Goal: Information Seeking & Learning: Check status

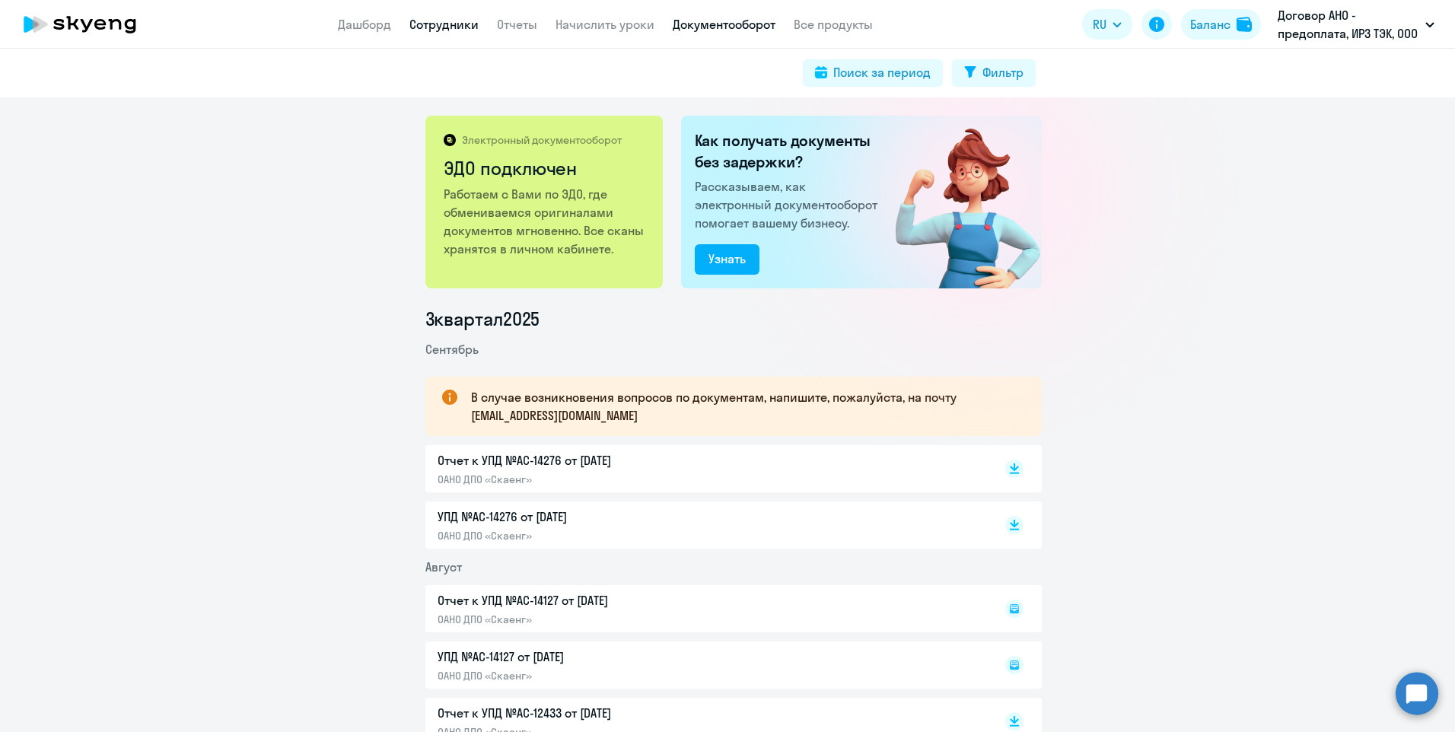
click at [464, 27] on link "Сотрудники" at bounding box center [443, 24] width 69 height 15
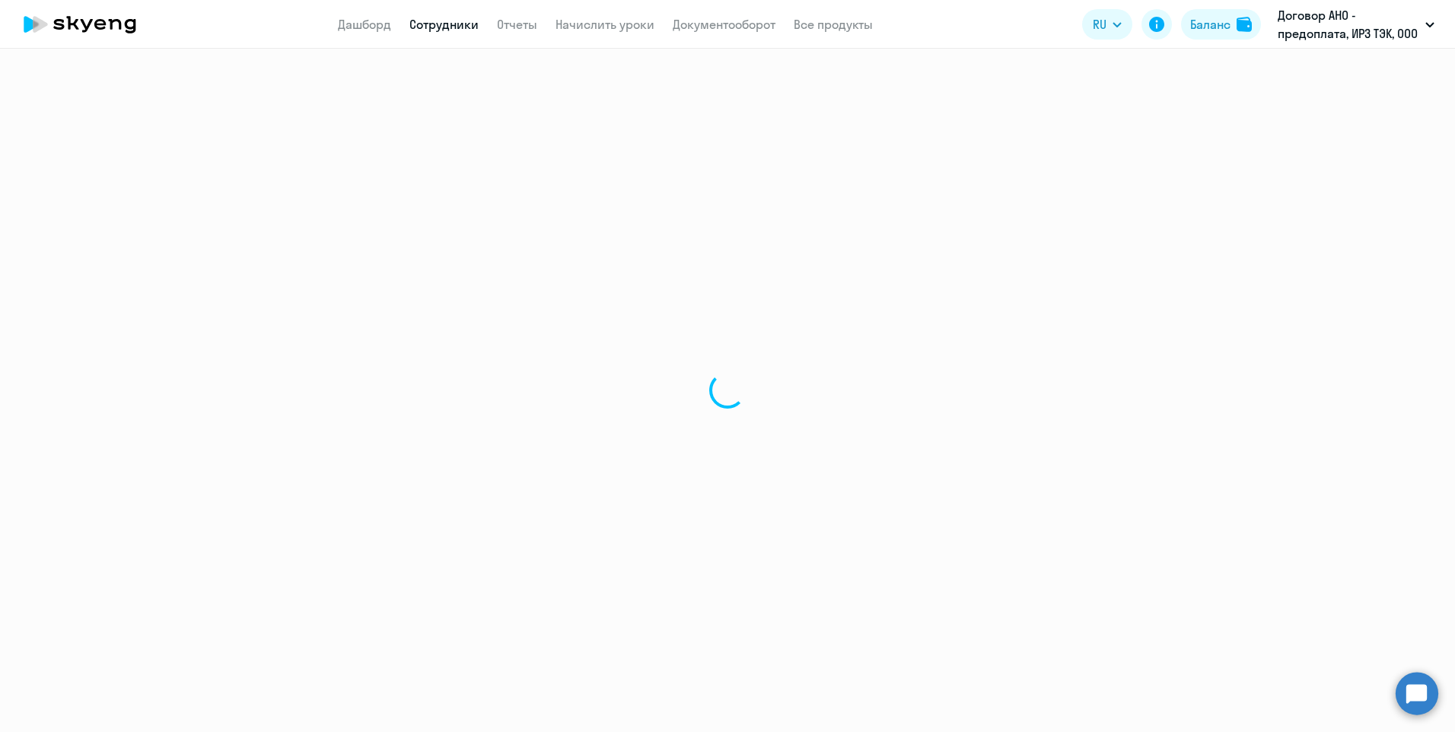
select select "30"
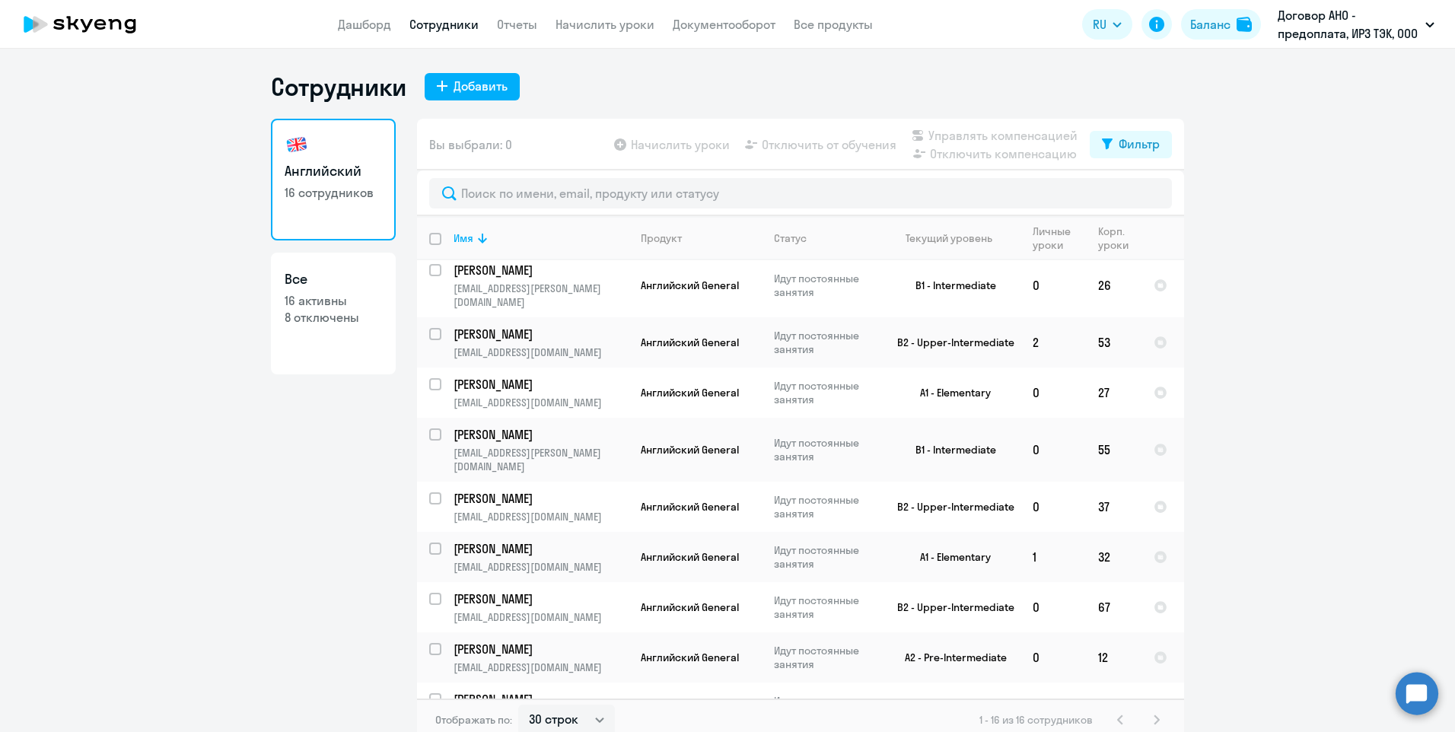
scroll to position [365, 0]
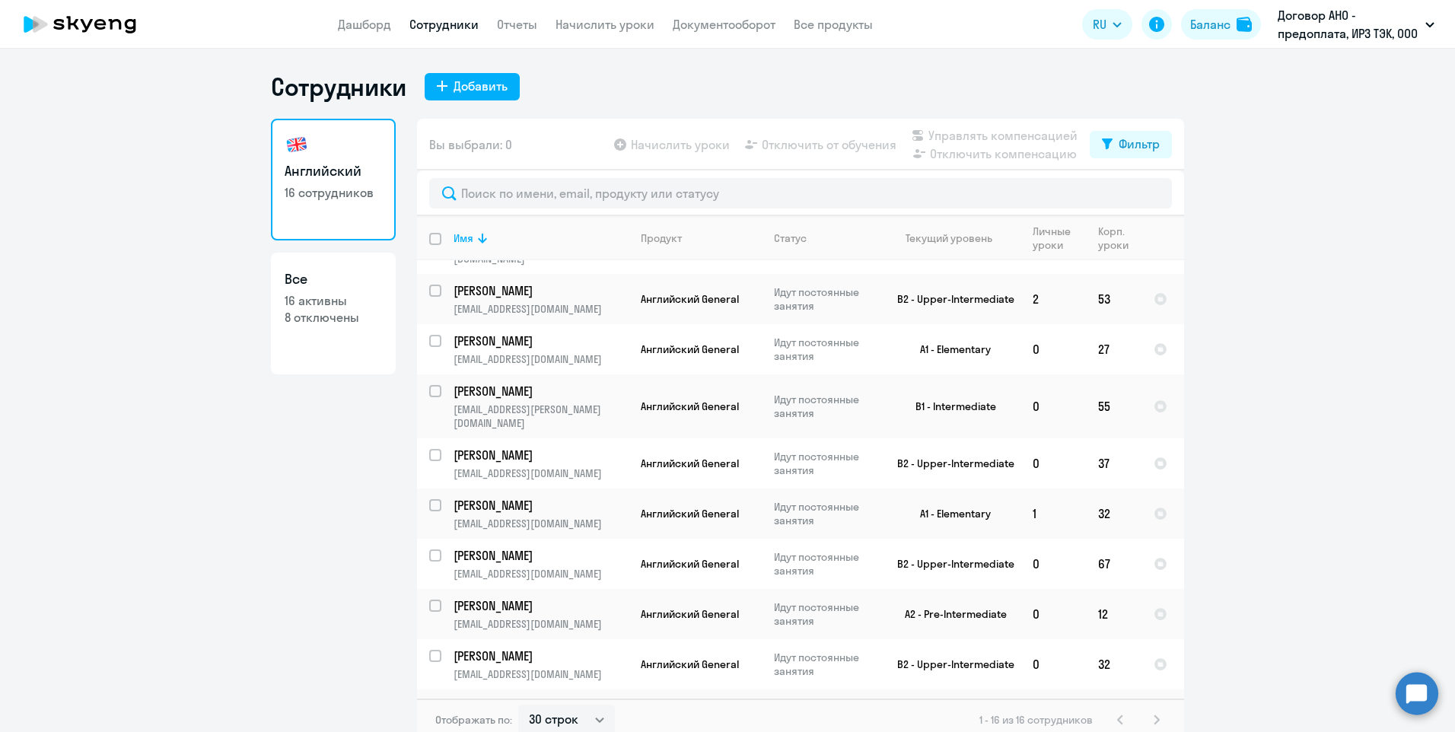
click at [564, 698] on p "[PERSON_NAME]" at bounding box center [539, 706] width 172 height 17
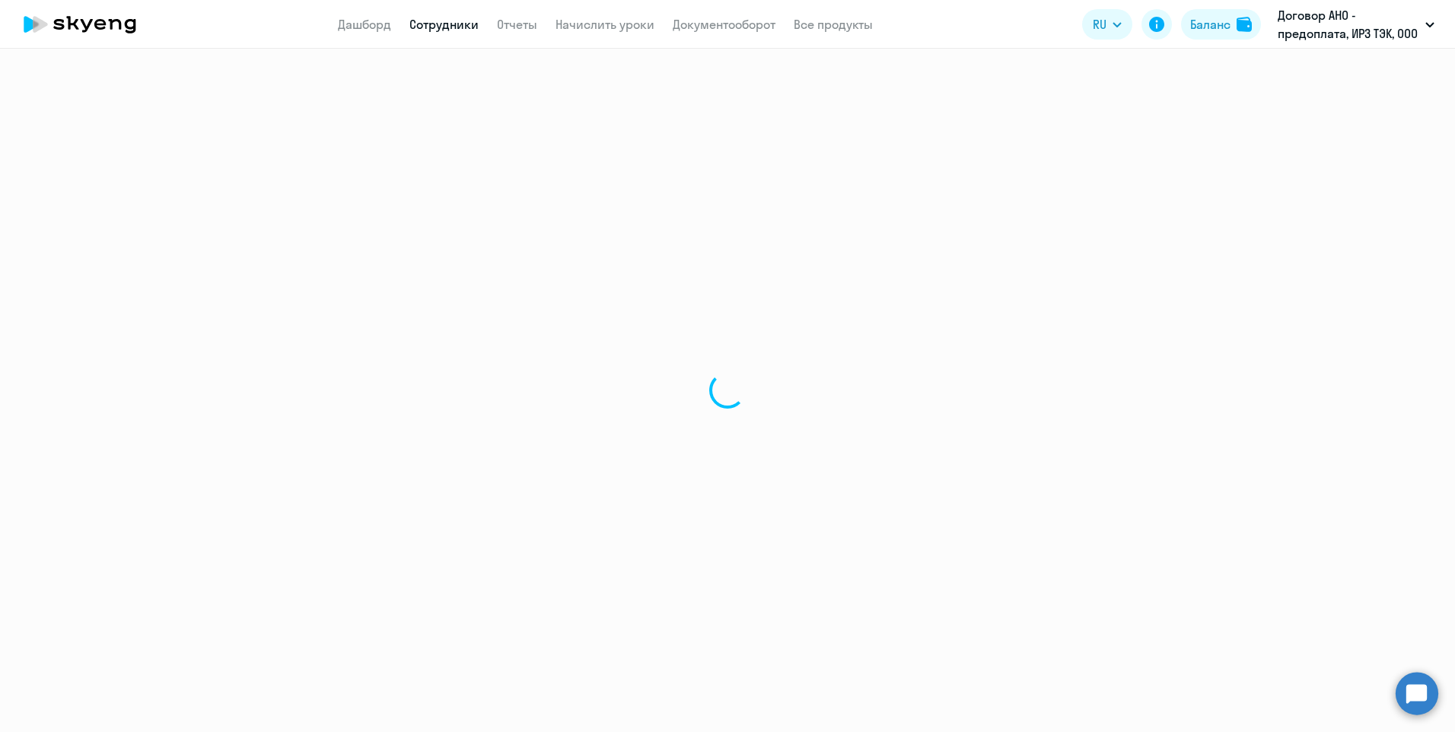
select select "english"
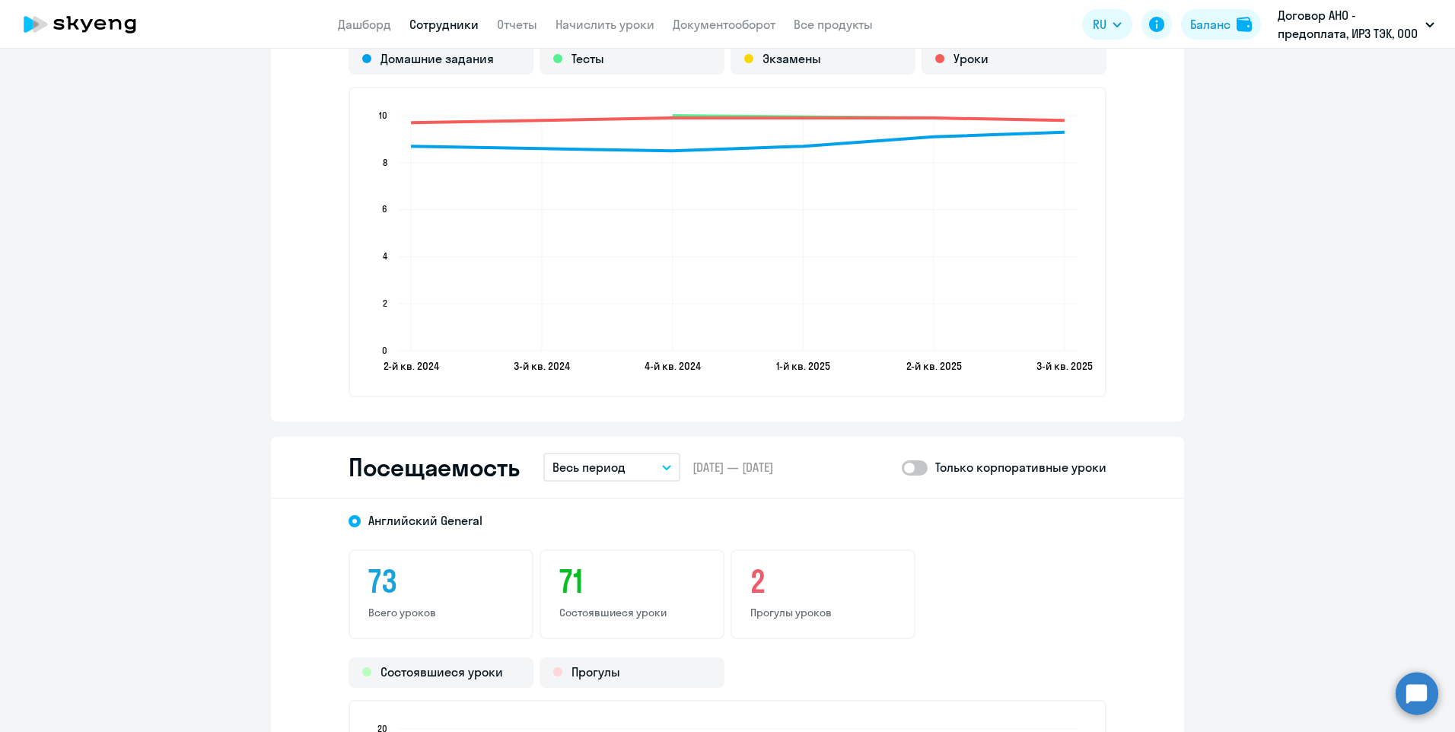
scroll to position [1826, 0]
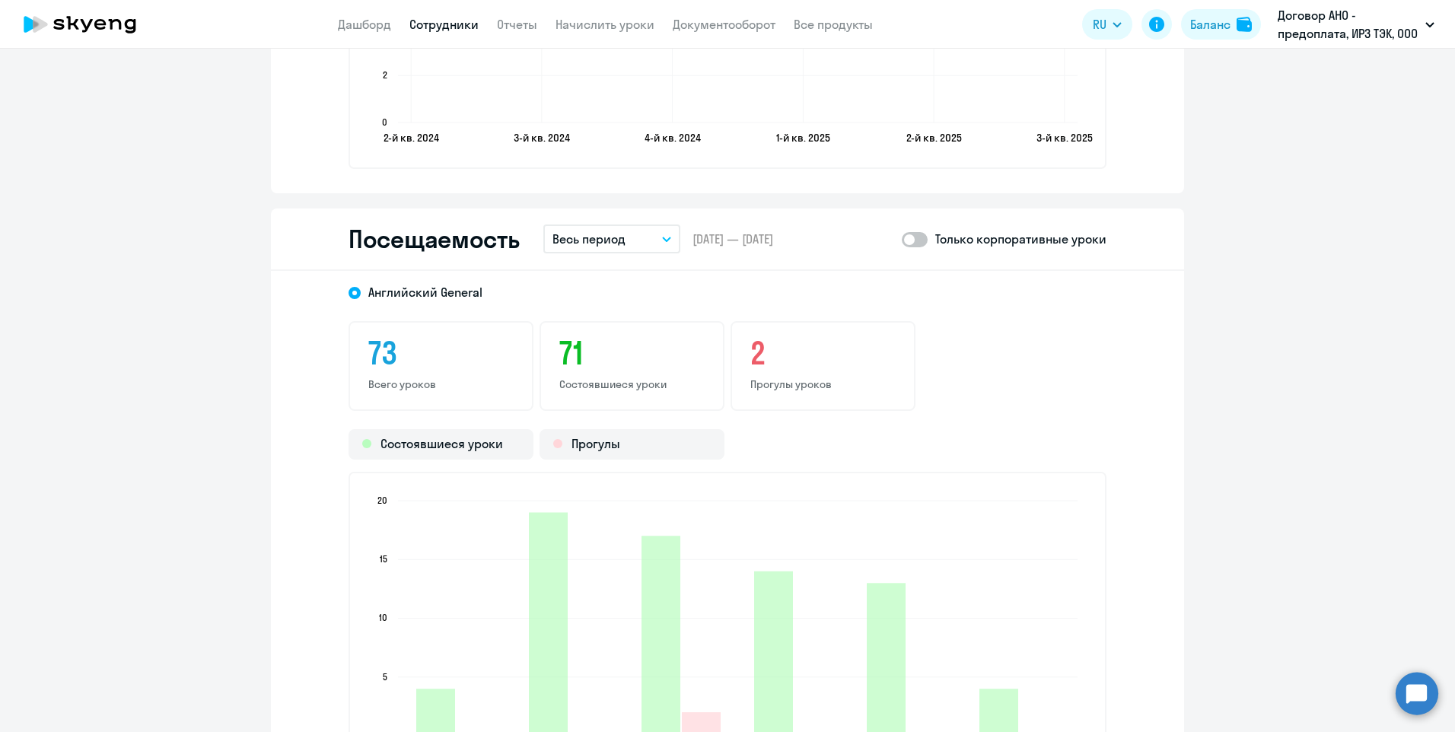
click at [662, 238] on icon "button" at bounding box center [666, 239] width 9 height 5
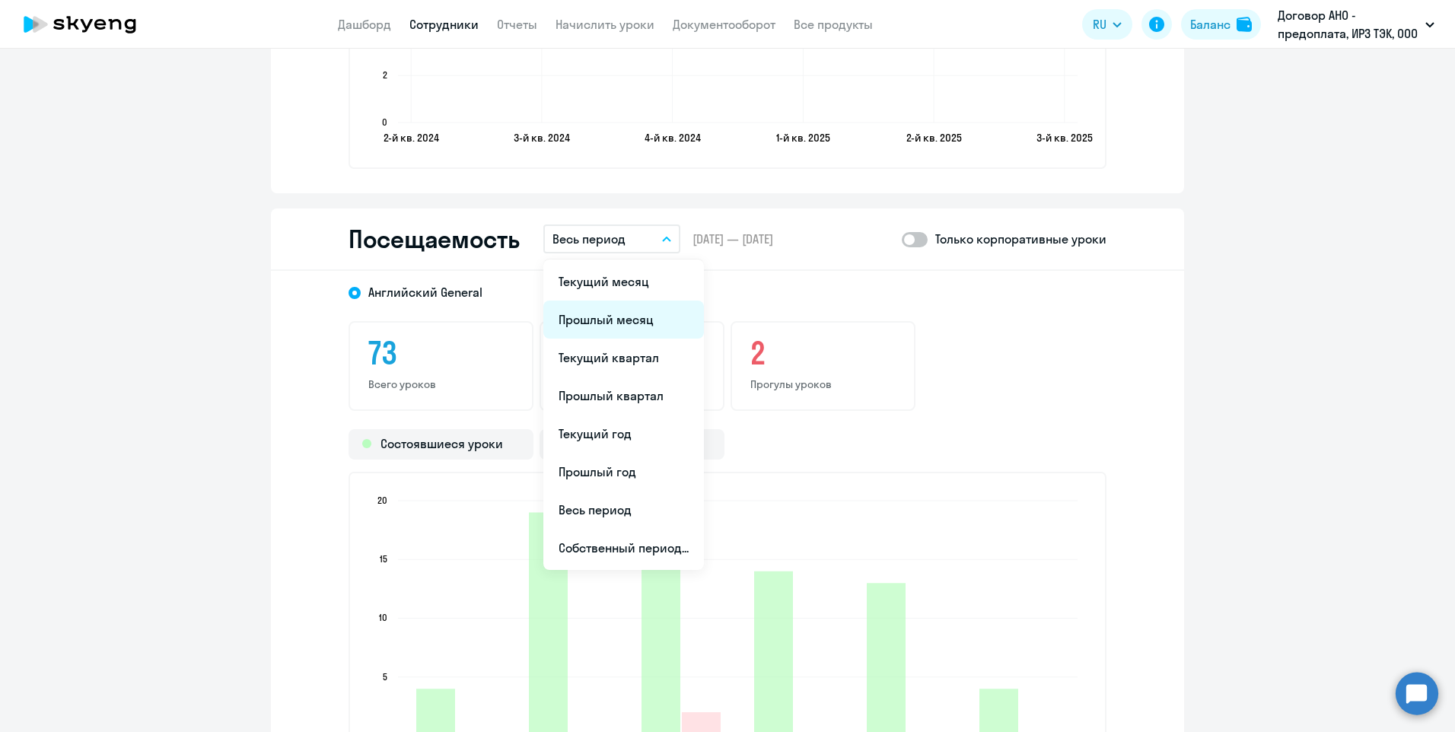
click at [627, 314] on li "Прошлый месяц" at bounding box center [623, 319] width 161 height 38
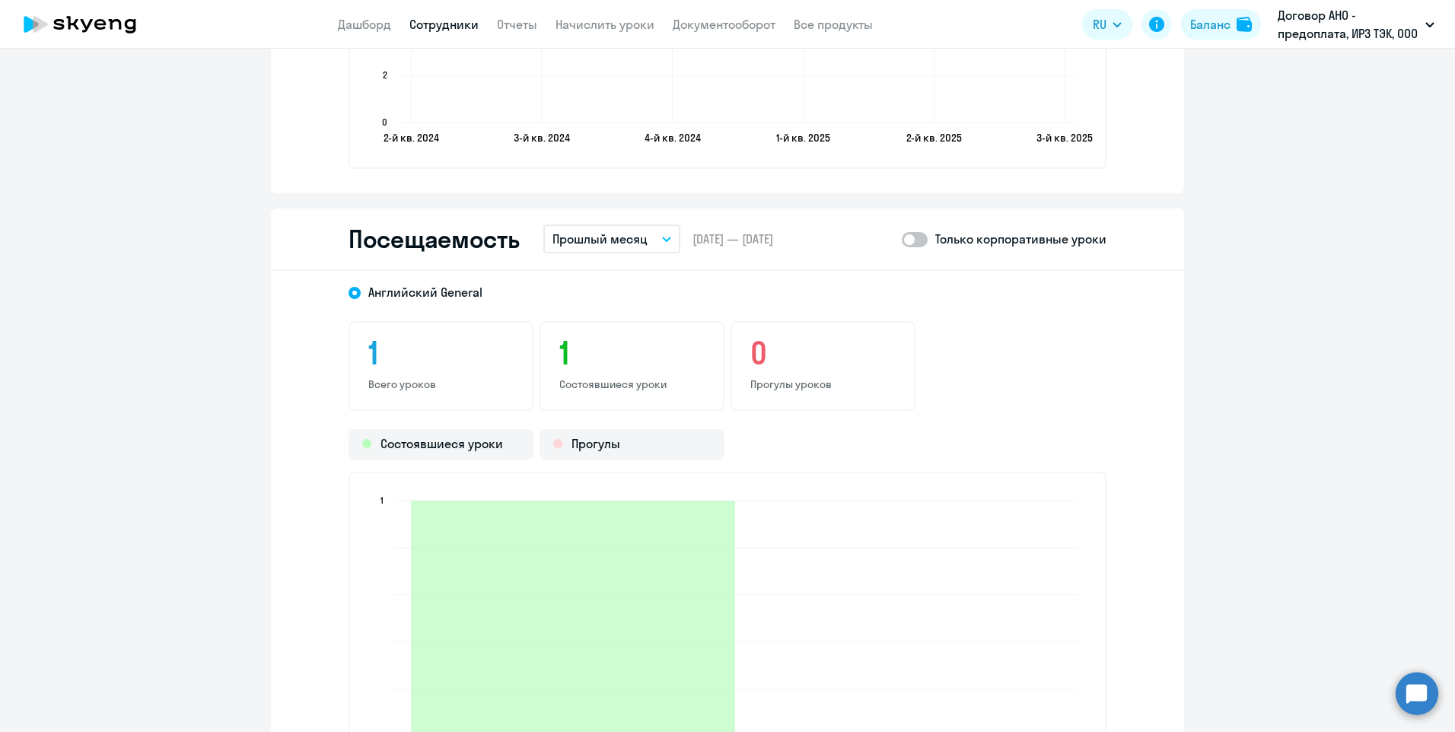
click at [458, 28] on link "Сотрудники" at bounding box center [443, 24] width 69 height 15
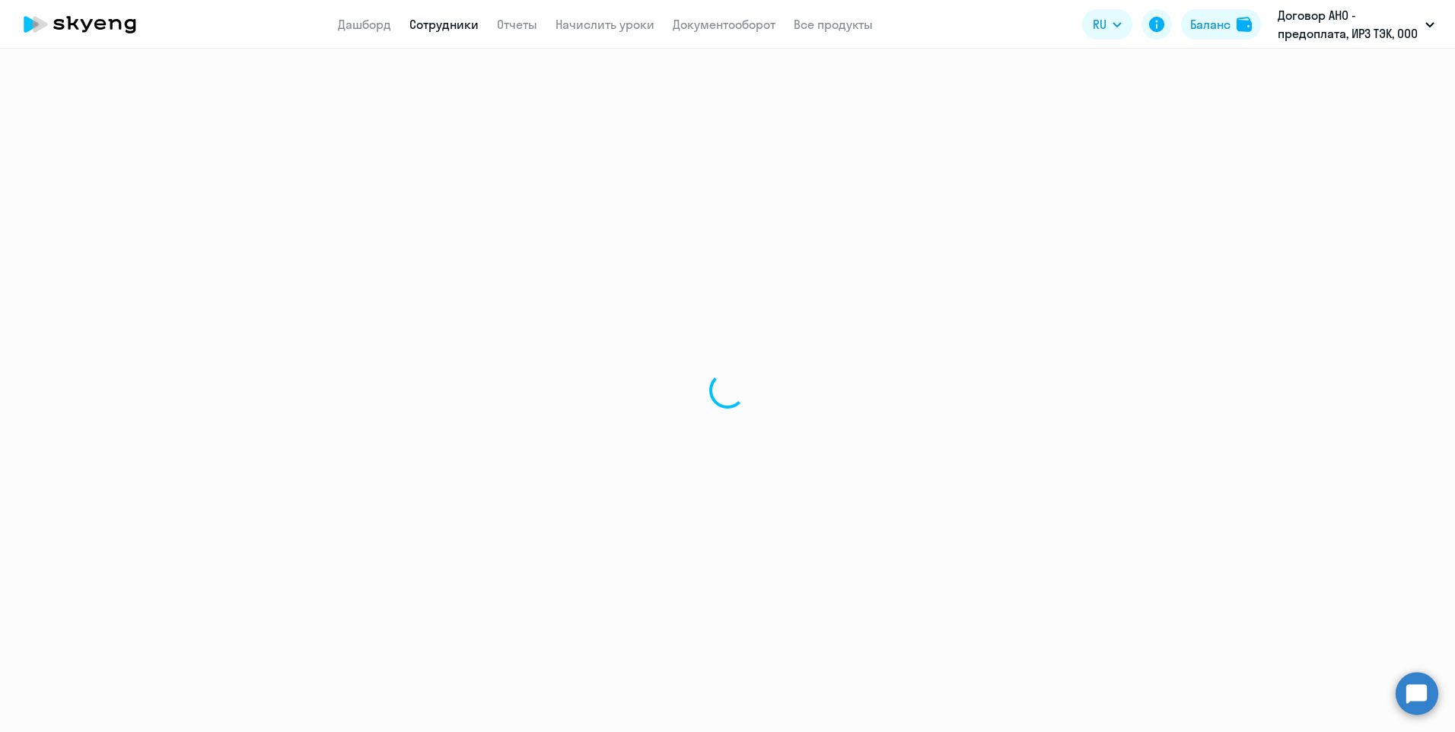
select select "30"
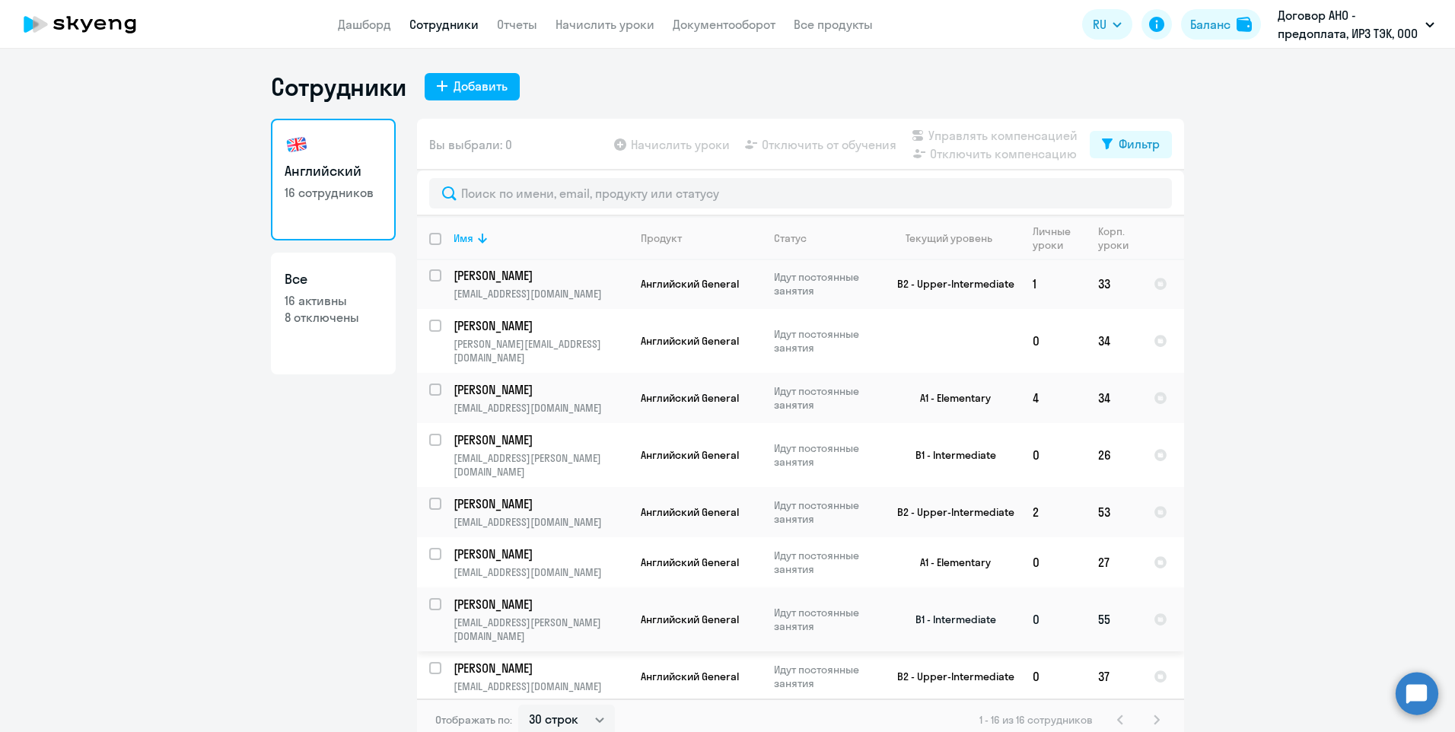
scroll to position [365, 0]
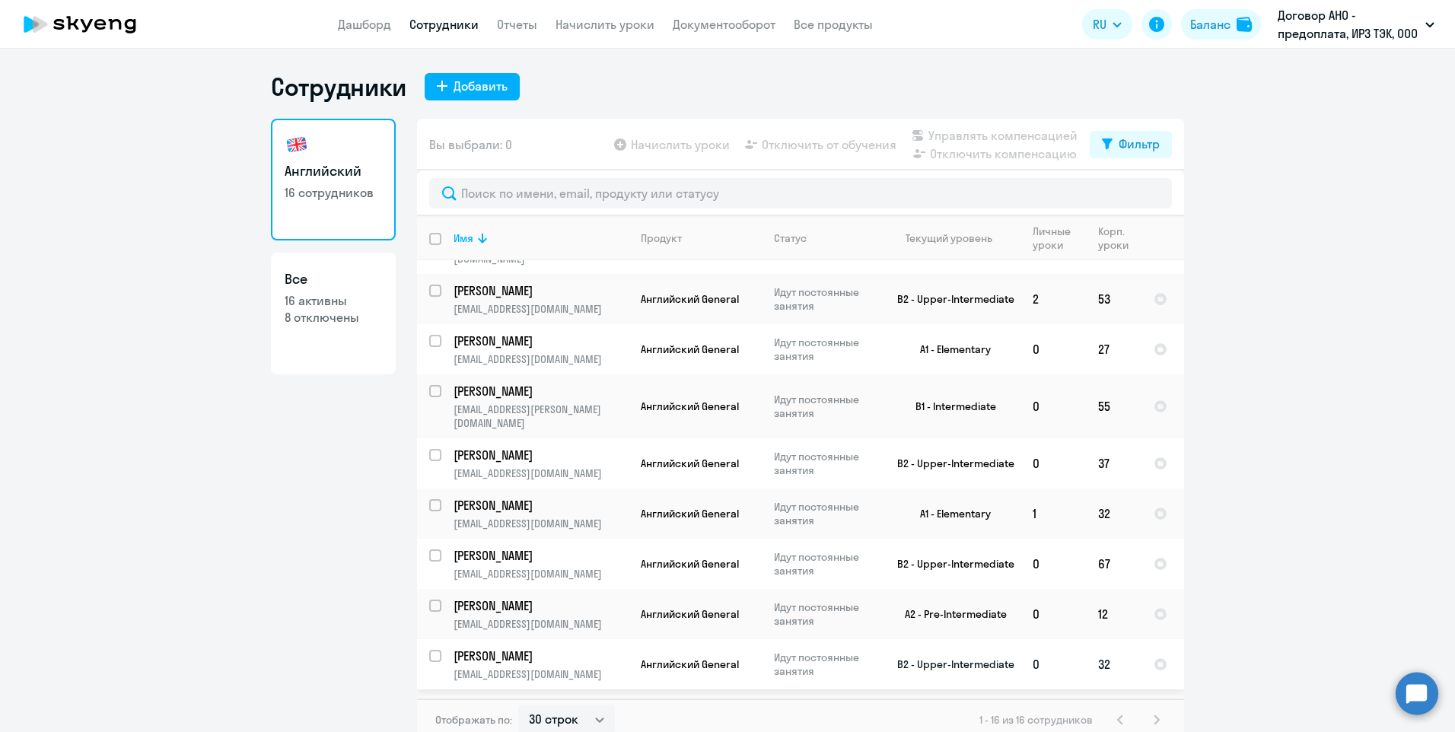
click at [477, 647] on p "[PERSON_NAME]" at bounding box center [539, 655] width 172 height 17
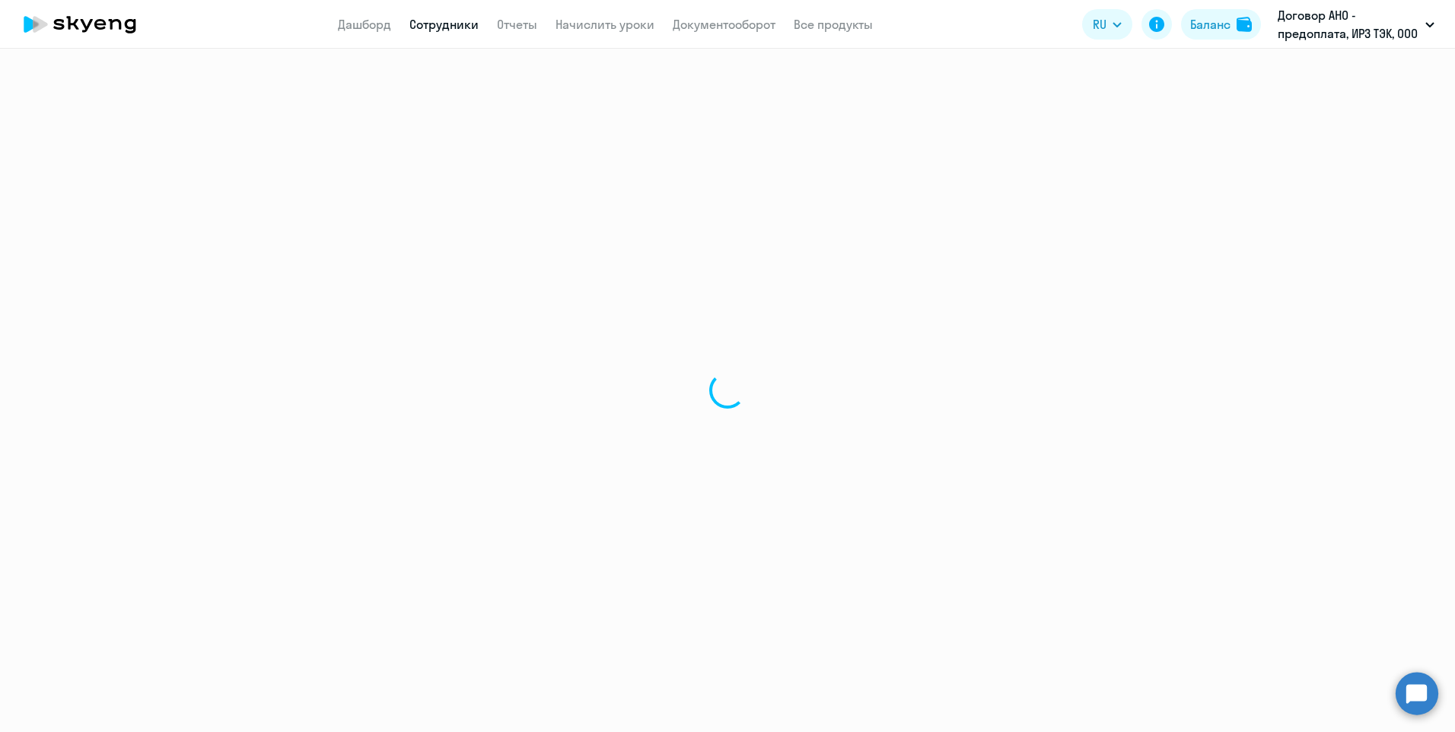
select select "english"
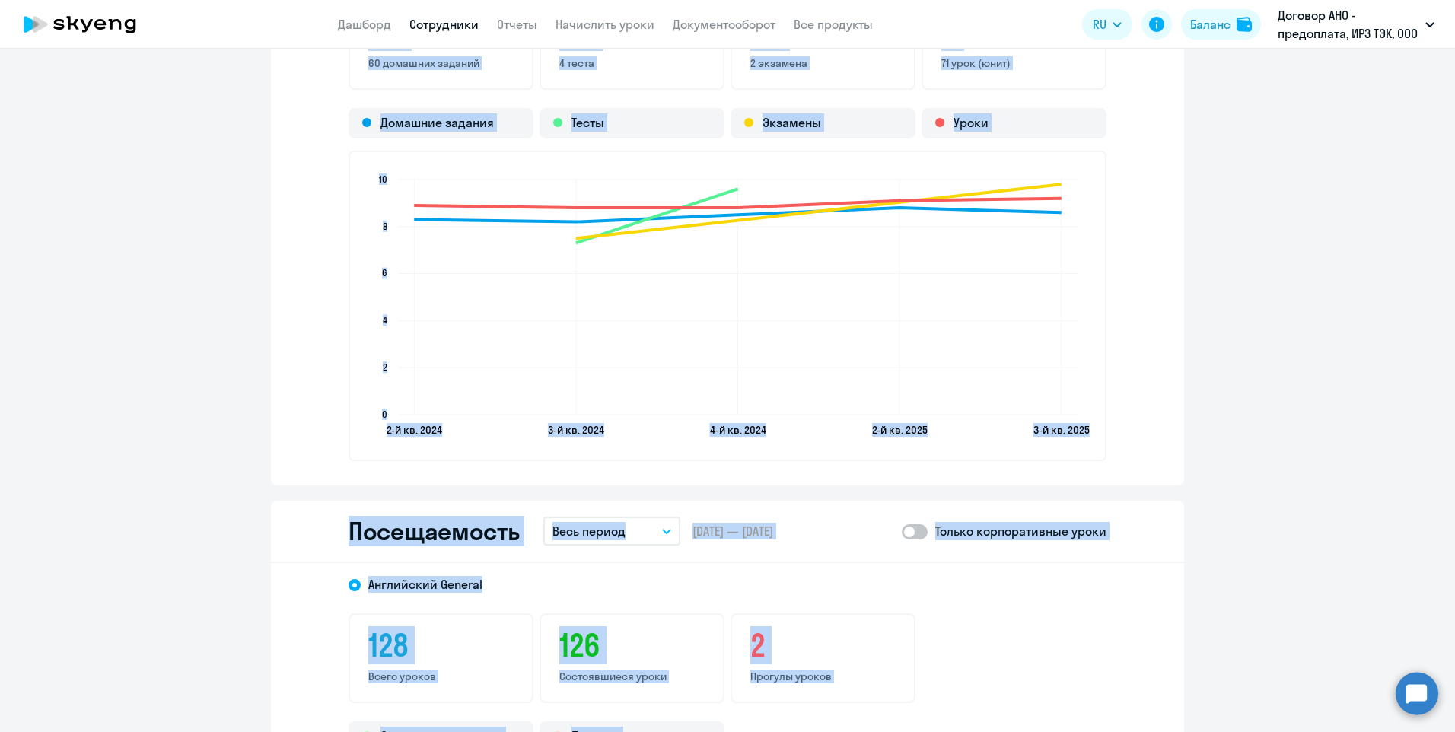
scroll to position [1521, 0]
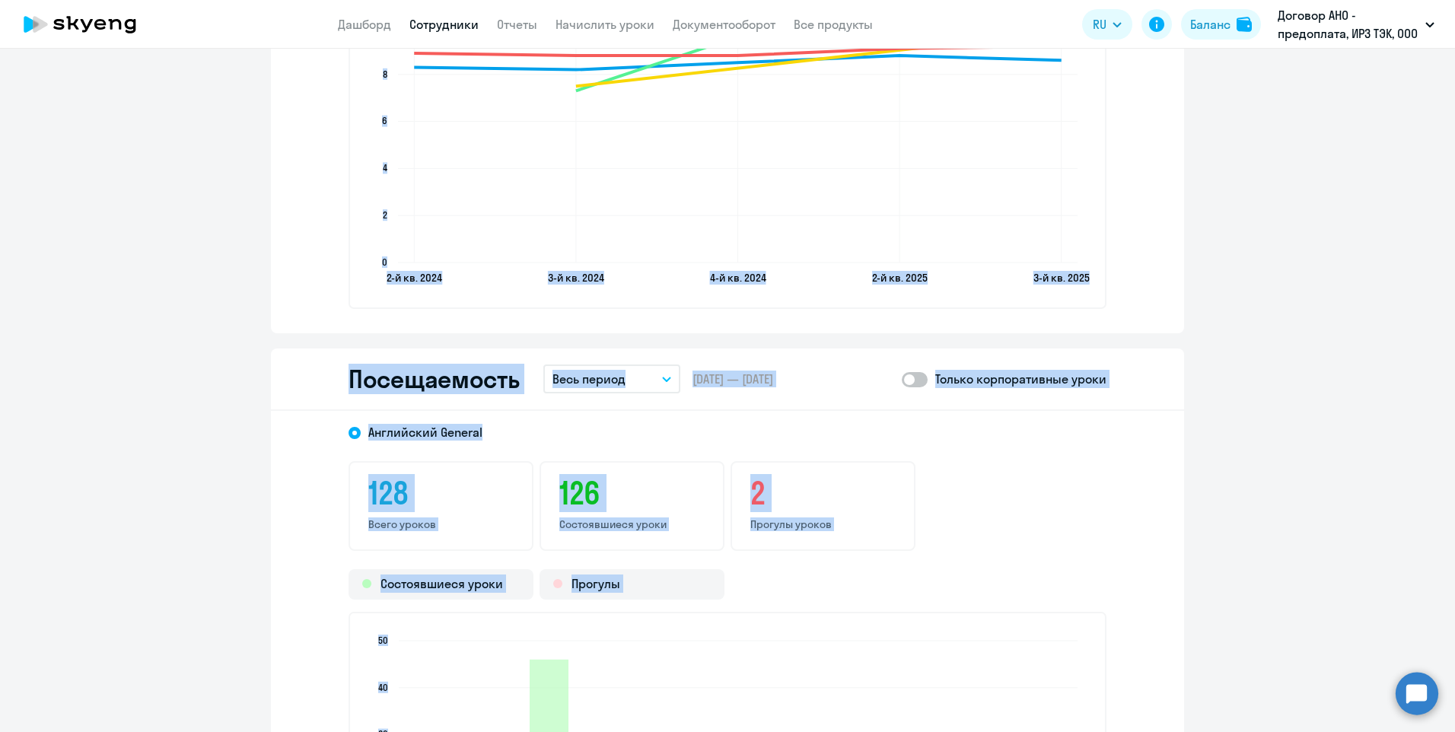
click at [662, 379] on icon "button" at bounding box center [666, 379] width 9 height 5
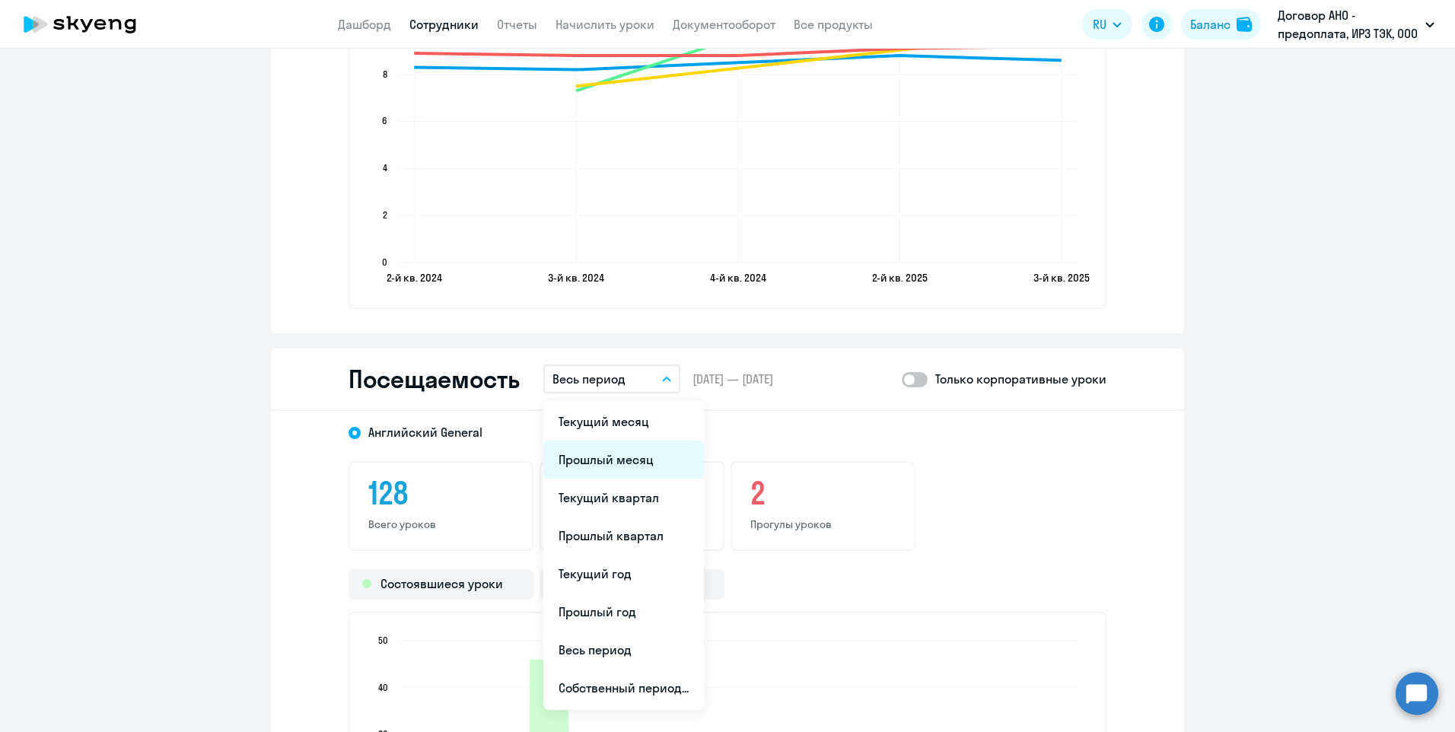
click at [625, 463] on li "Прошлый месяц" at bounding box center [623, 459] width 161 height 38
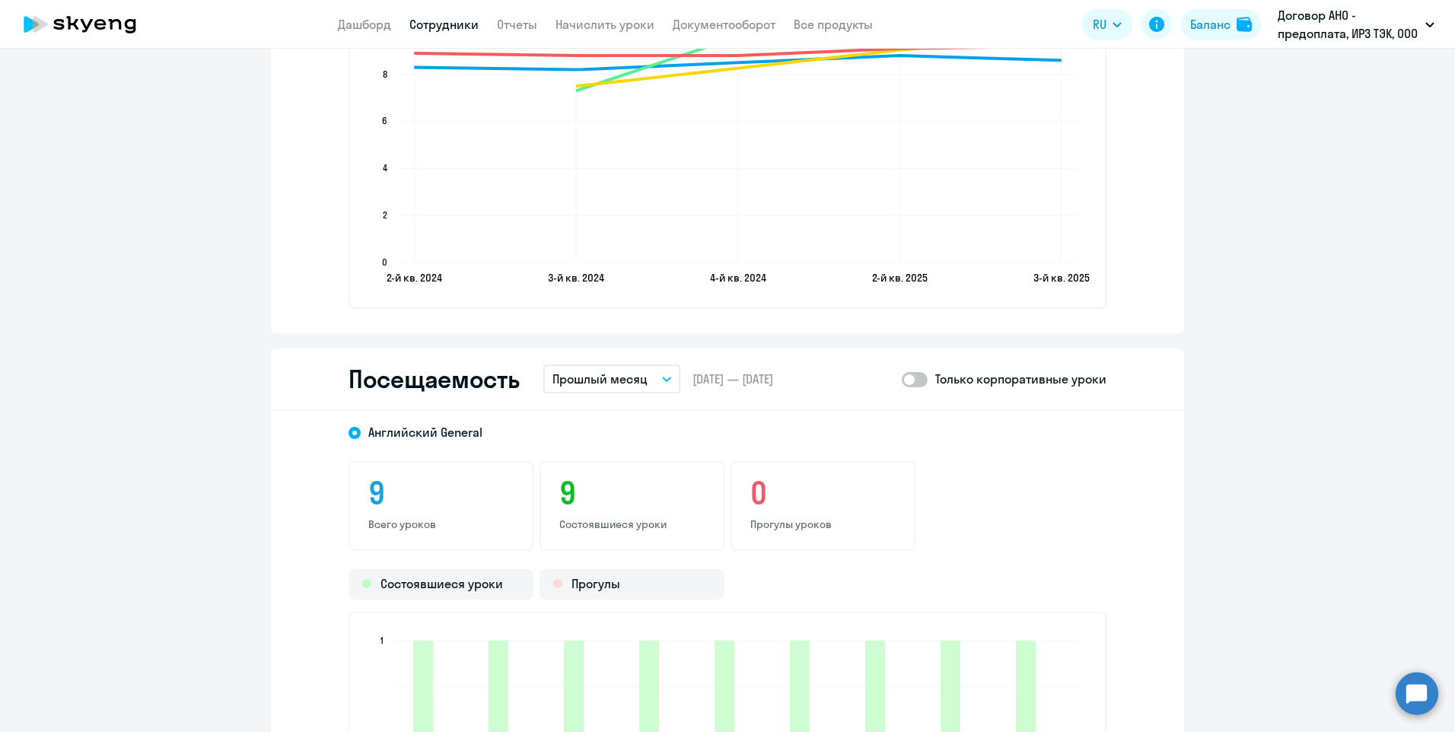
click at [453, 23] on link "Сотрудники" at bounding box center [443, 24] width 69 height 15
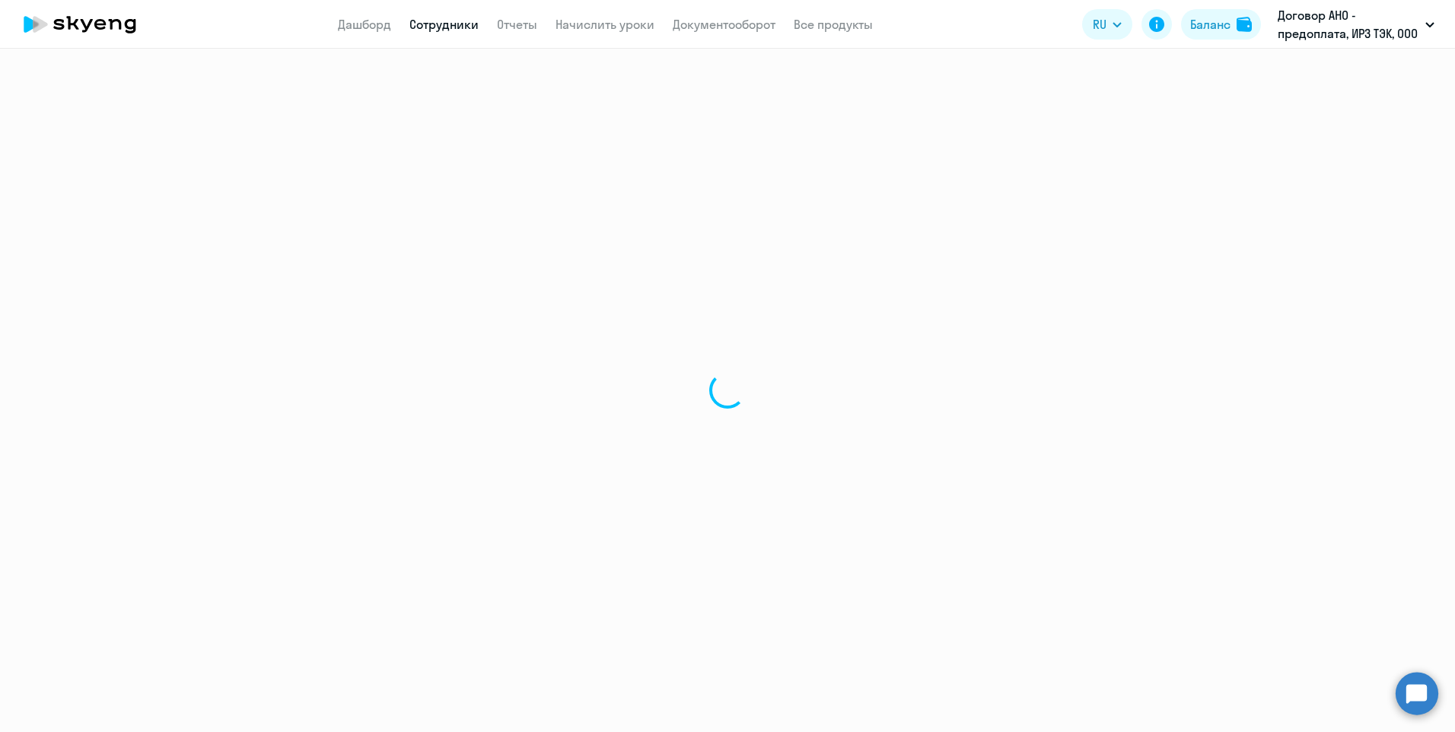
select select "30"
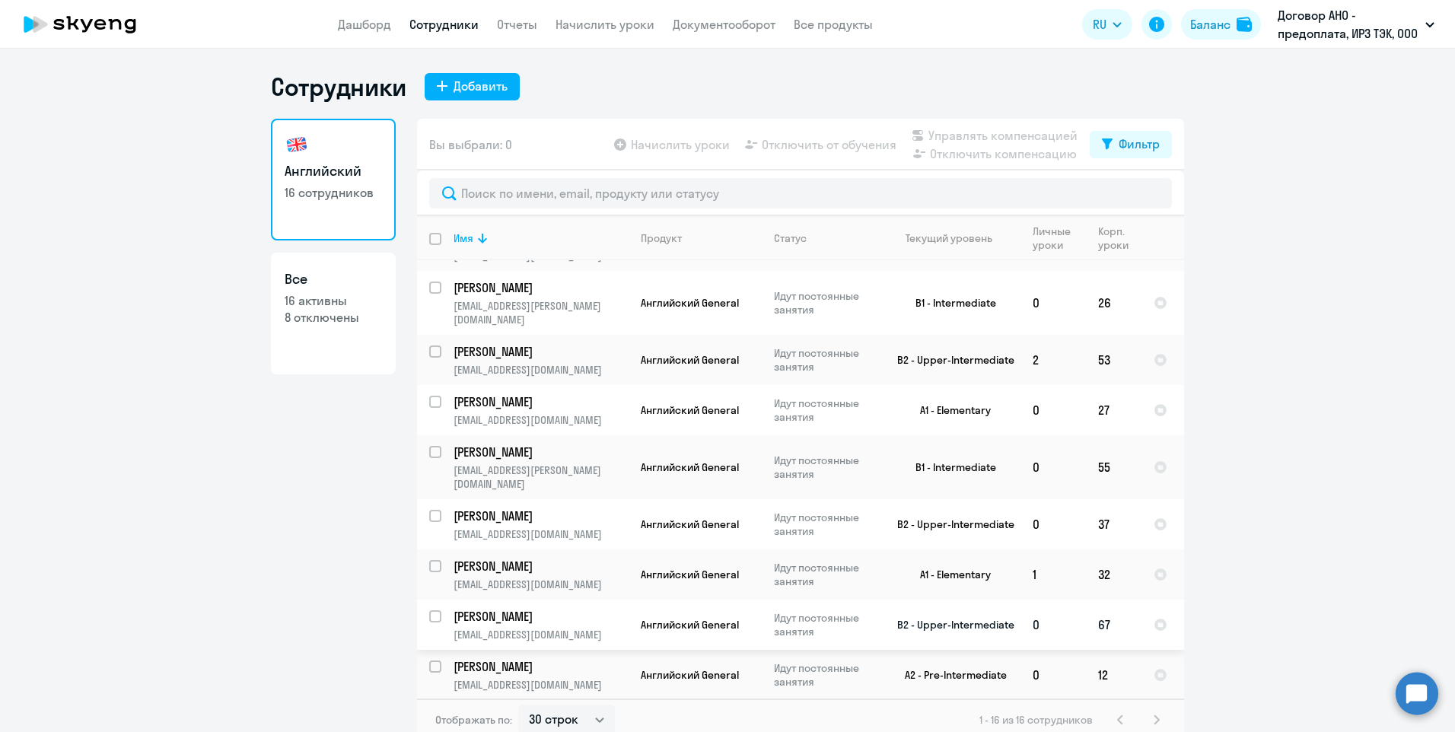
scroll to position [365, 0]
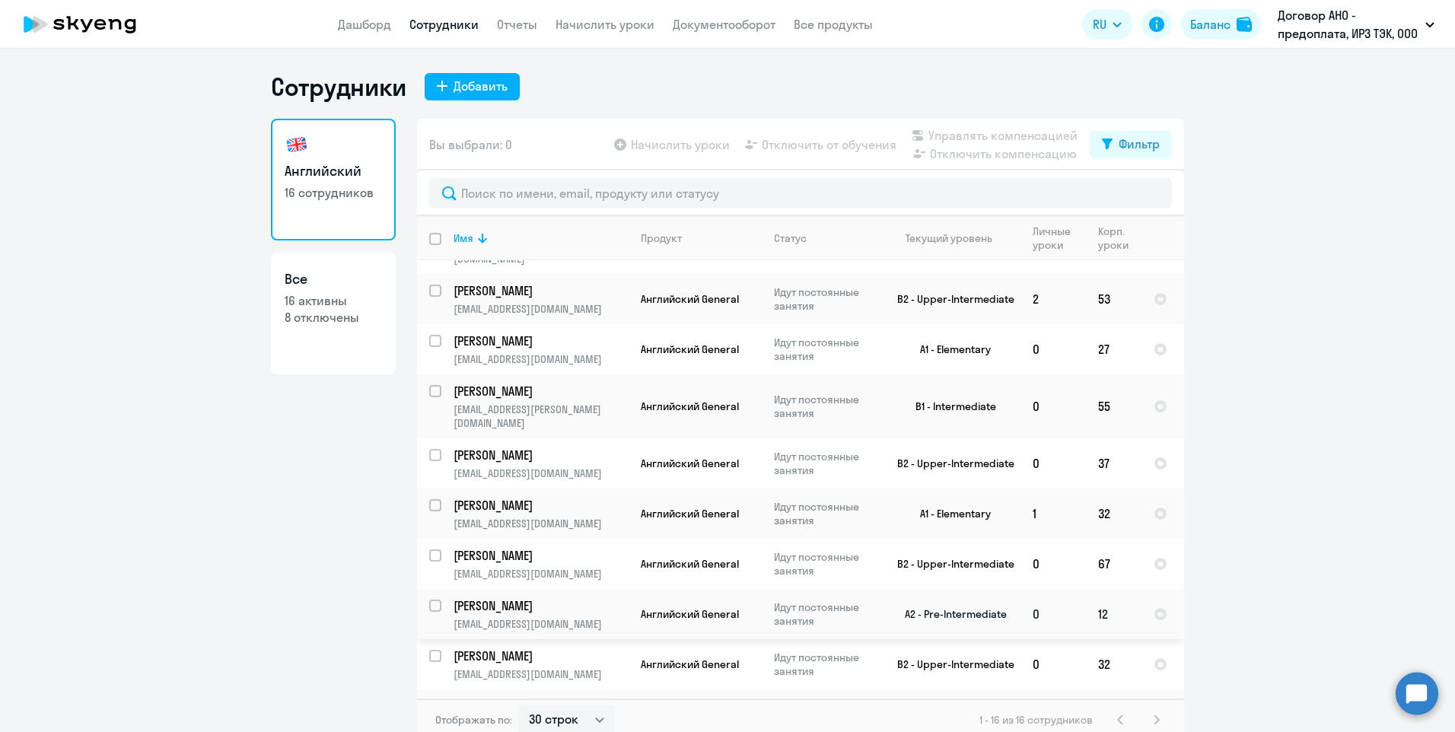
click at [587, 597] on p "[PERSON_NAME]" at bounding box center [539, 605] width 172 height 17
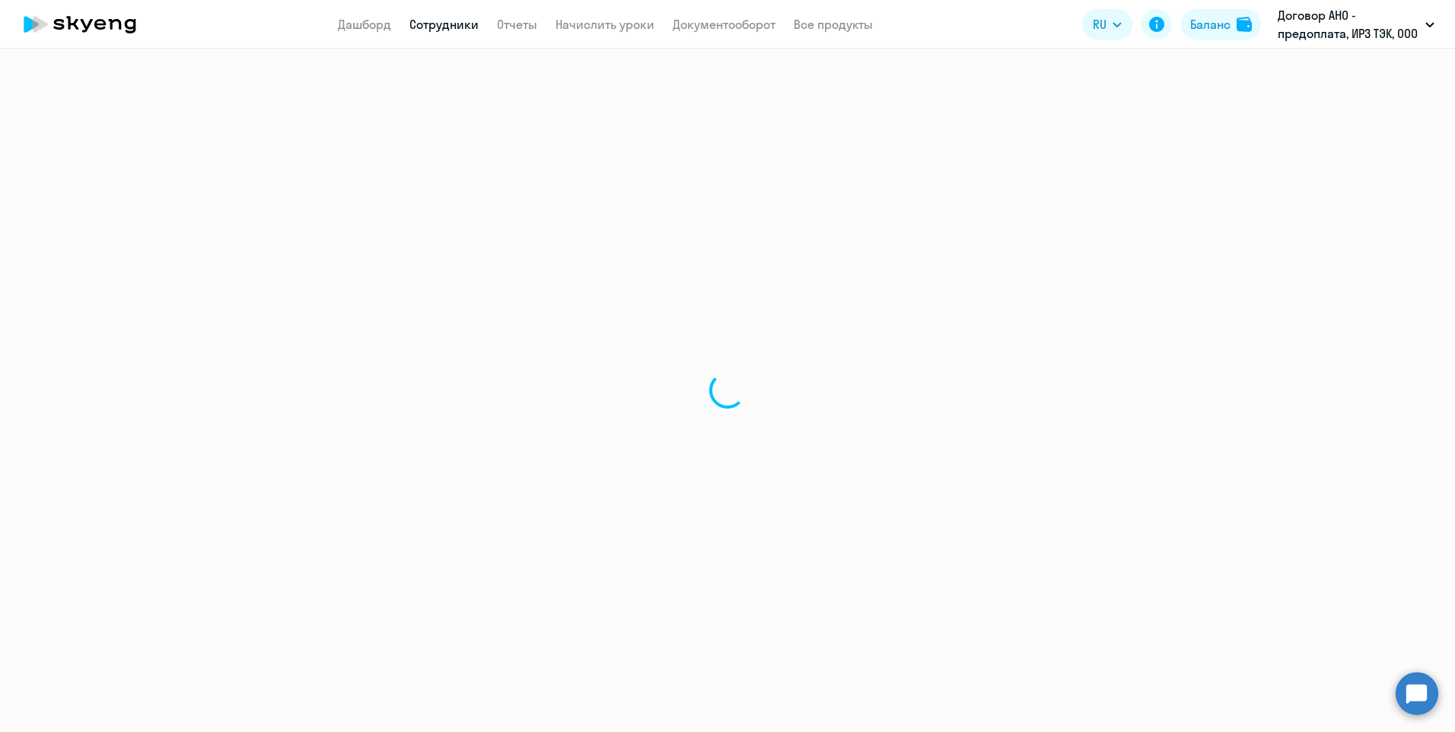
select select "english"
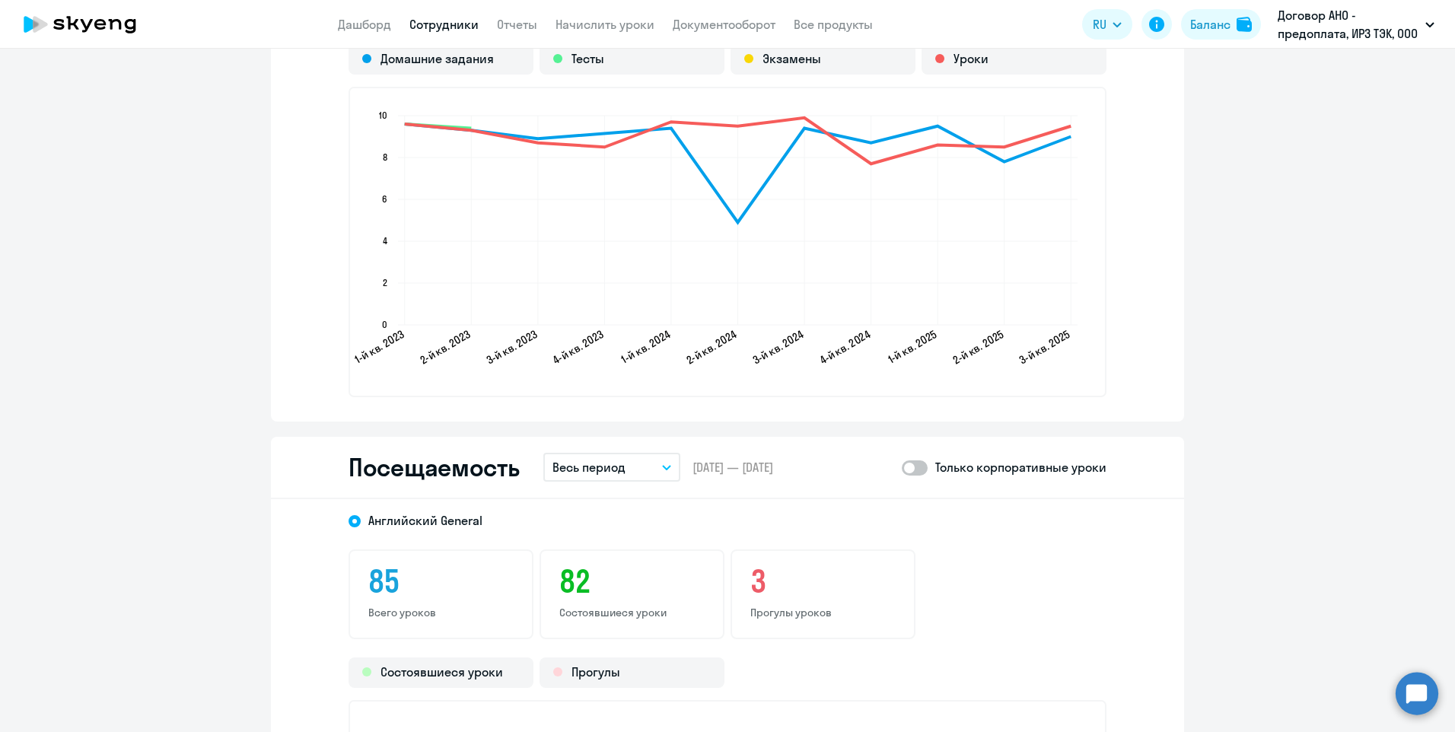
scroll to position [1674, 0]
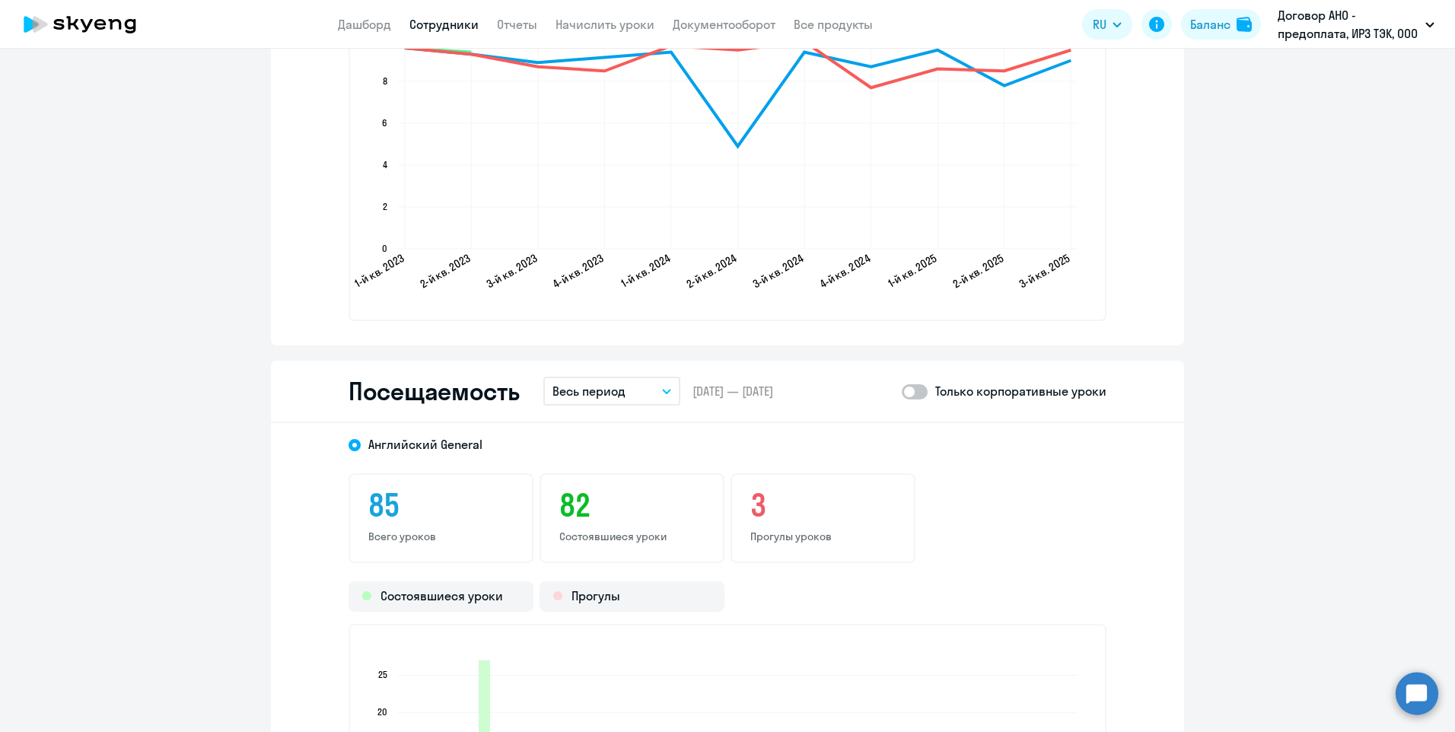
click at [663, 389] on icon "button" at bounding box center [666, 391] width 9 height 5
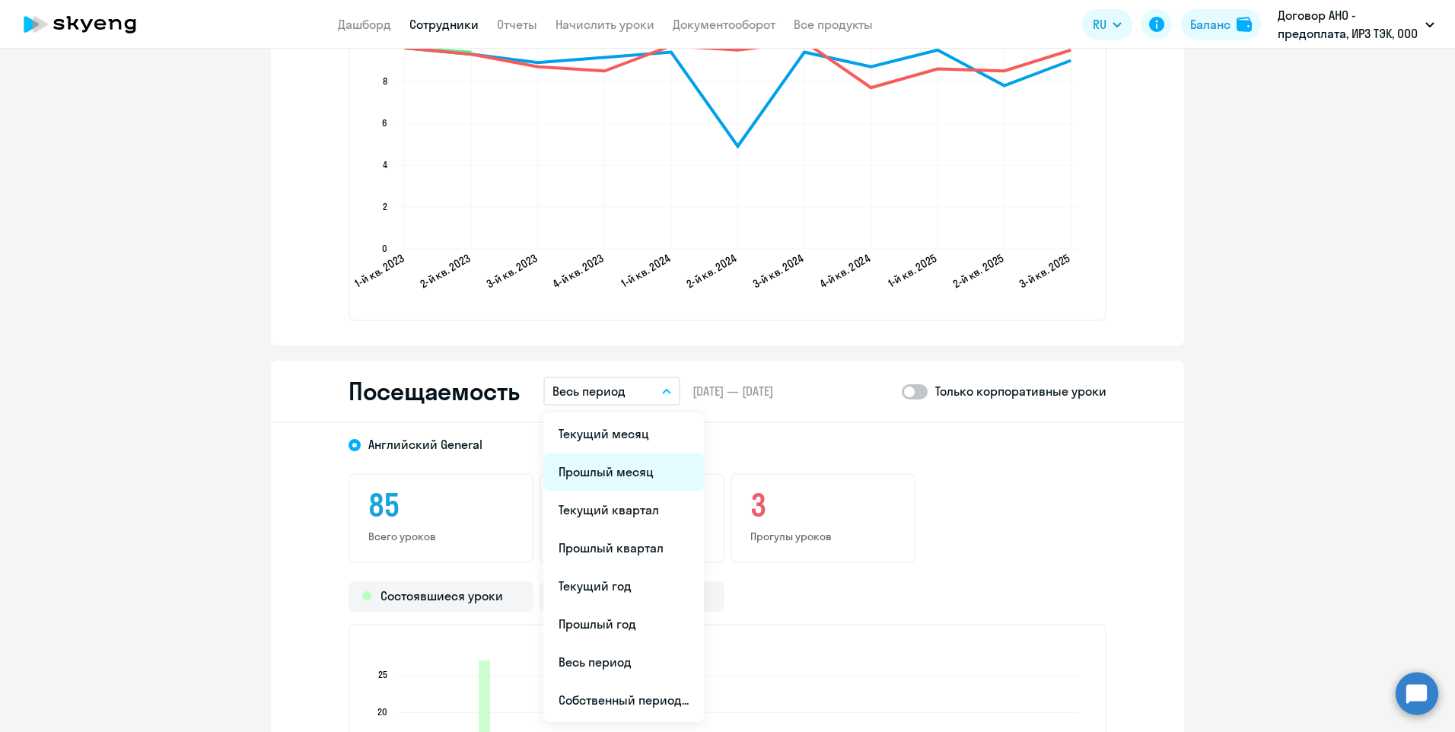
click at [633, 466] on li "Прошлый месяц" at bounding box center [623, 472] width 161 height 38
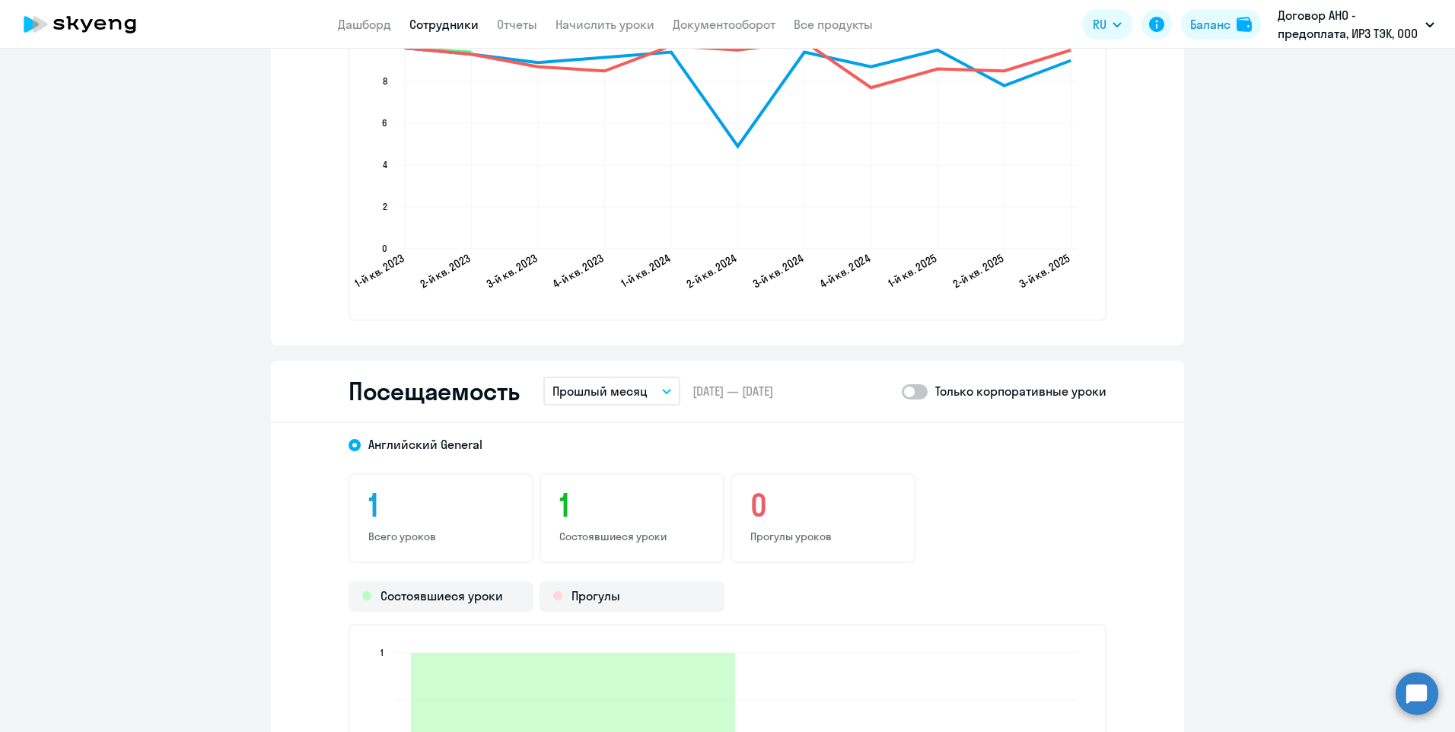
click at [455, 24] on link "Сотрудники" at bounding box center [443, 24] width 69 height 15
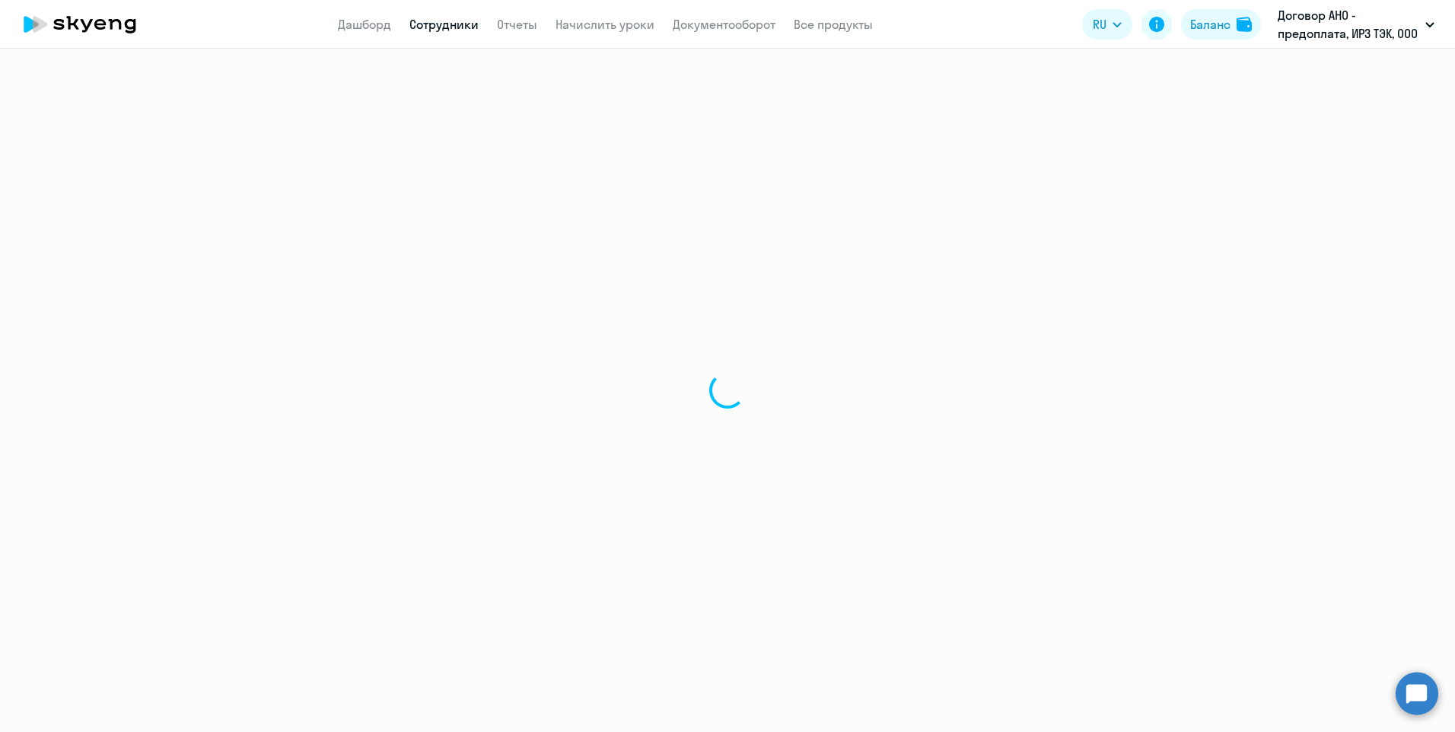
select select "30"
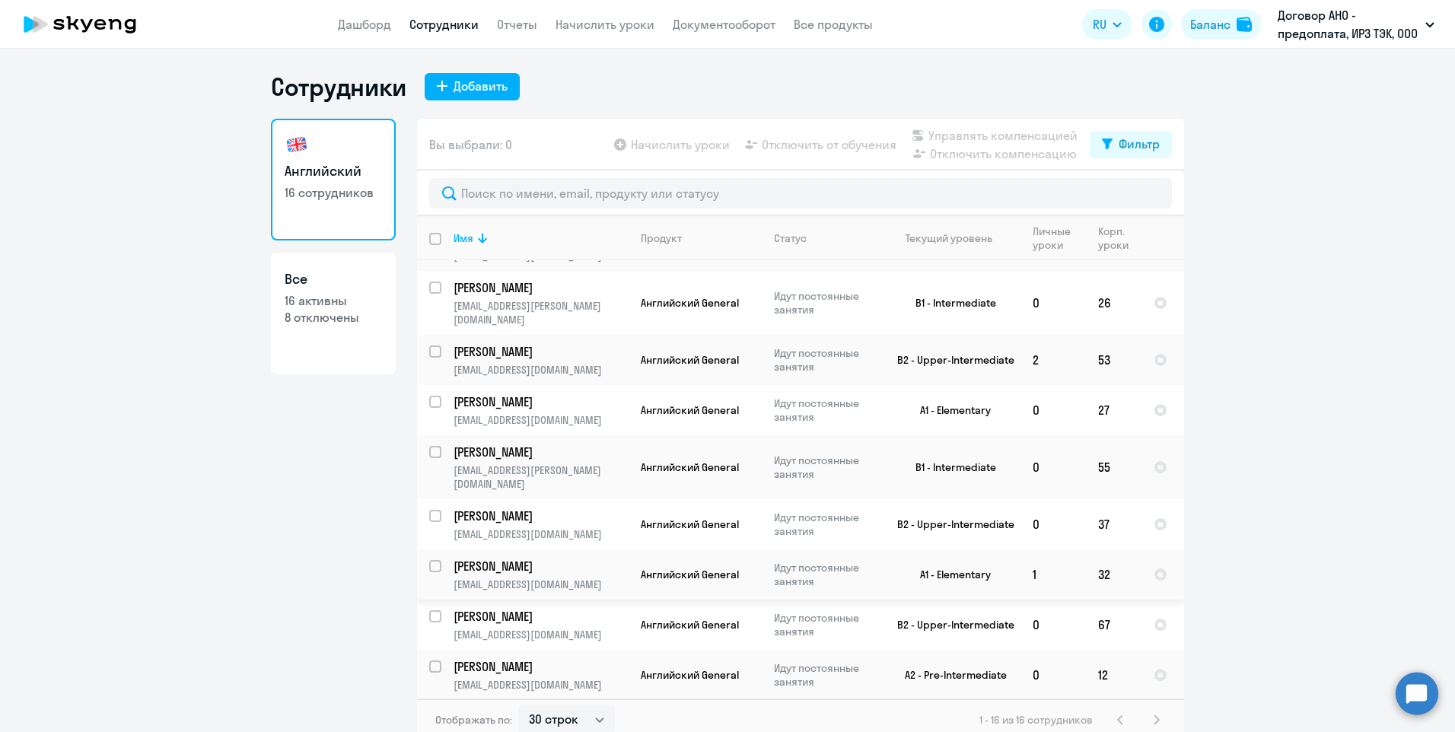
scroll to position [365, 0]
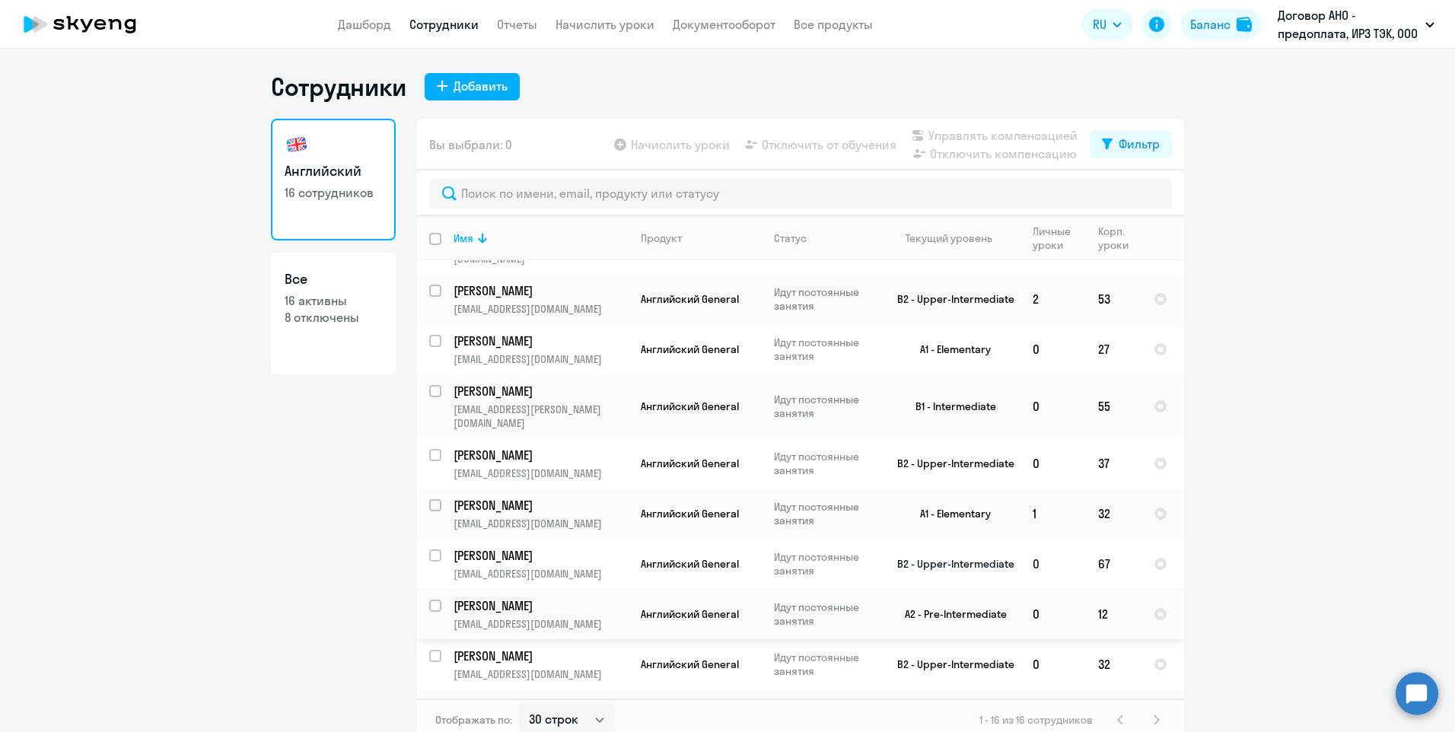
click at [577, 546] on td "[PERSON_NAME] [PERSON_NAME][EMAIL_ADDRESS][DOMAIN_NAME]" at bounding box center [534, 564] width 187 height 50
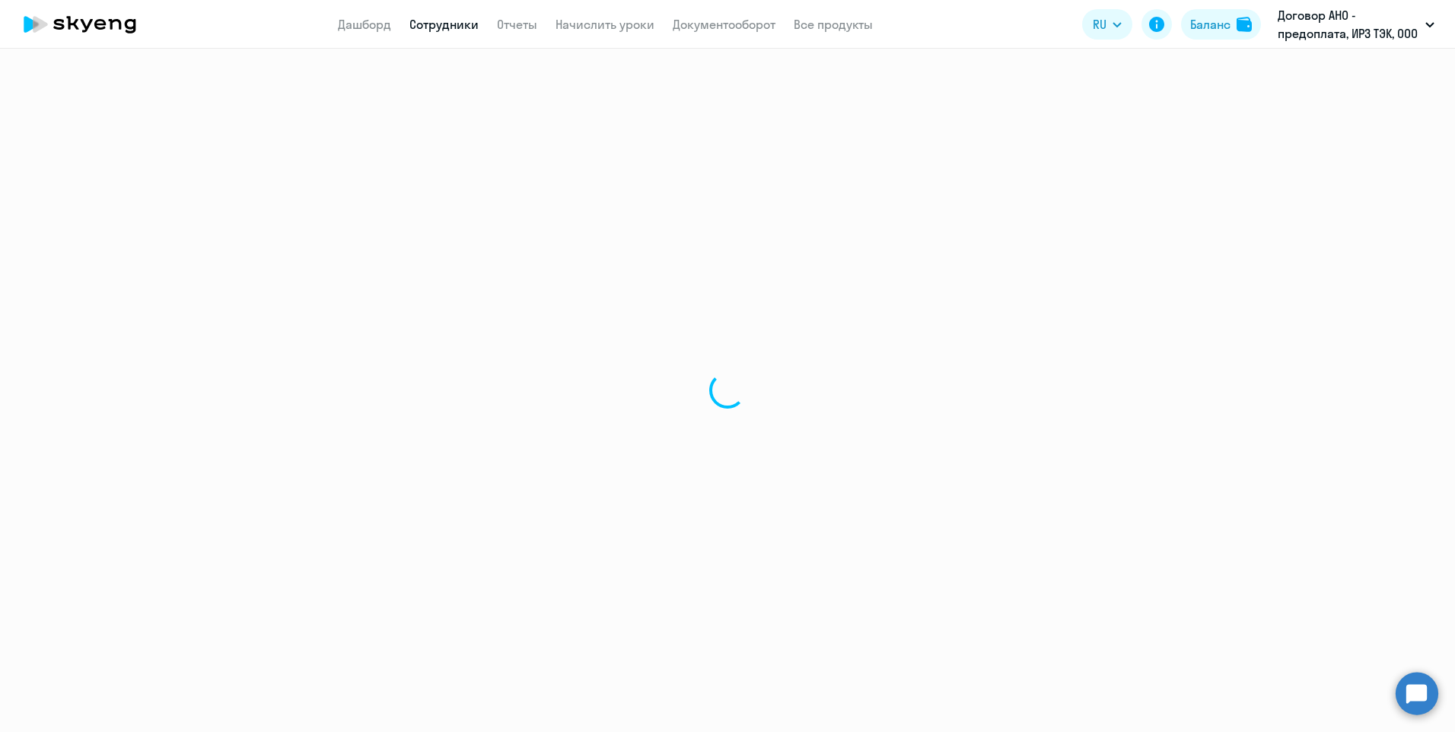
select select "english"
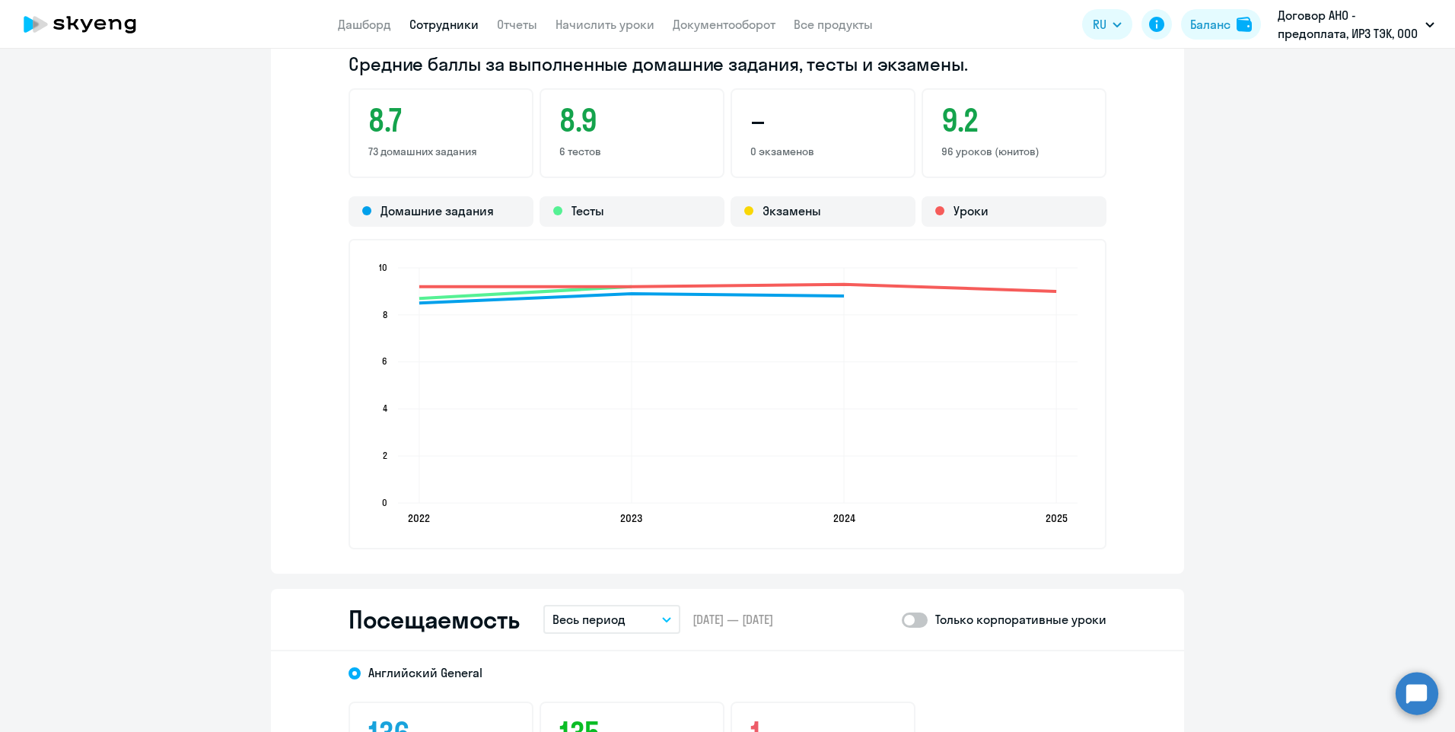
scroll to position [1521, 0]
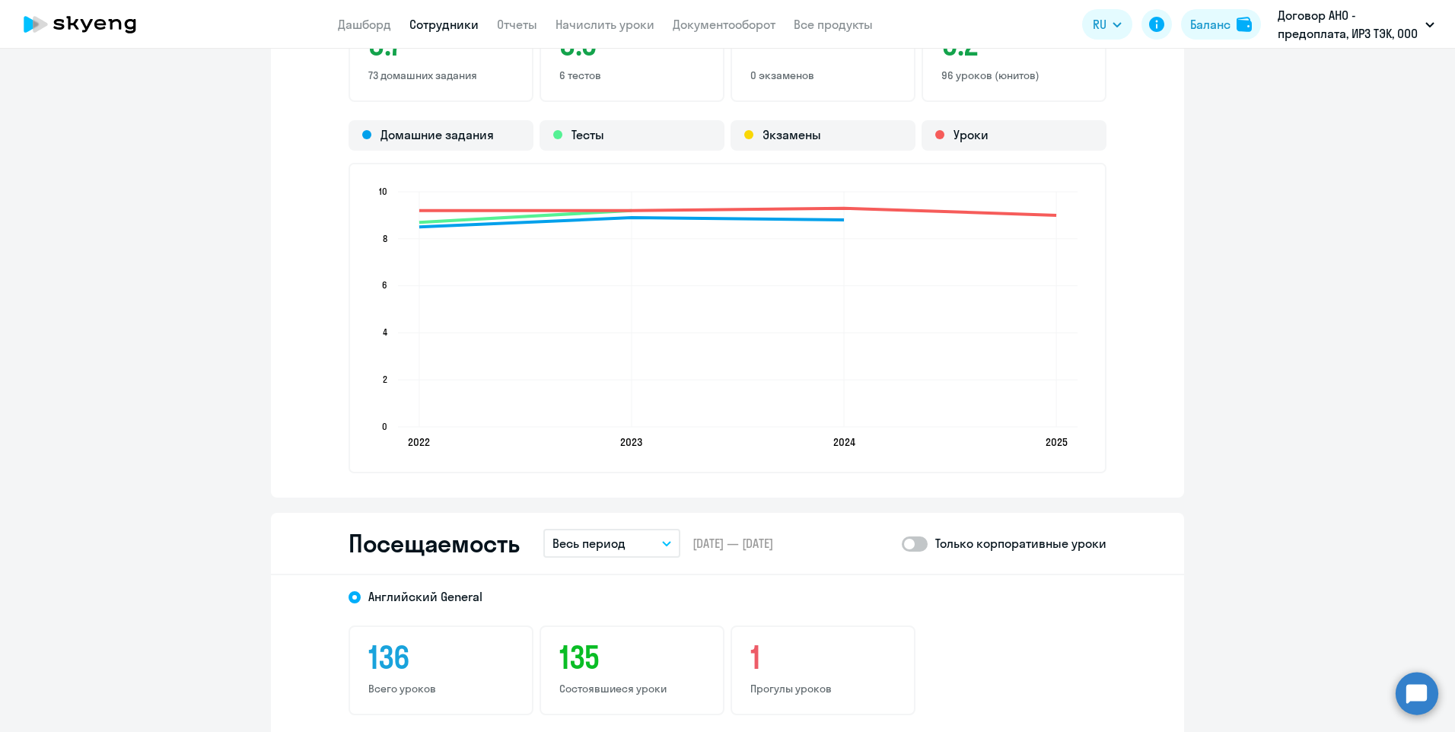
click at [666, 542] on button "Весь период" at bounding box center [611, 543] width 137 height 29
click at [631, 615] on li "Прошлый месяц" at bounding box center [623, 624] width 161 height 38
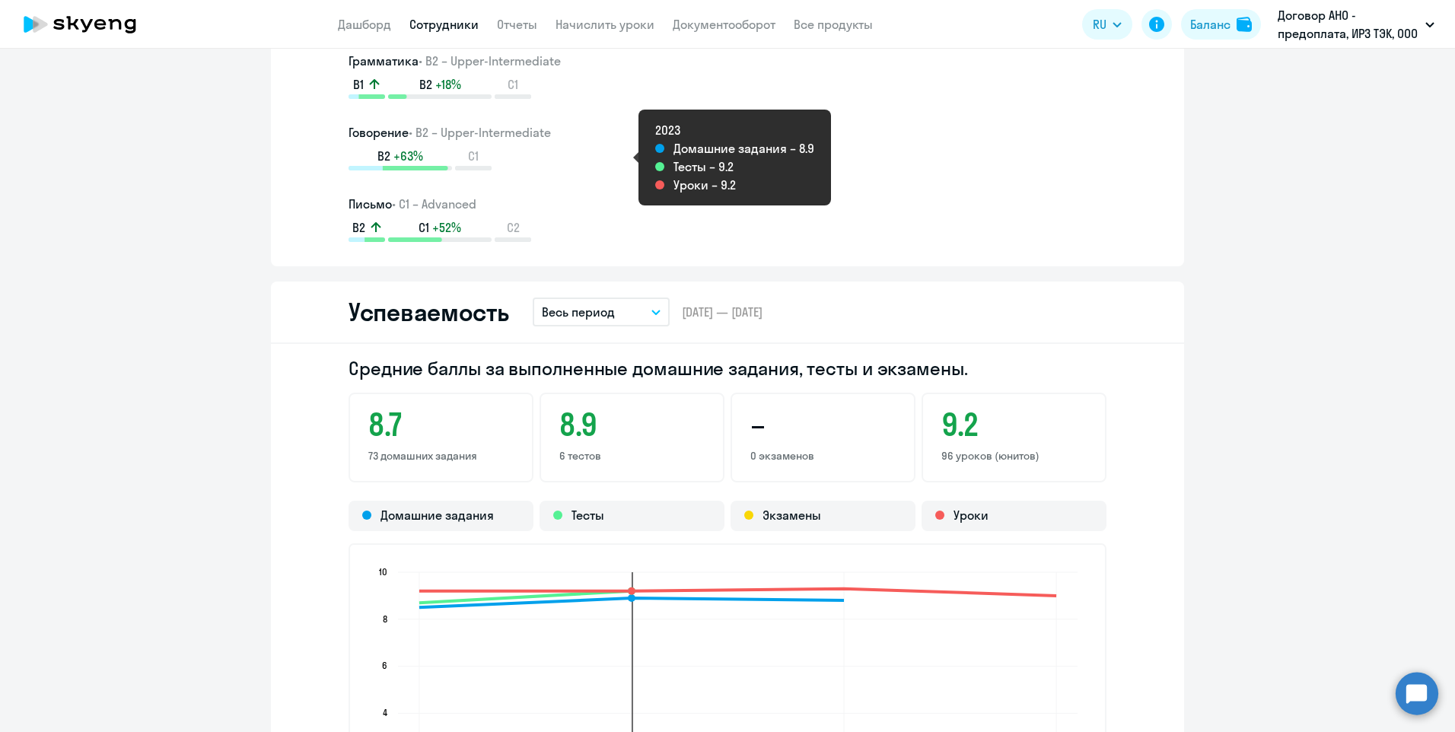
scroll to position [837, 0]
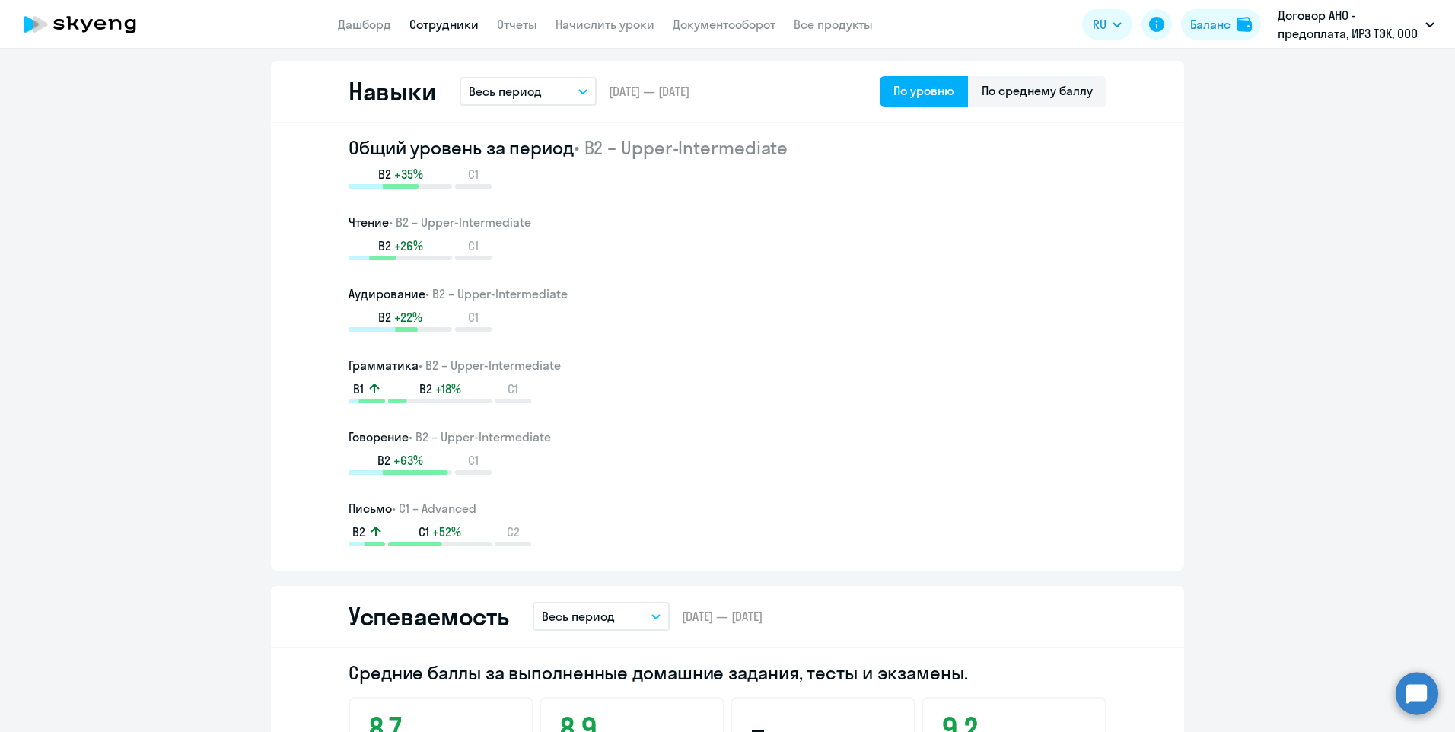
click at [459, 27] on link "Сотрудники" at bounding box center [443, 24] width 69 height 15
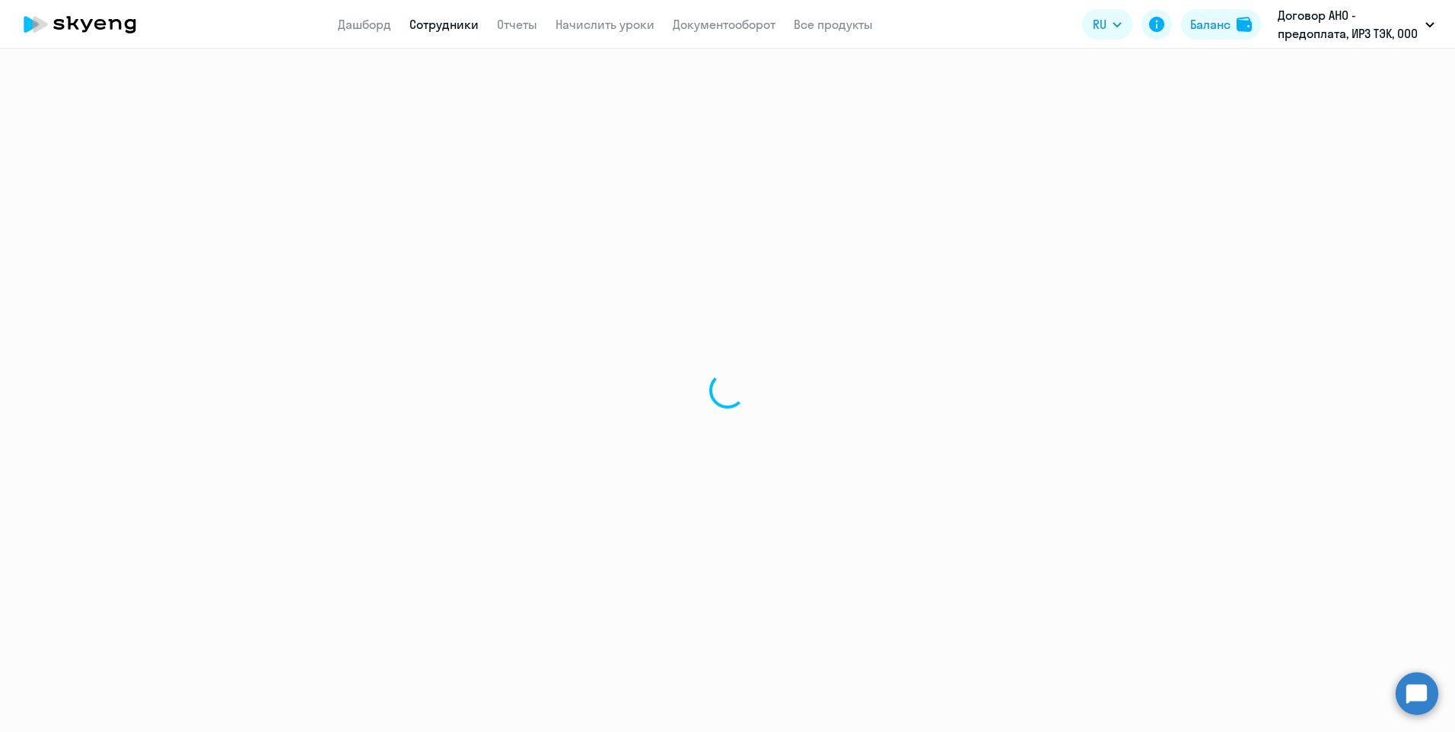
select select "30"
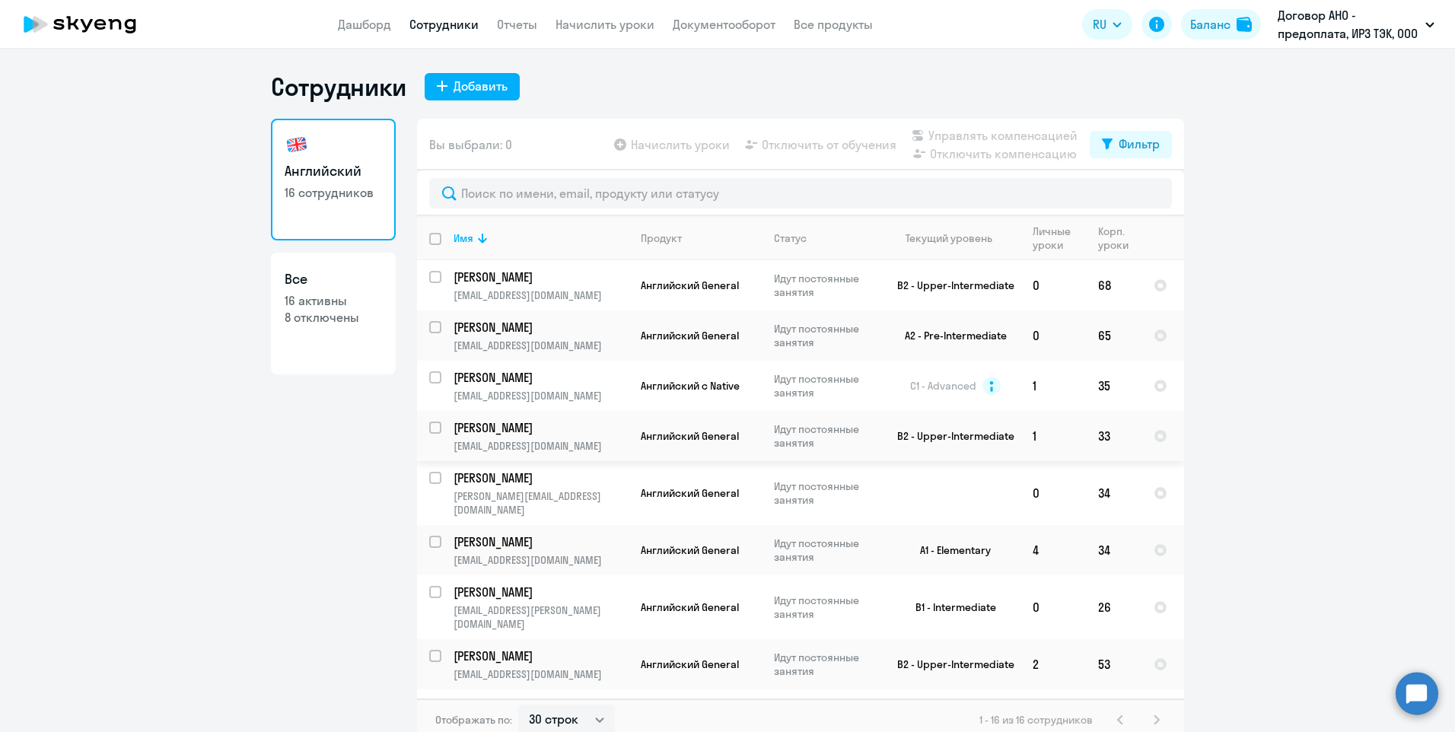
scroll to position [365, 0]
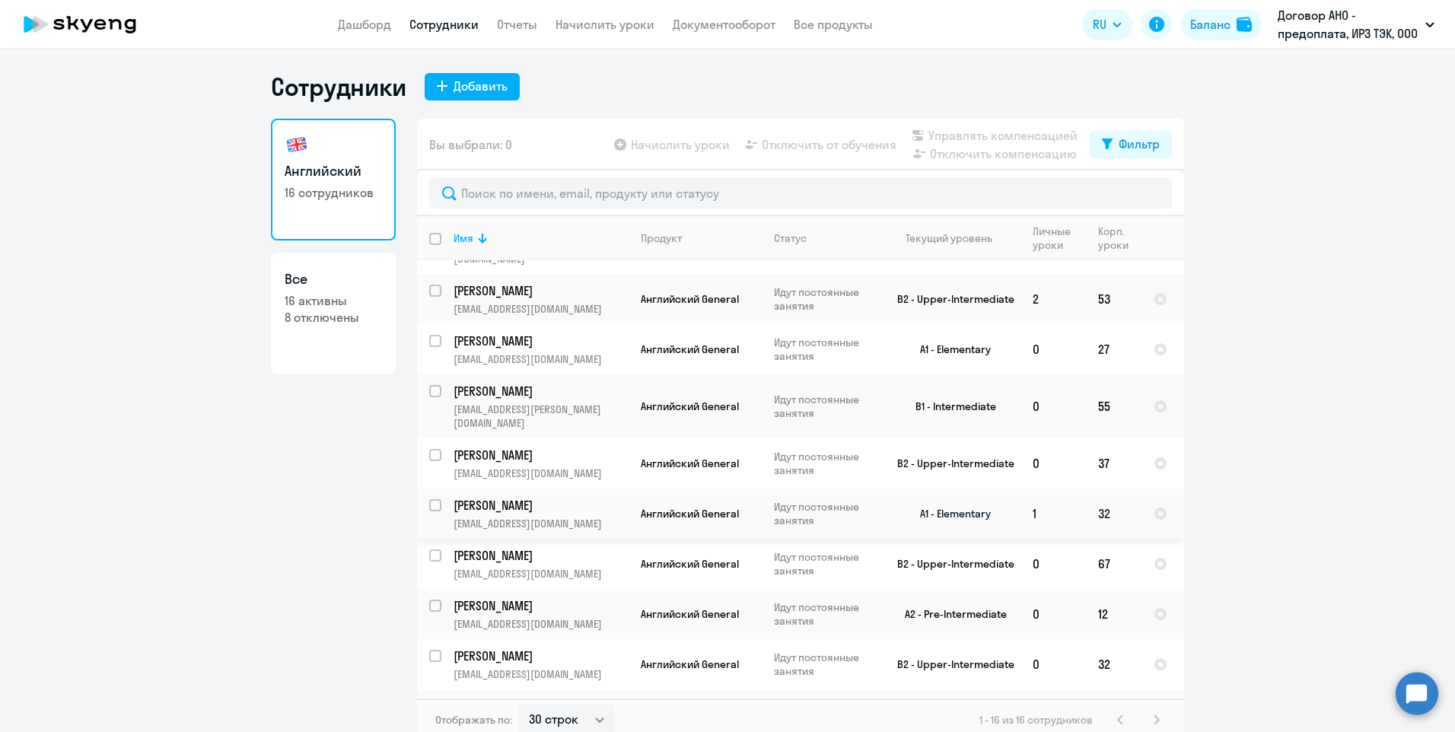
click at [498, 517] on p "[EMAIL_ADDRESS][DOMAIN_NAME]" at bounding box center [540, 524] width 174 height 14
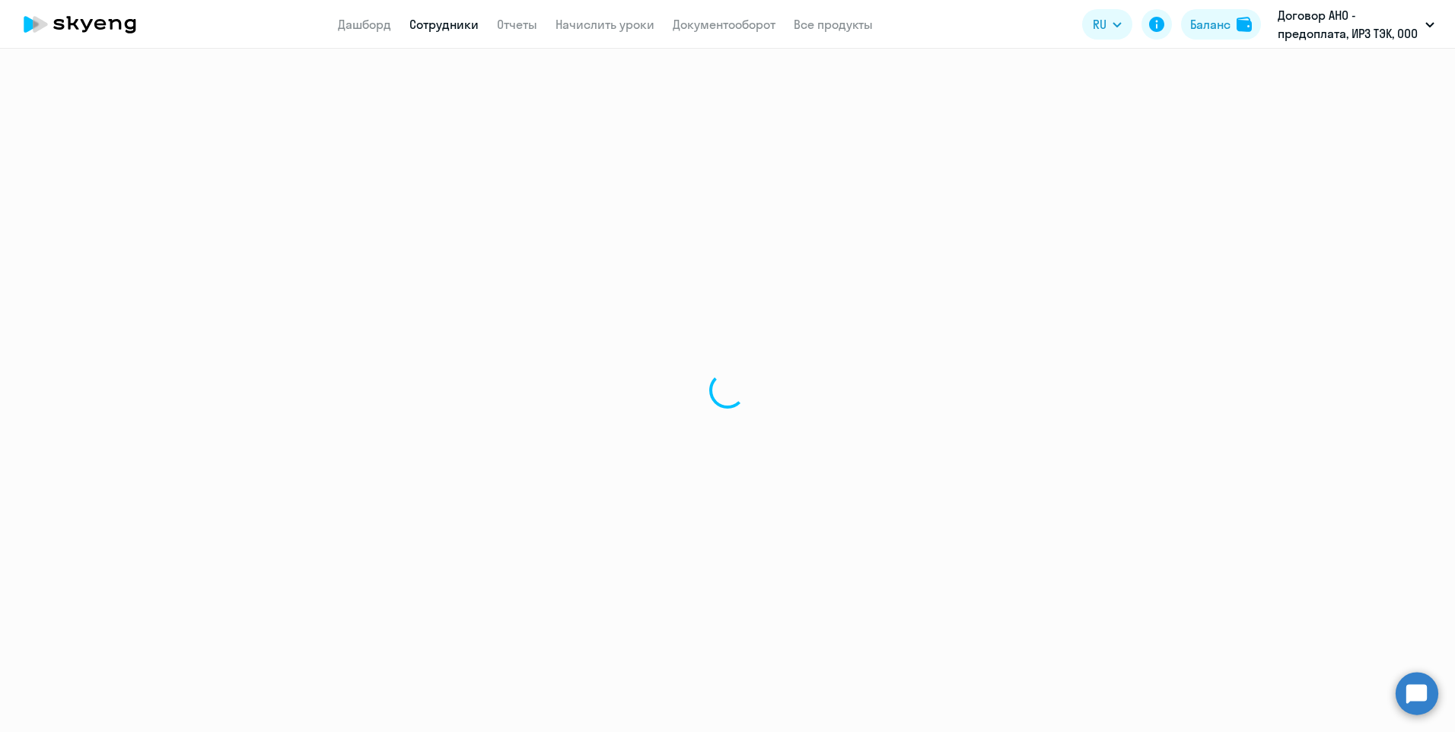
select select "english"
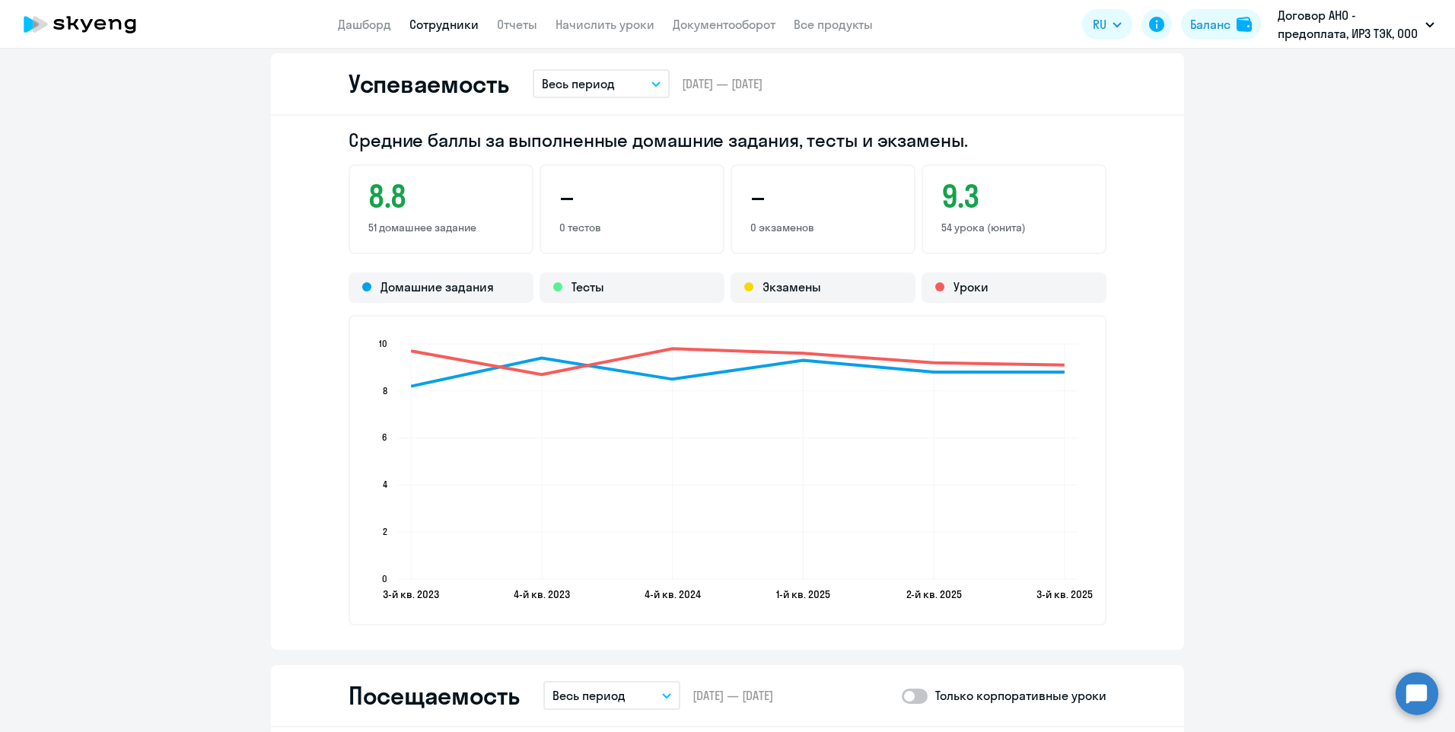
scroll to position [1674, 0]
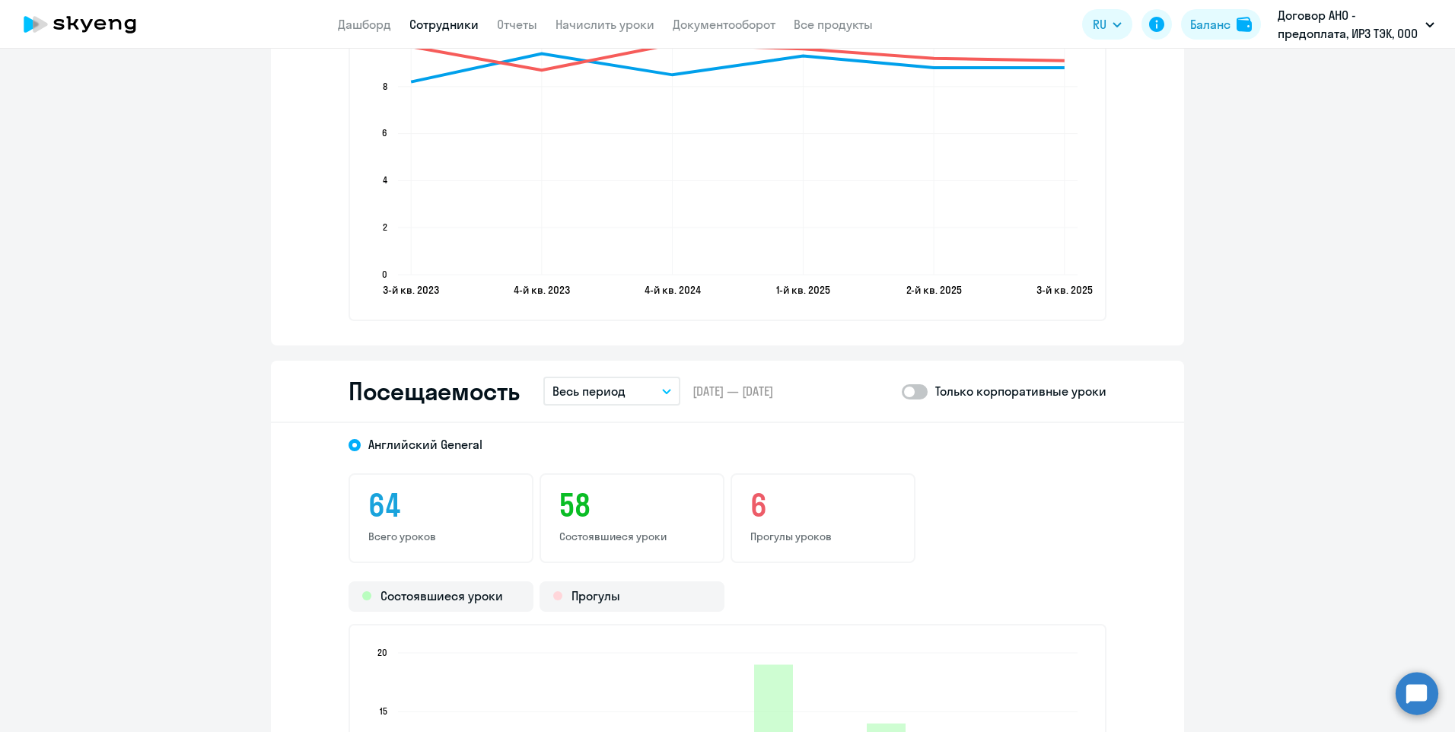
click at [663, 389] on icon "button" at bounding box center [666, 391] width 9 height 5
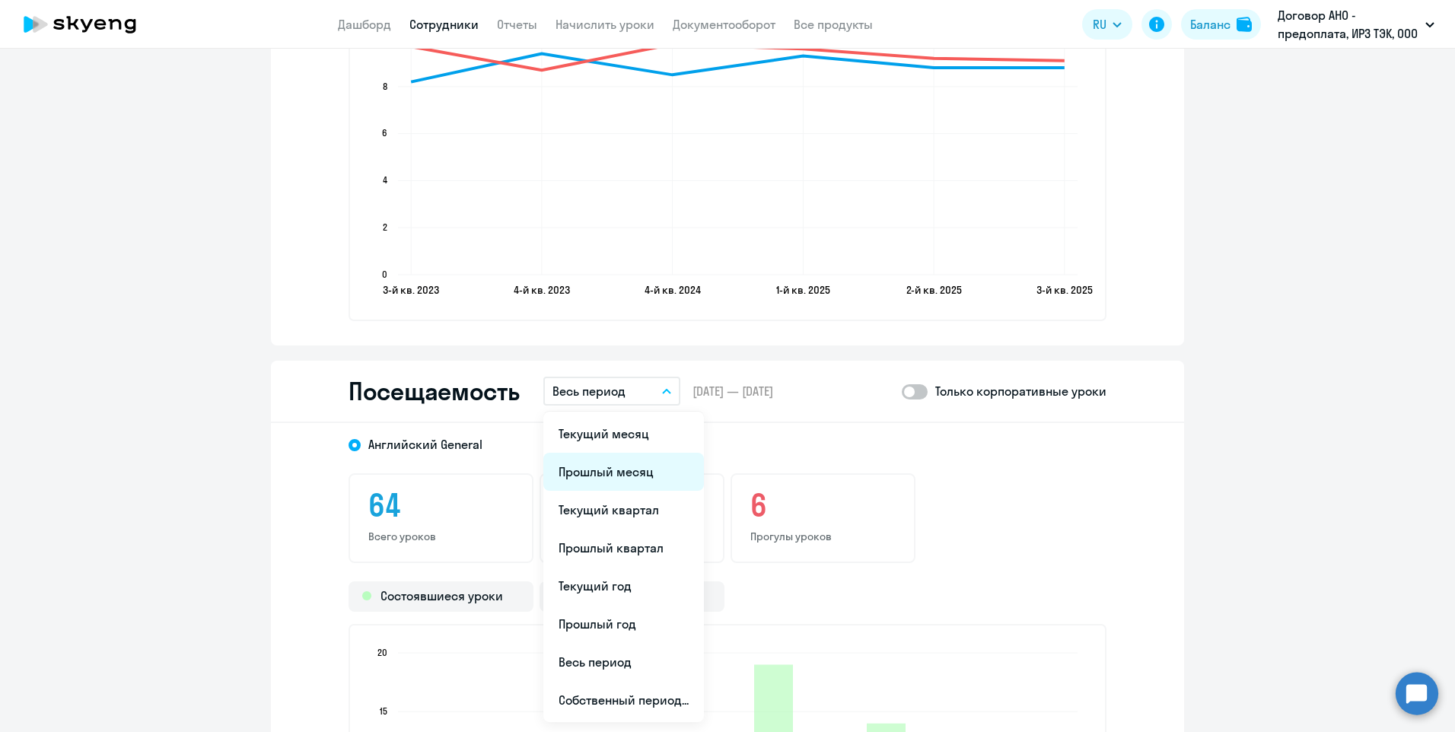
click at [601, 477] on li "Прошлый месяц" at bounding box center [623, 472] width 161 height 38
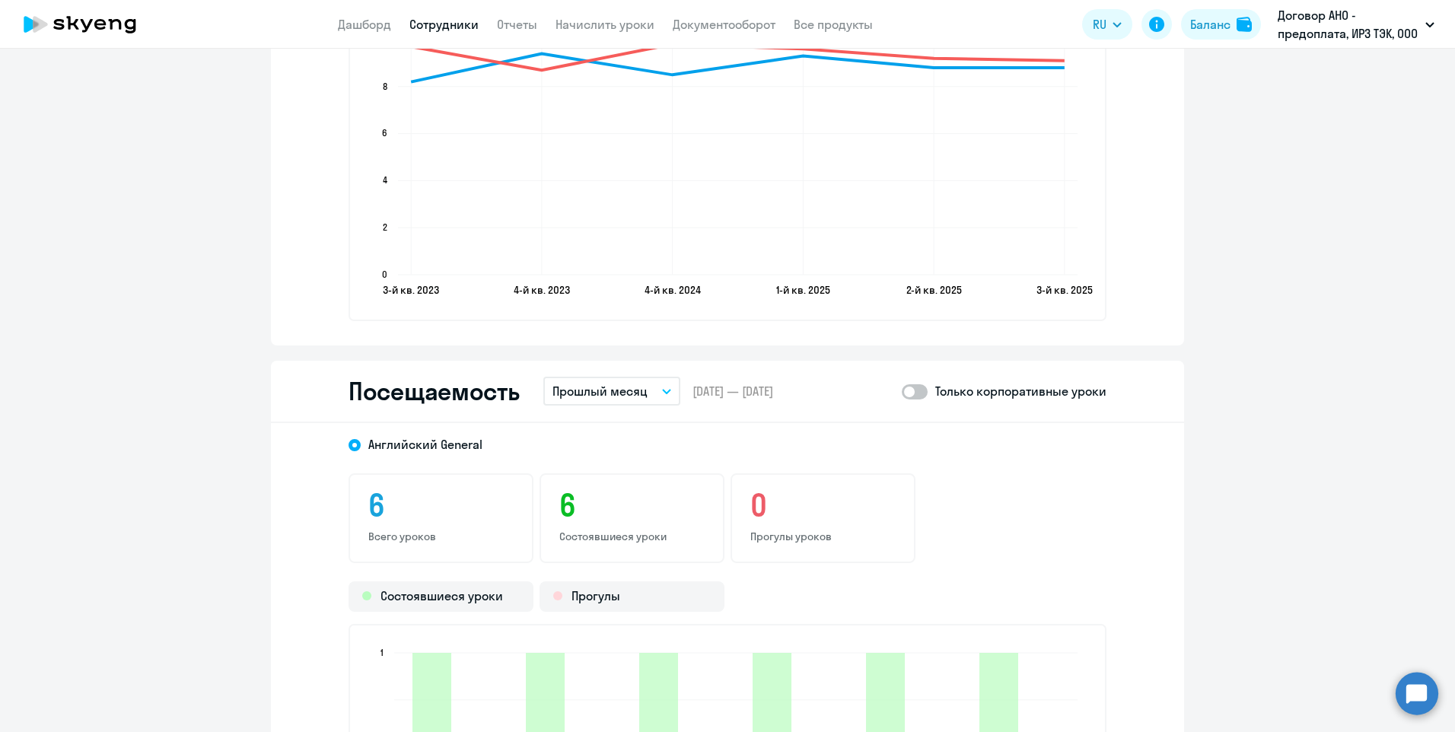
click at [444, 28] on link "Сотрудники" at bounding box center [443, 24] width 69 height 15
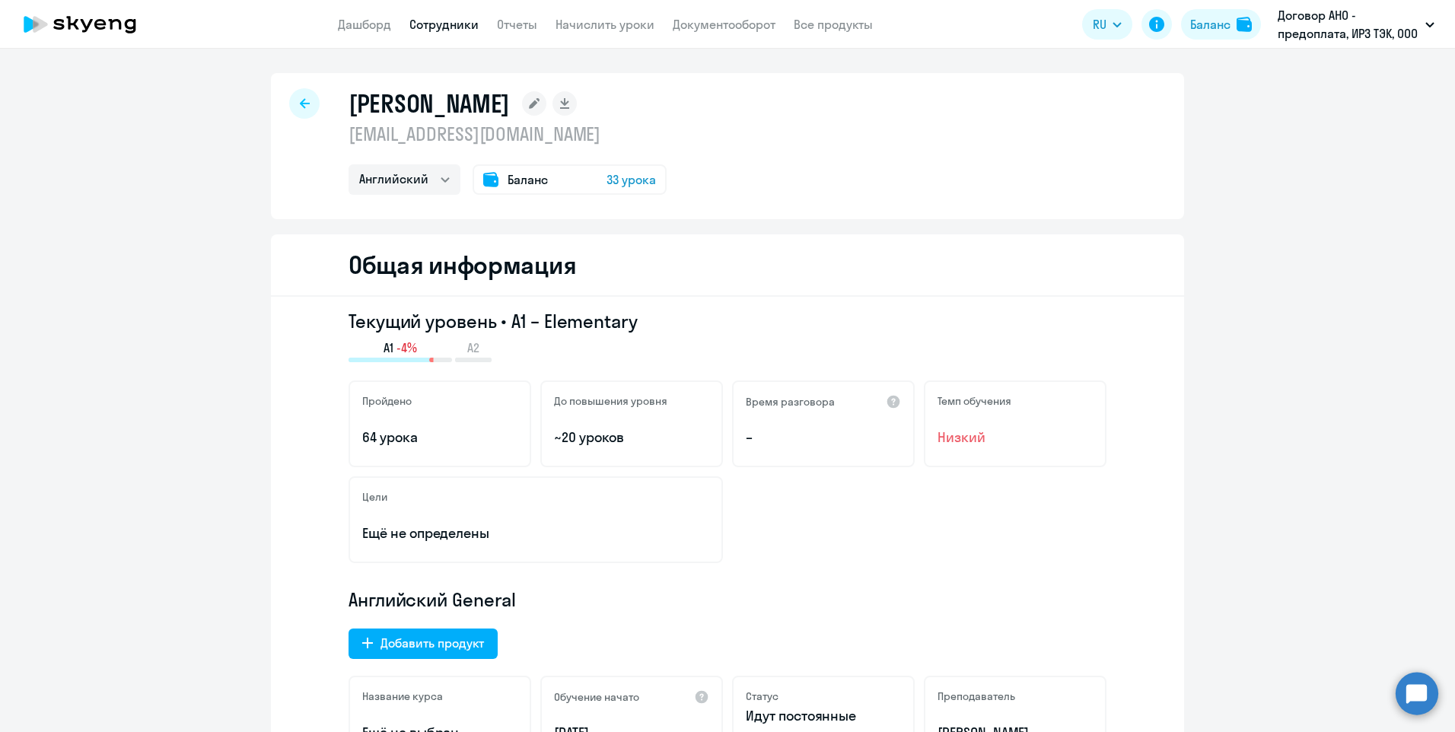
select select "30"
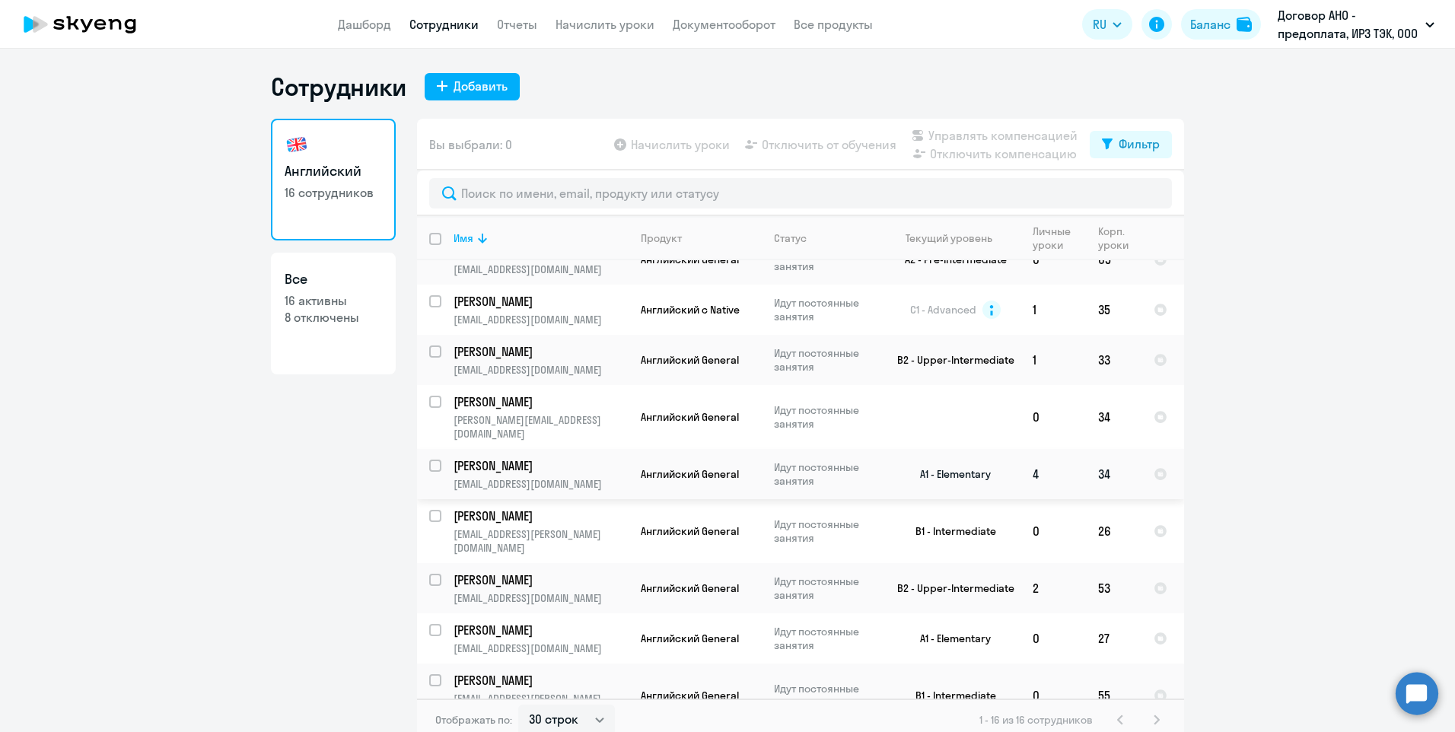
scroll to position [228, 0]
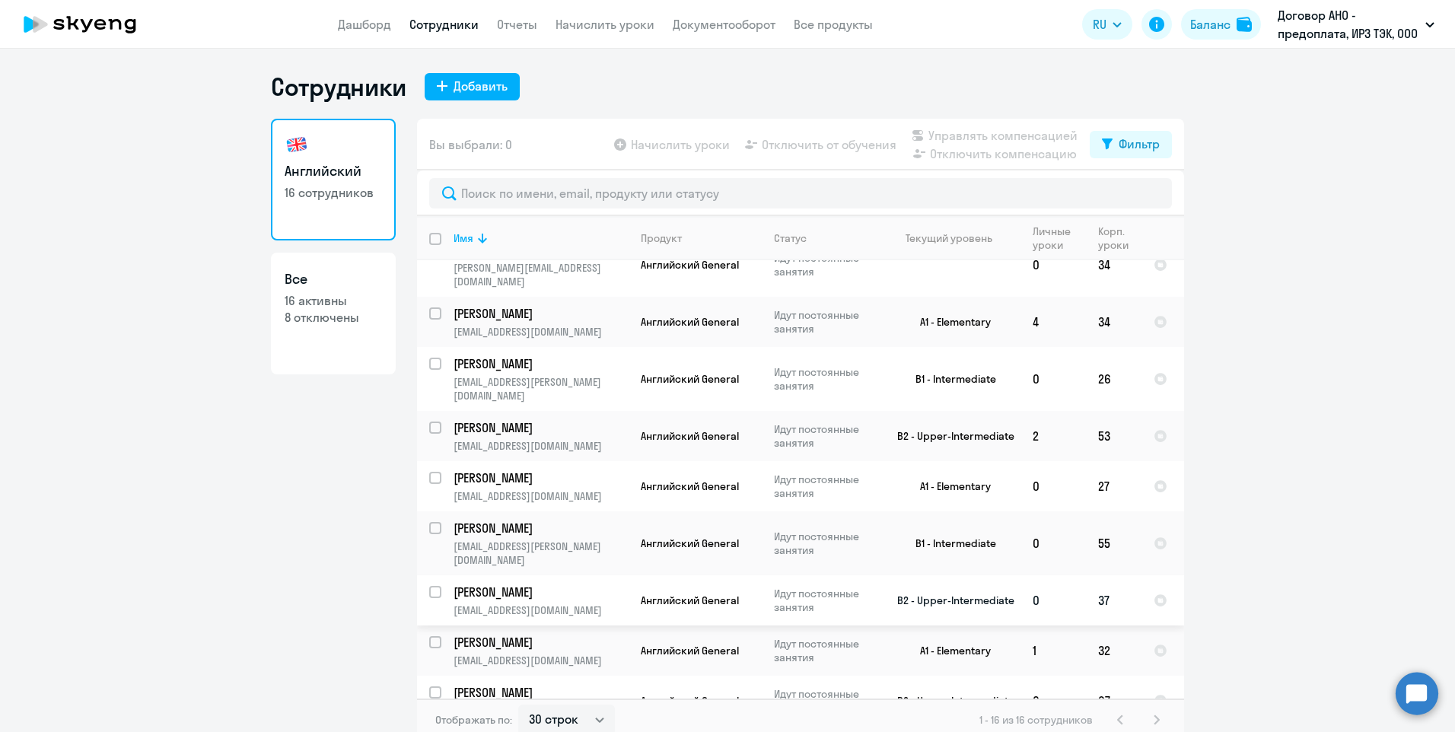
click at [567, 603] on p "[EMAIL_ADDRESS][DOMAIN_NAME]" at bounding box center [540, 610] width 174 height 14
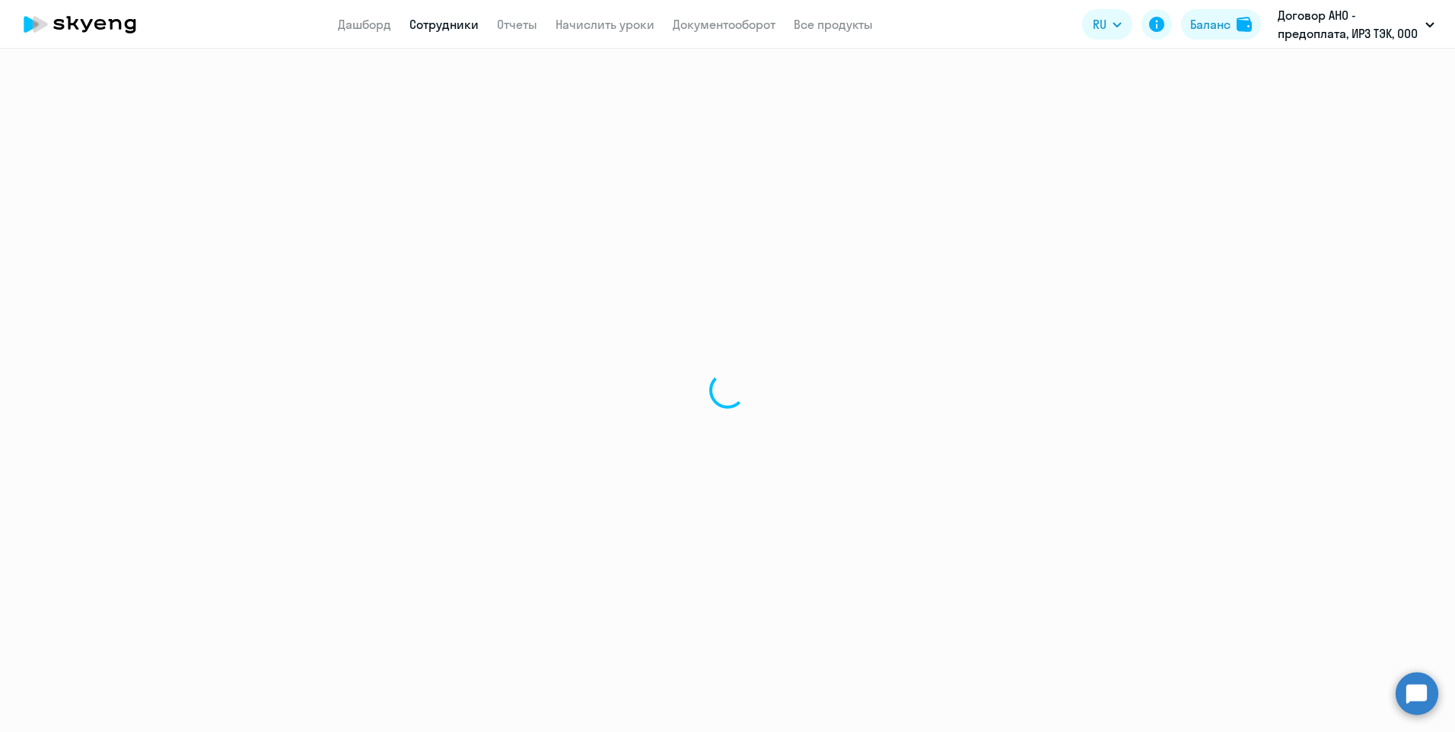
select select "english"
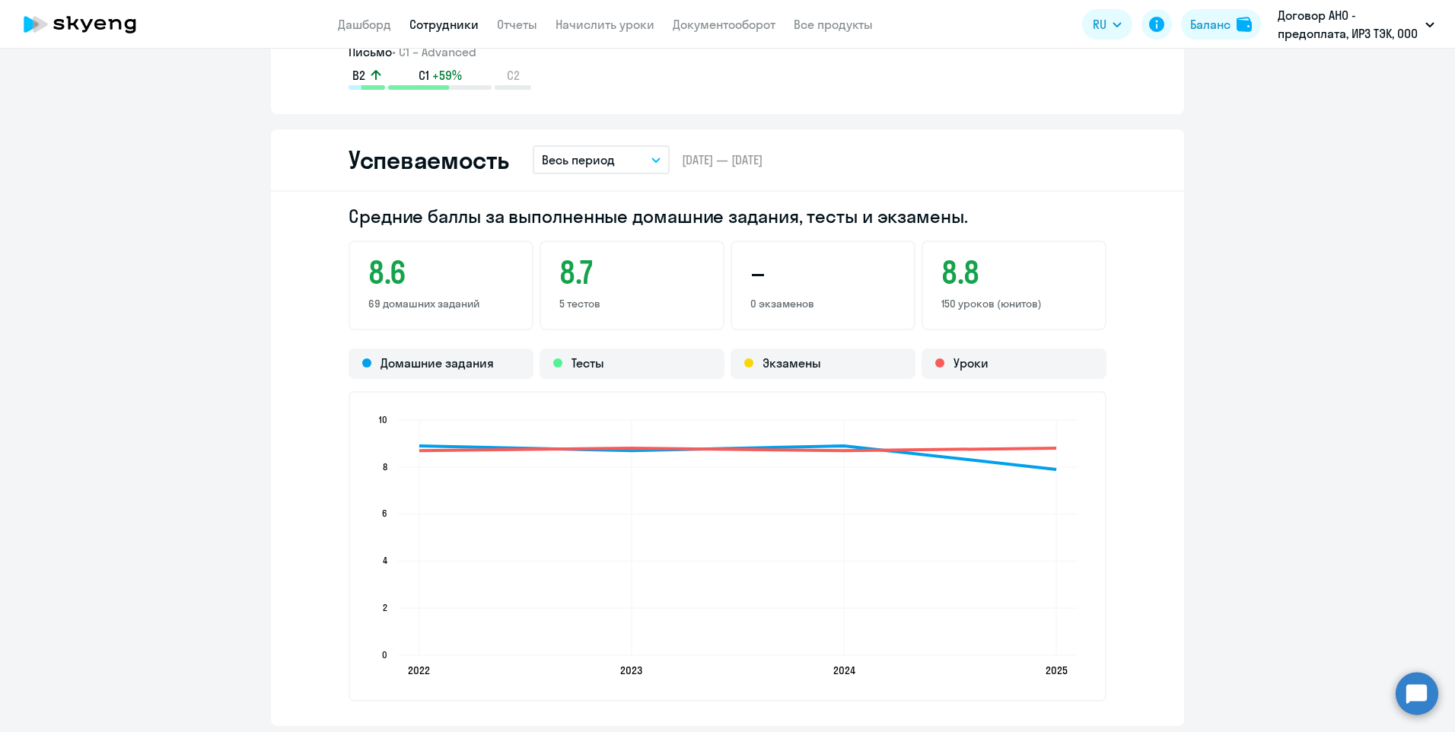
scroll to position [1750, 0]
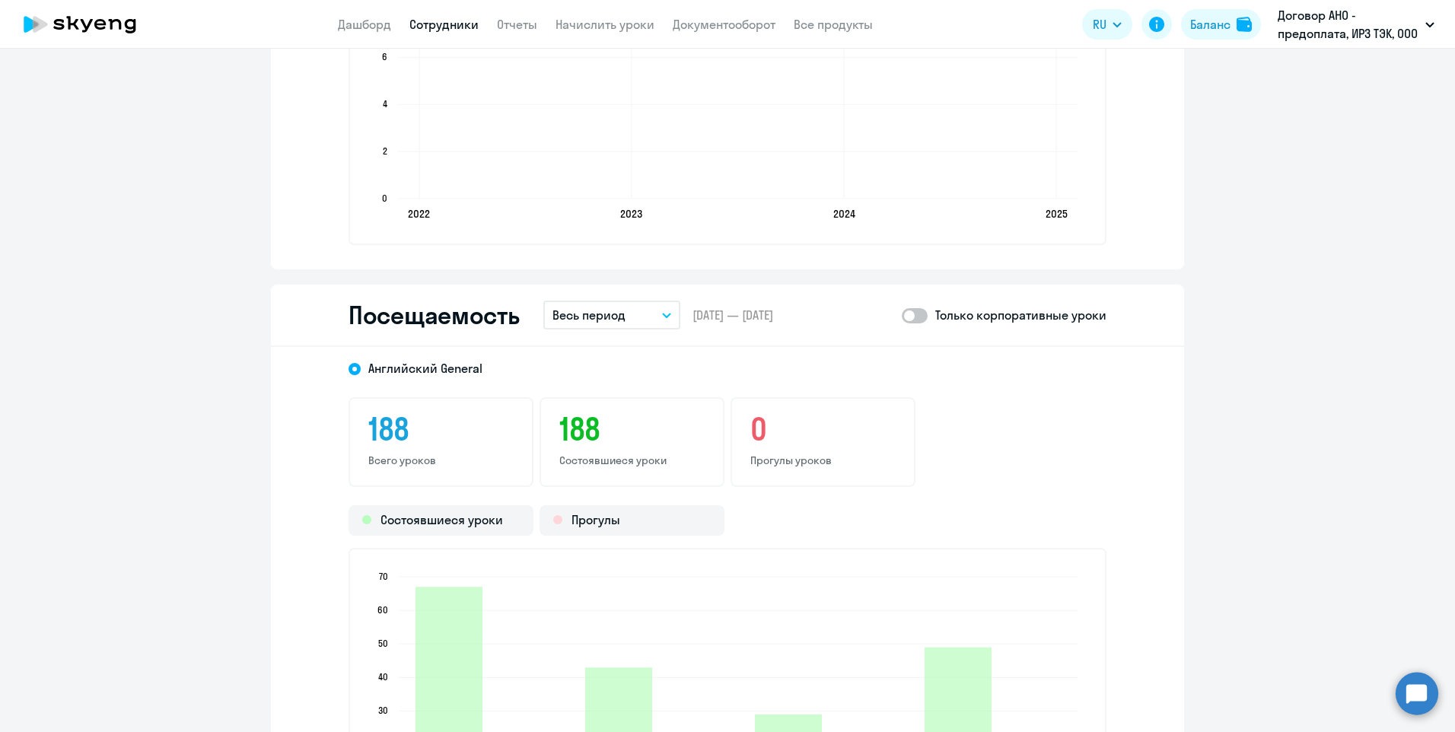
click at [653, 316] on button "Весь период" at bounding box center [611, 314] width 137 height 29
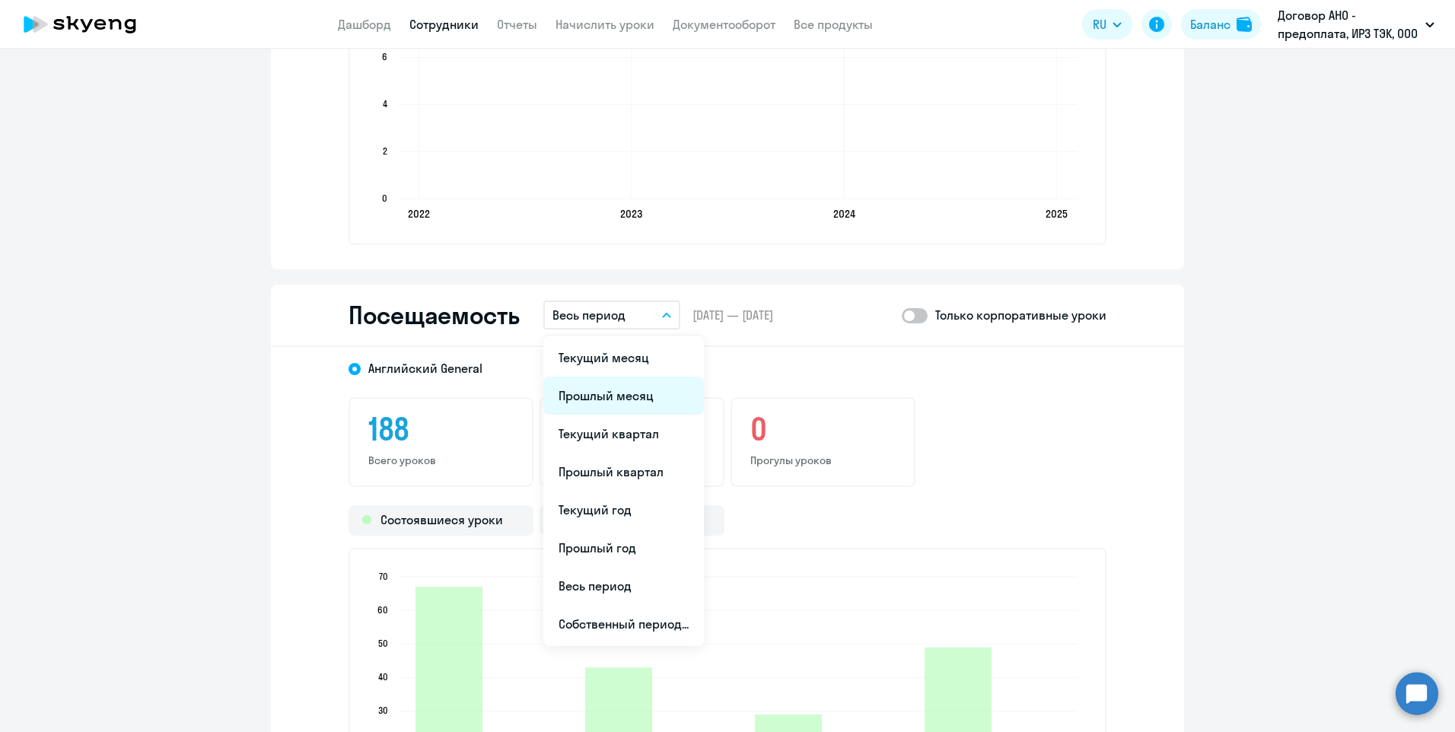
click at [624, 392] on li "Прошлый месяц" at bounding box center [623, 396] width 161 height 38
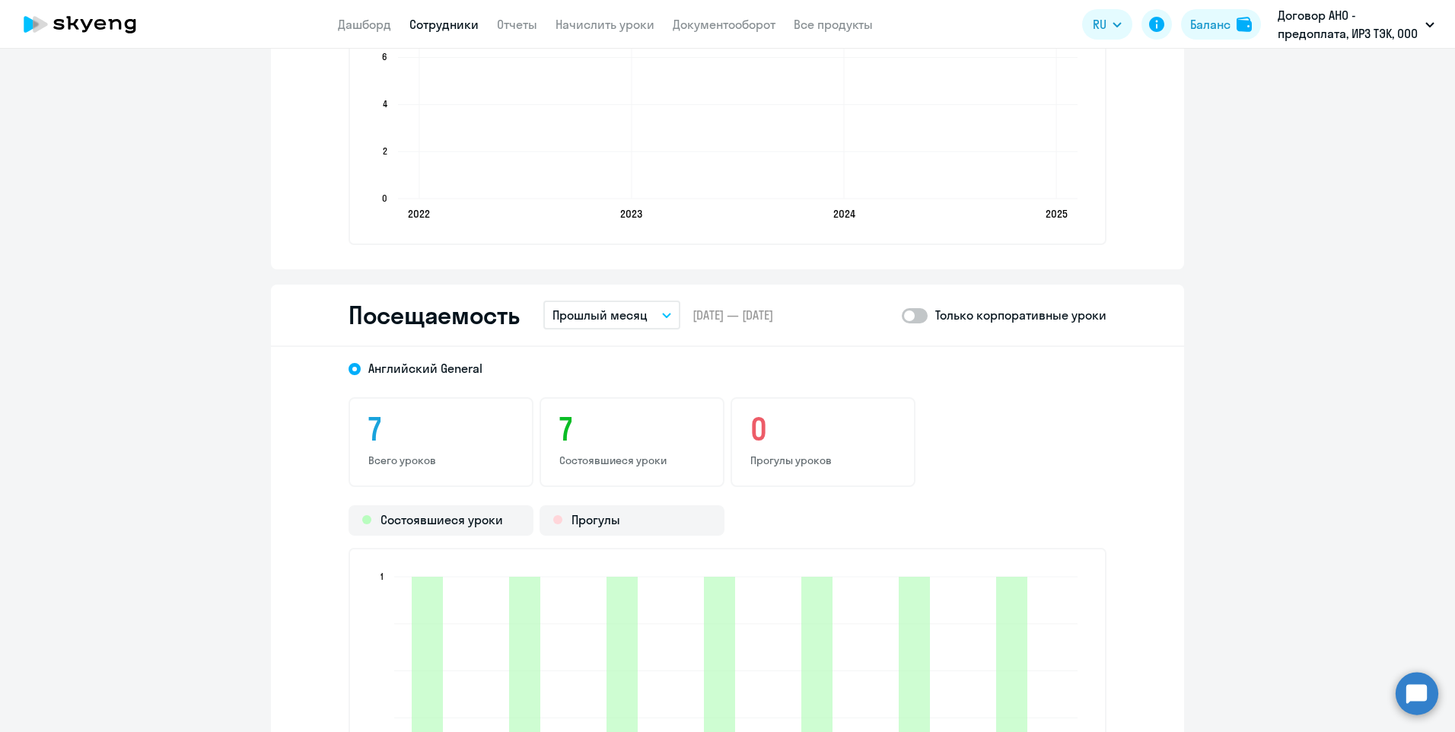
click at [438, 23] on link "Сотрудники" at bounding box center [443, 24] width 69 height 15
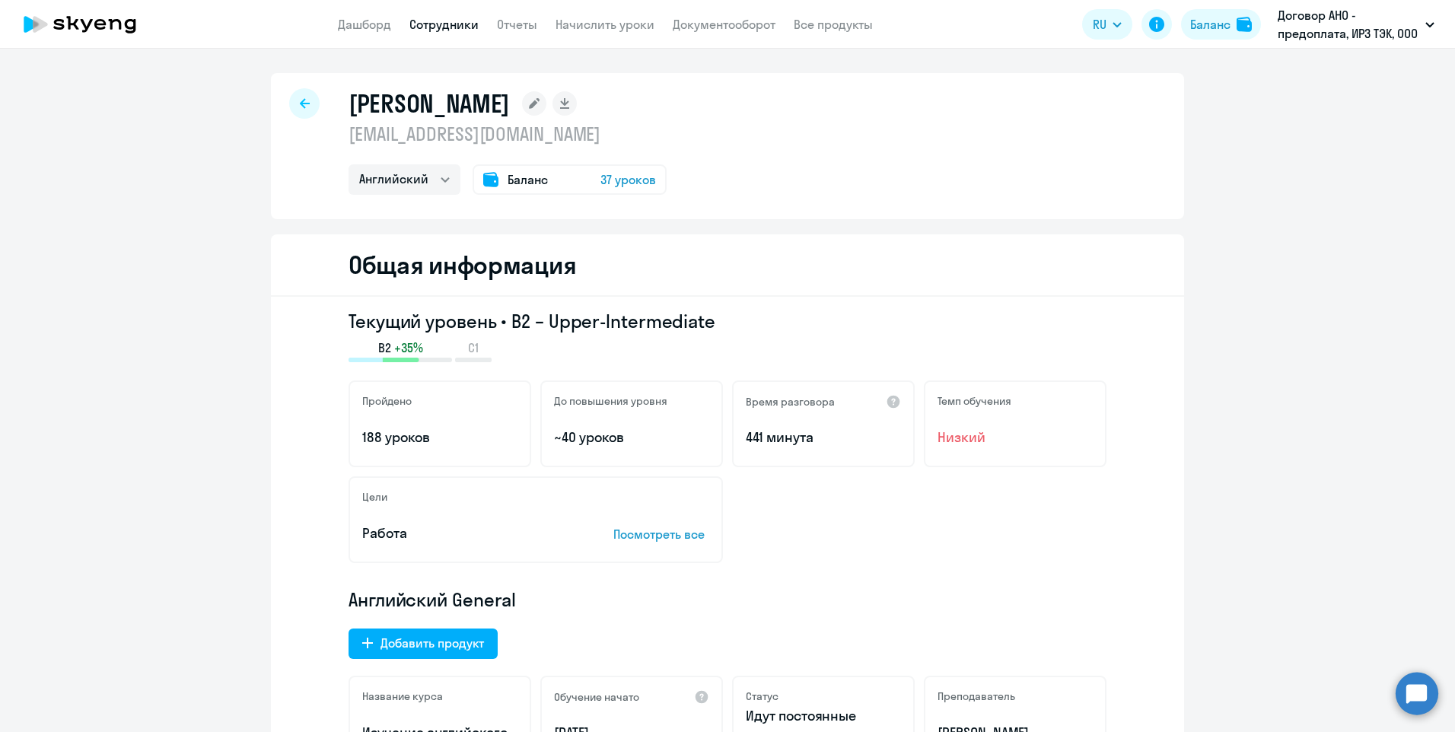
select select "30"
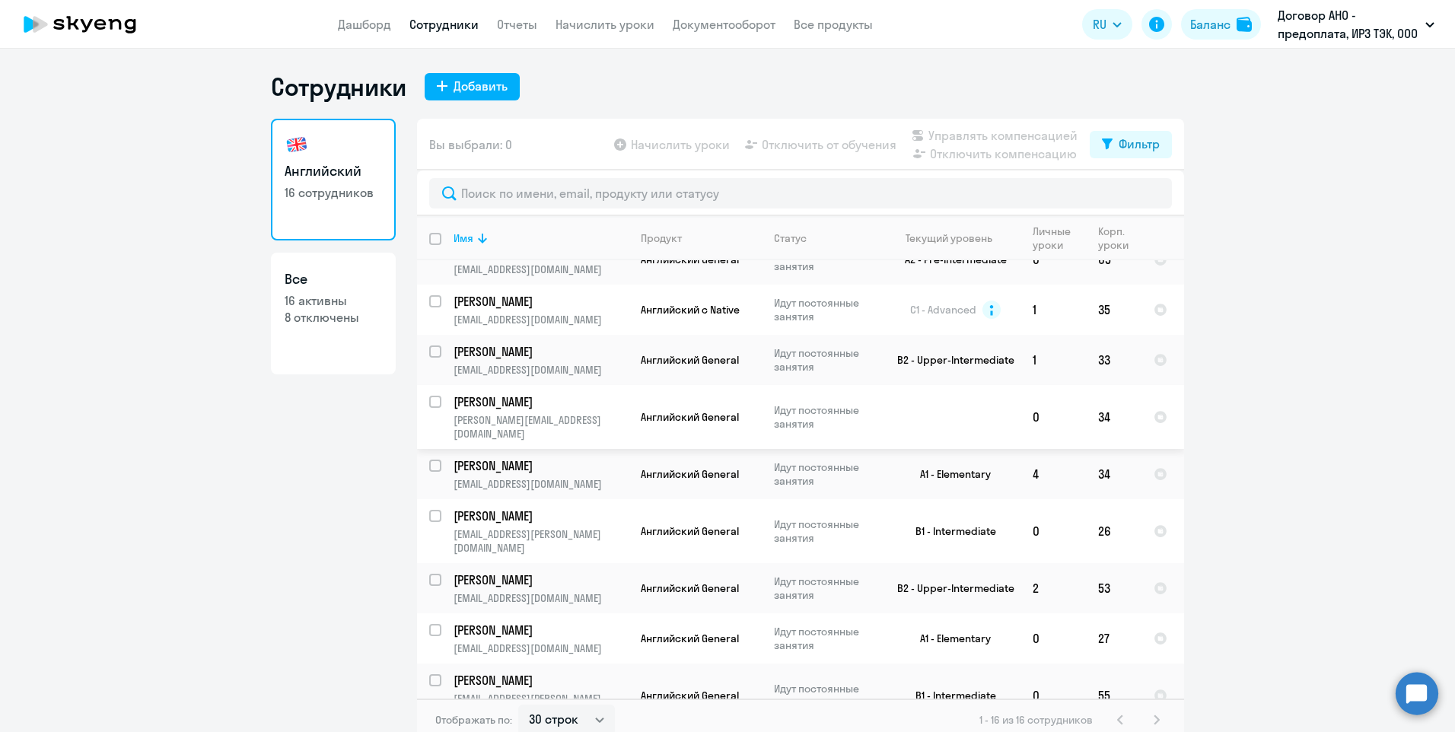
scroll to position [152, 0]
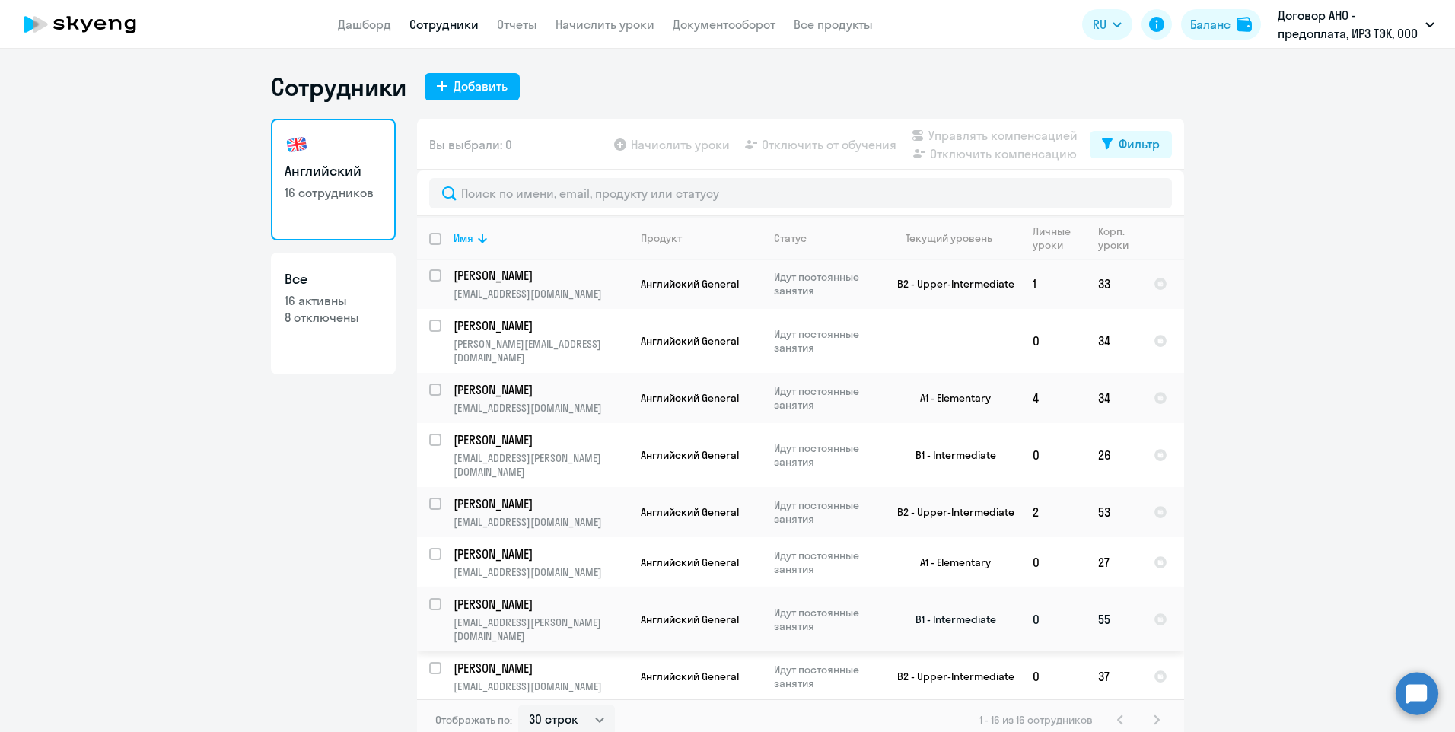
click at [511, 596] on p "[PERSON_NAME]" at bounding box center [539, 604] width 172 height 17
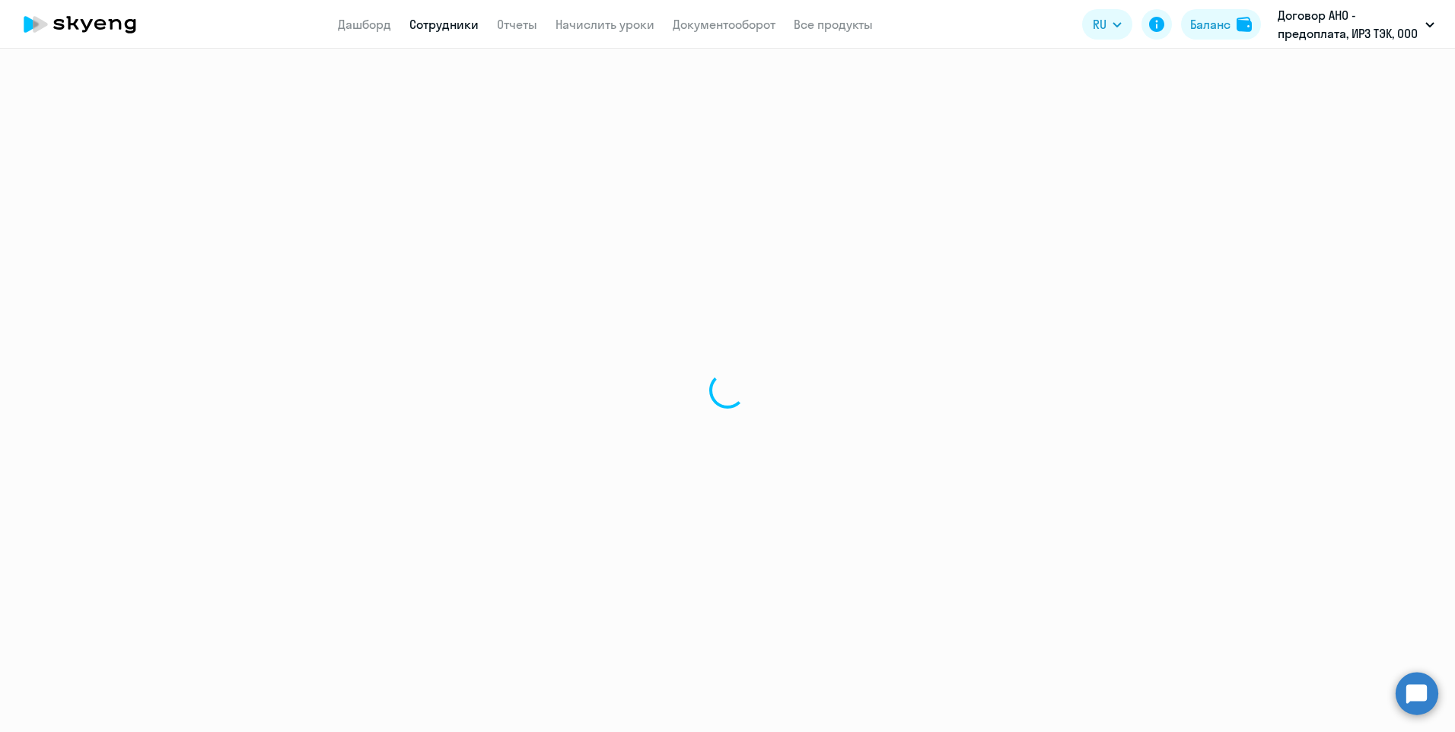
select select "english"
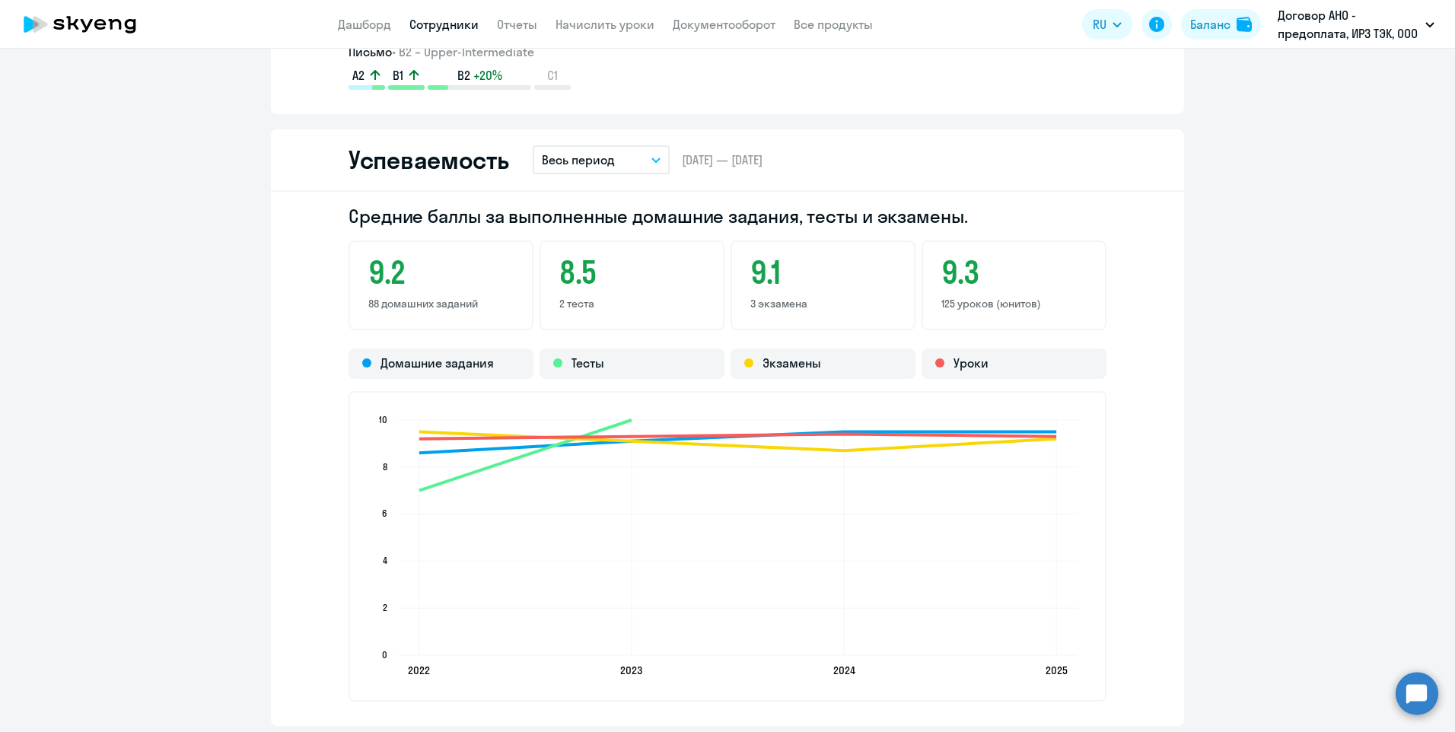
scroll to position [1674, 0]
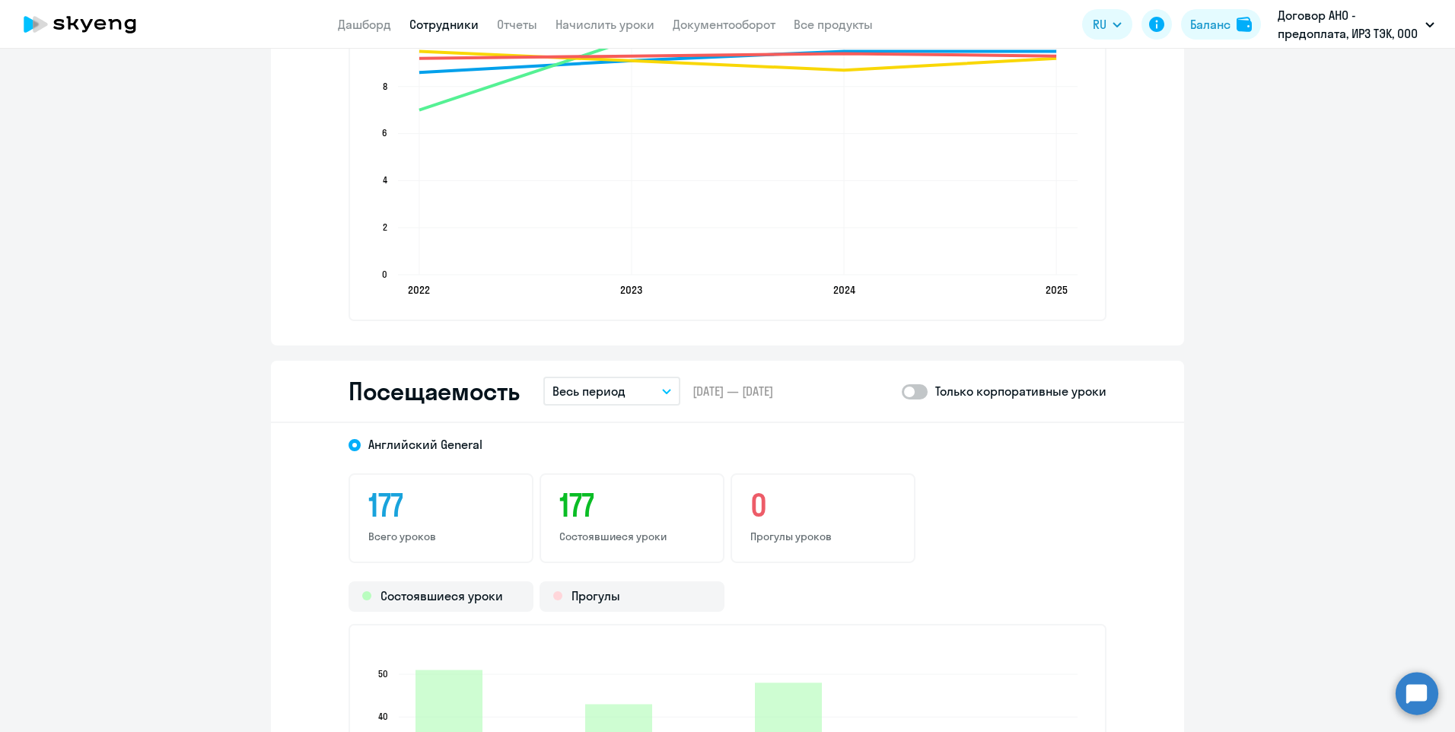
click at [653, 546] on div "177 Состоявшиеся уроки" at bounding box center [631, 518] width 185 height 90
click at [666, 394] on button "Весь период" at bounding box center [611, 391] width 137 height 29
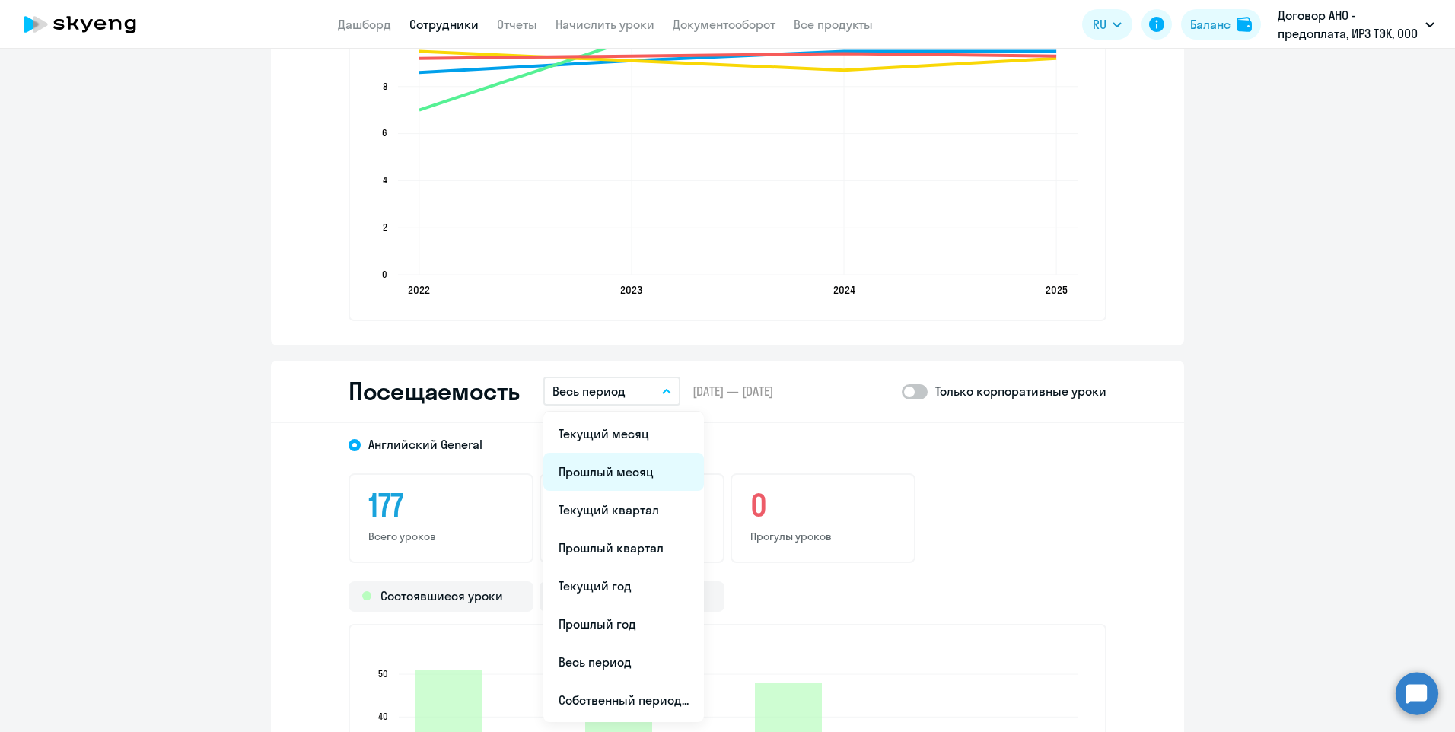
click at [638, 469] on li "Прошлый месяц" at bounding box center [623, 472] width 161 height 38
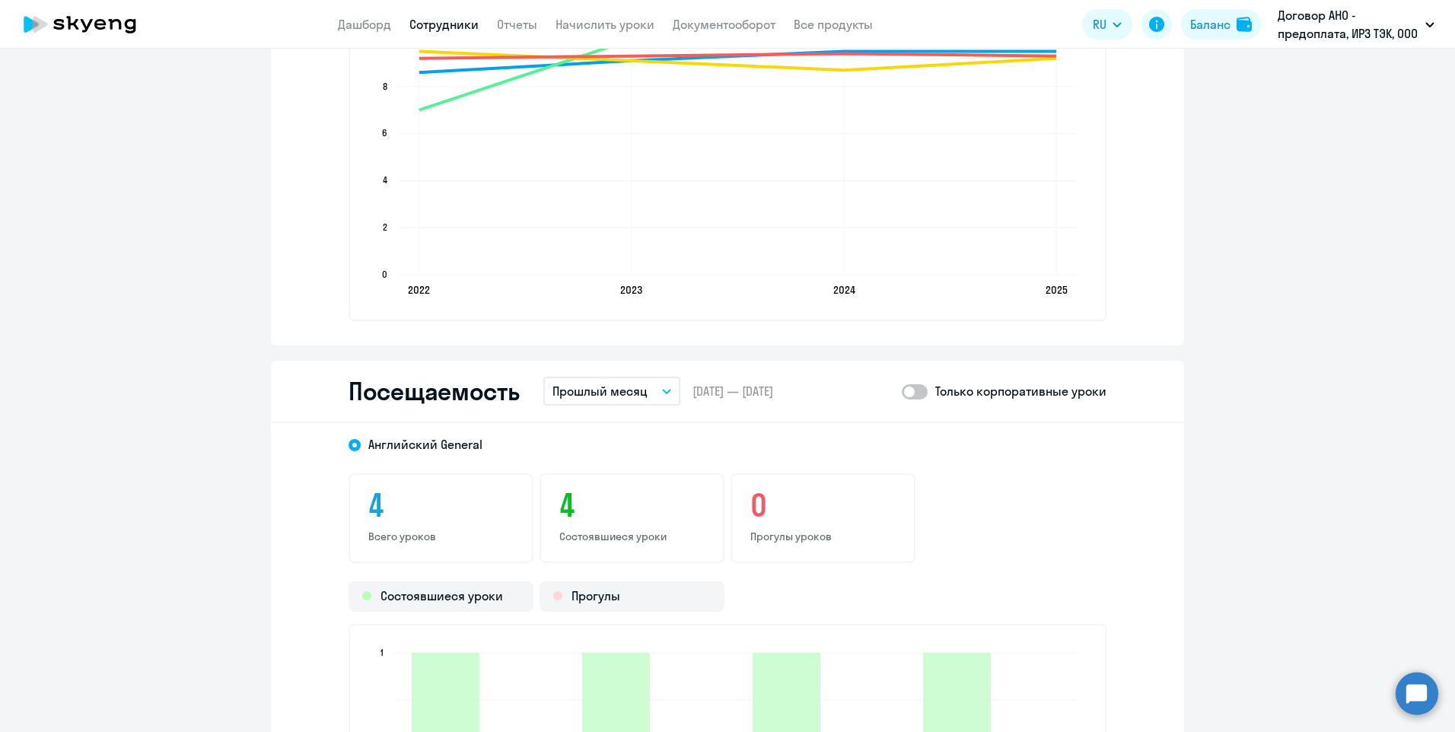
click at [421, 23] on link "Сотрудники" at bounding box center [443, 24] width 69 height 15
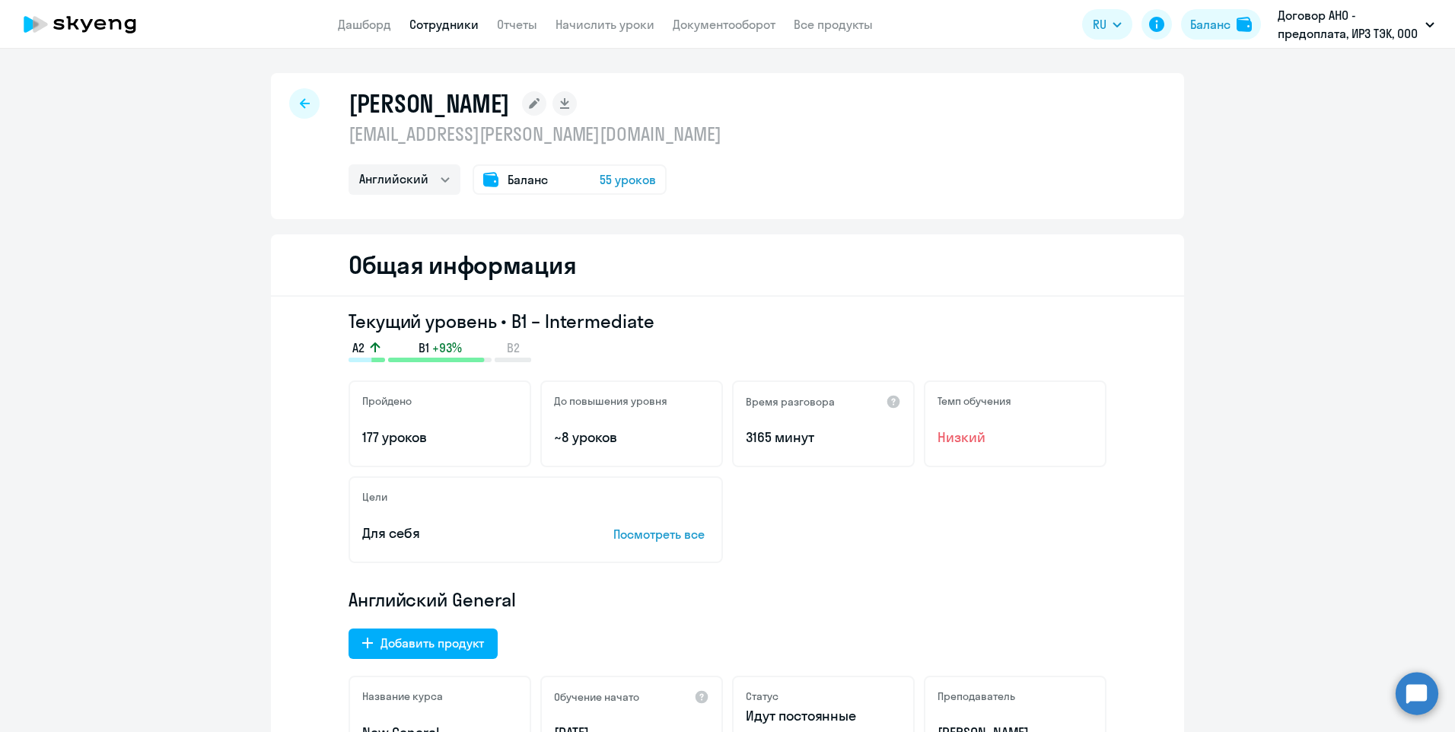
select select "30"
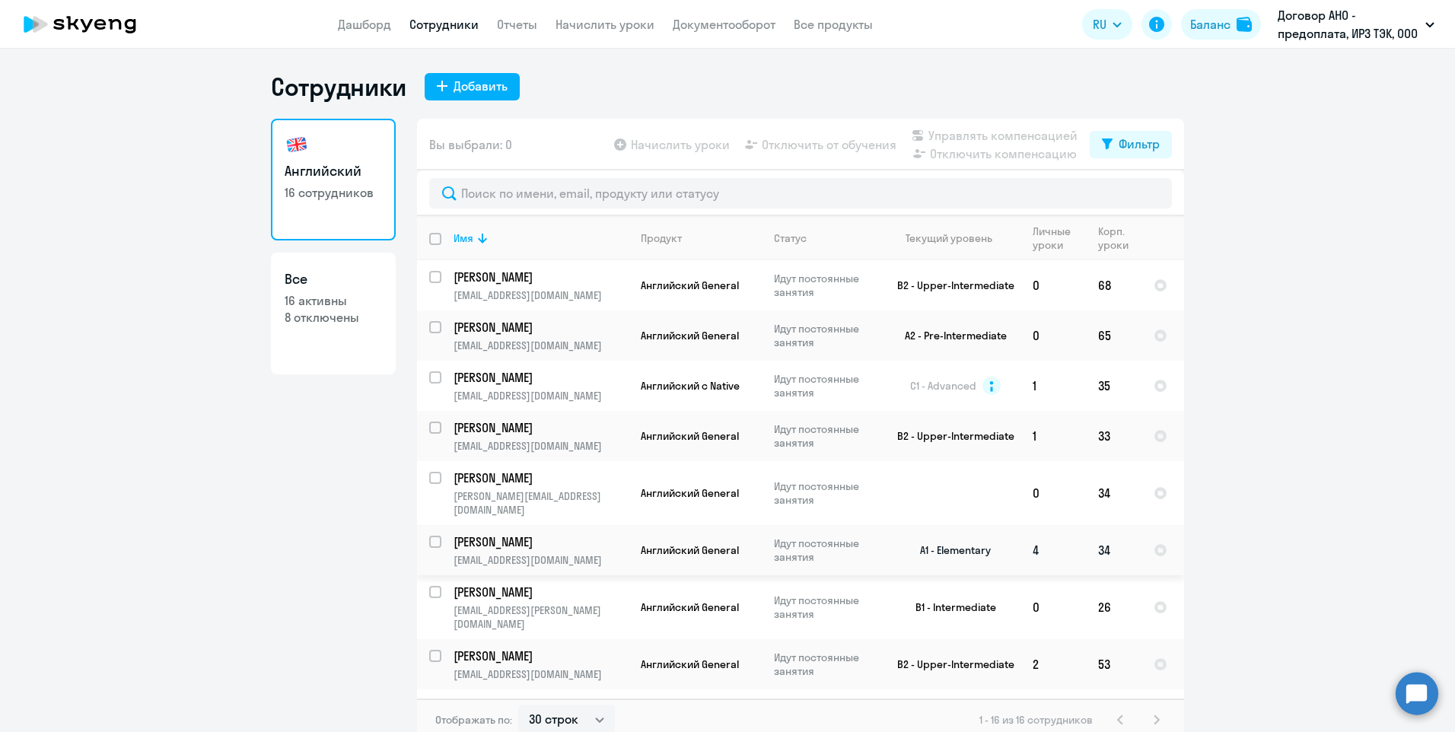
scroll to position [152, 0]
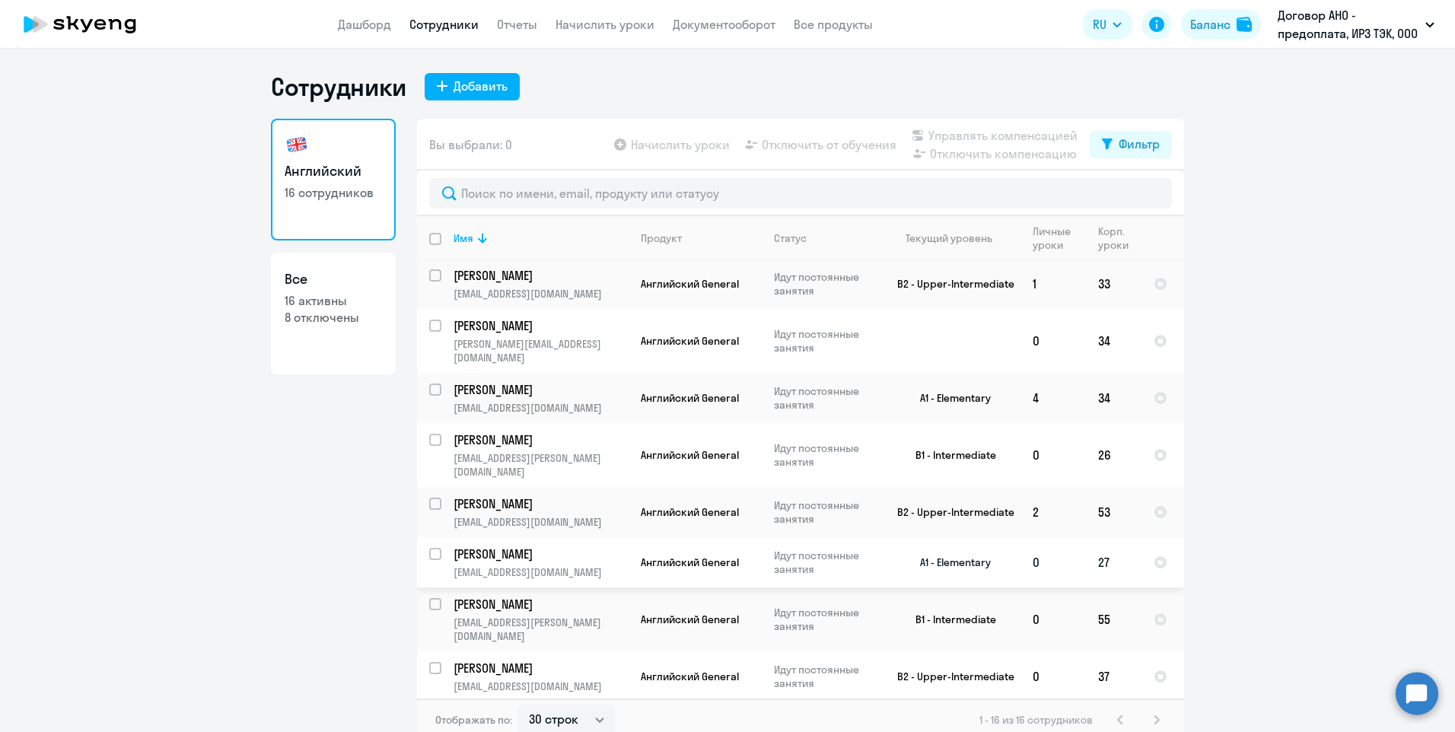
click at [572, 545] on p "[PERSON_NAME]" at bounding box center [539, 553] width 172 height 17
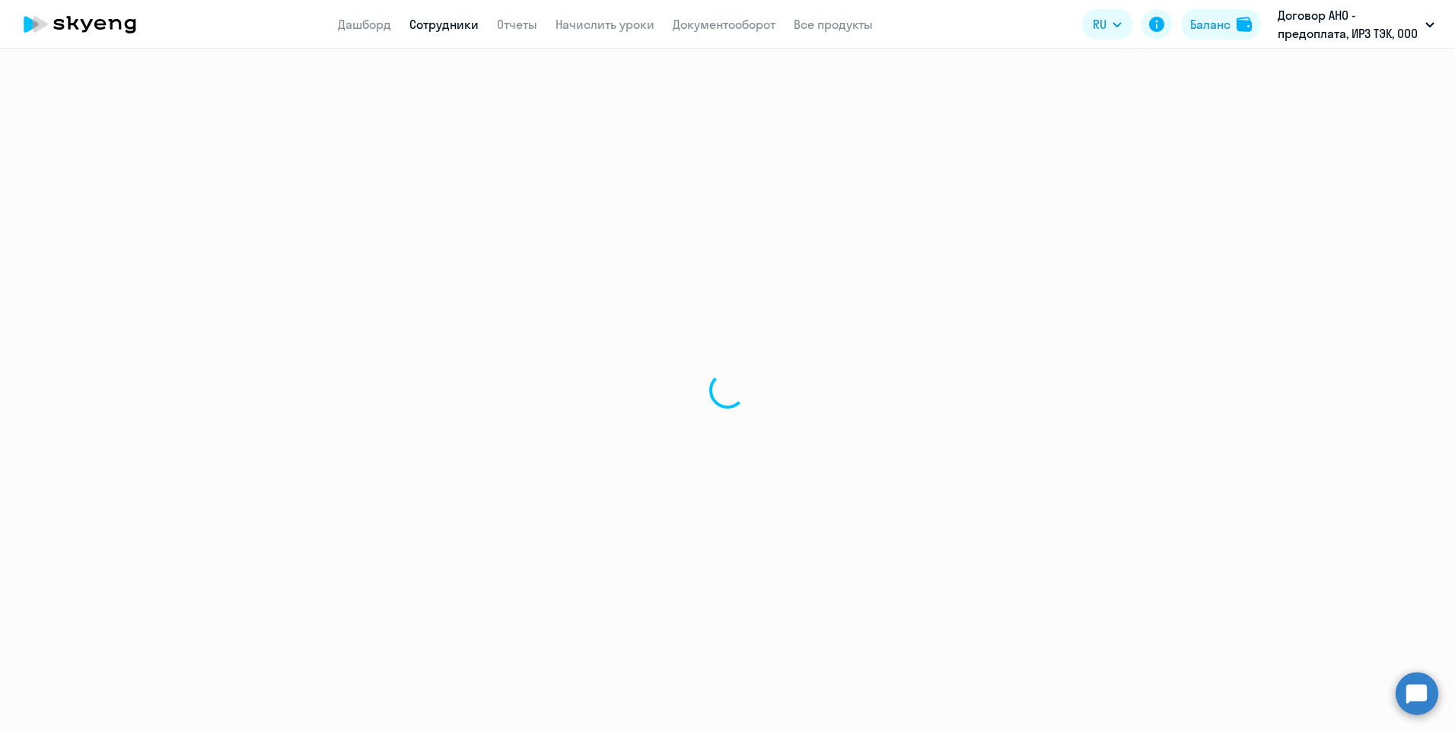
select select "english"
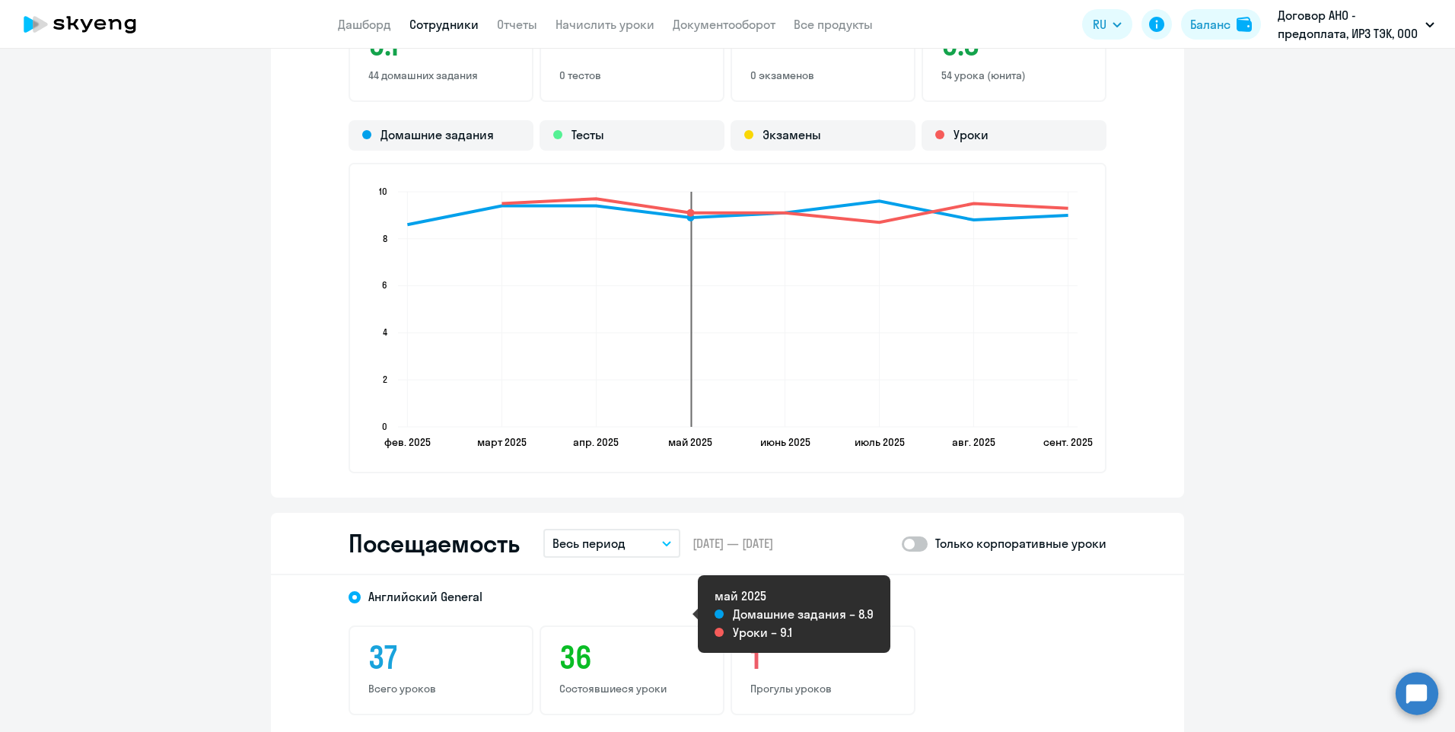
scroll to position [1750, 0]
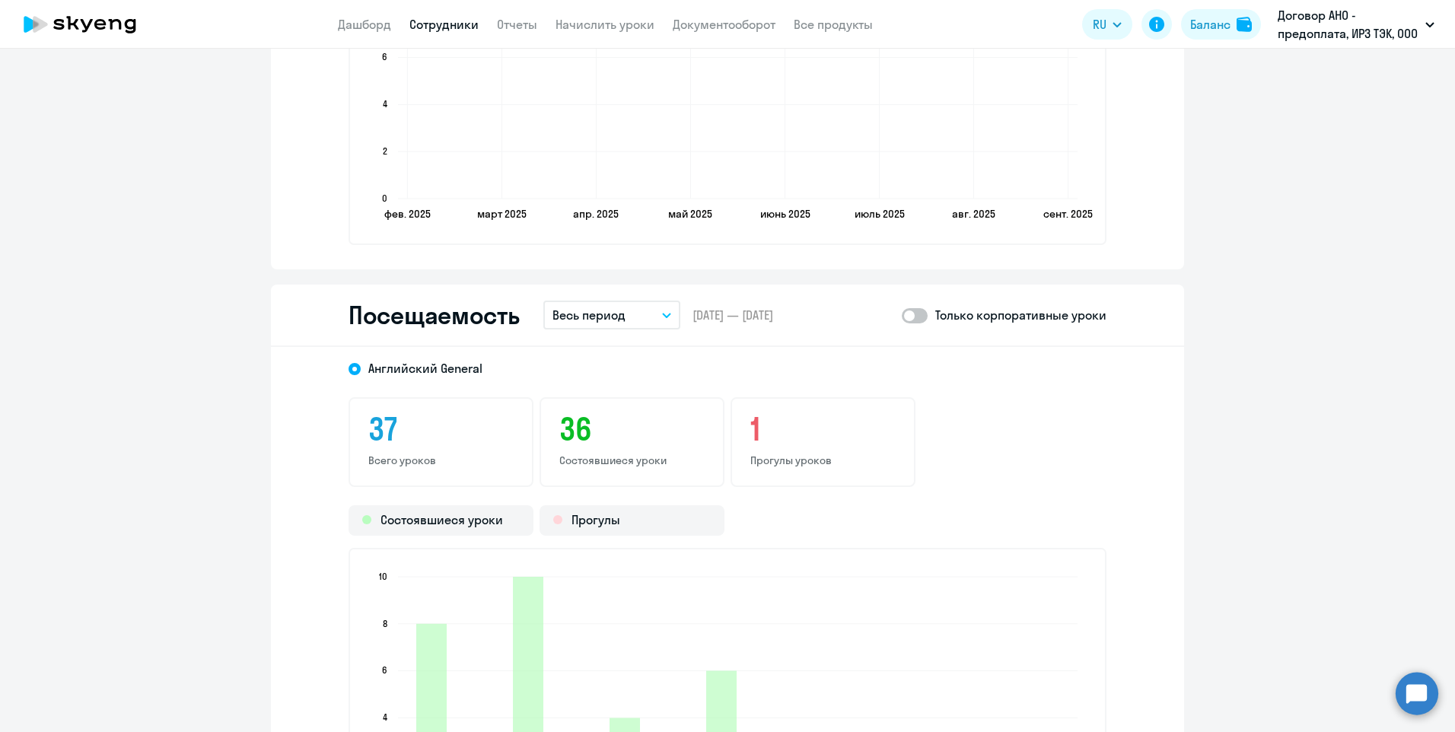
click at [662, 313] on icon "button" at bounding box center [666, 315] width 9 height 5
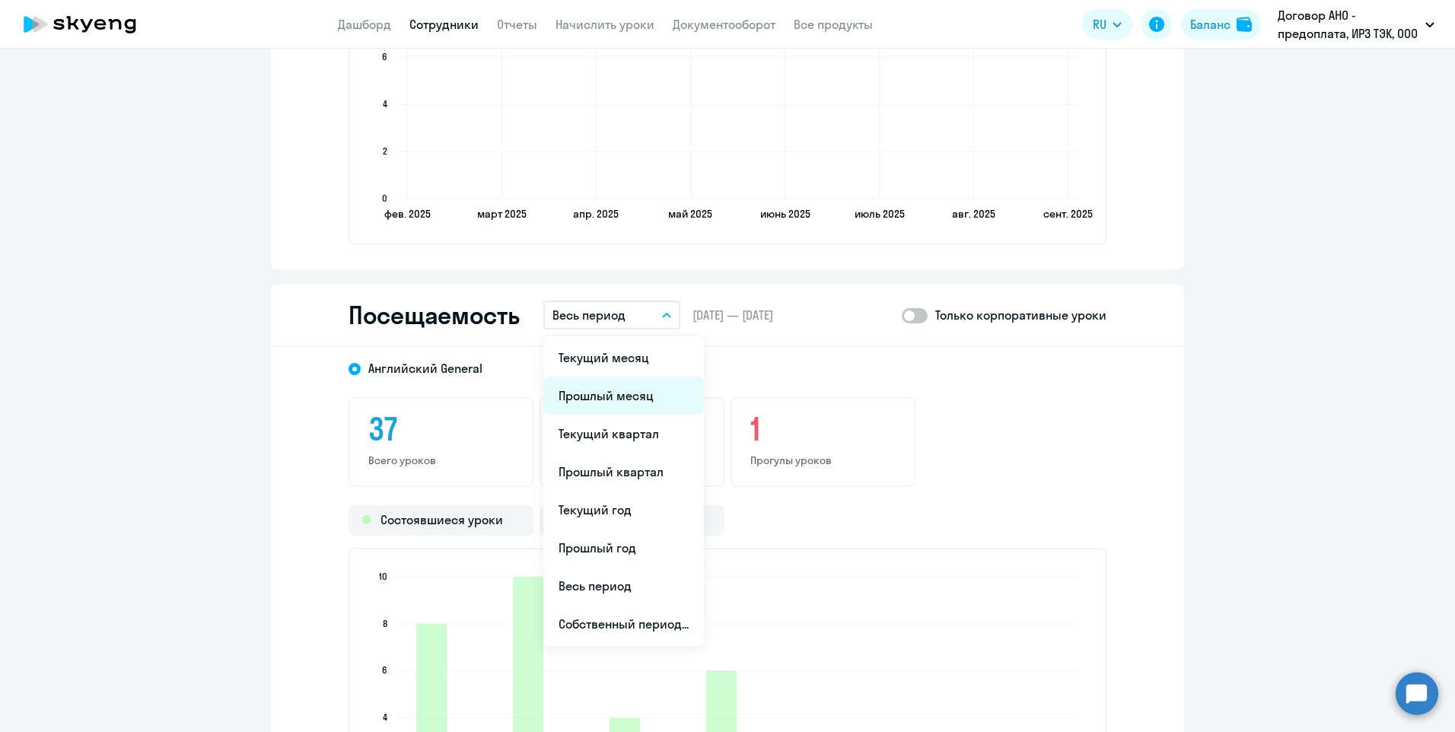
click at [642, 397] on li "Прошлый месяц" at bounding box center [623, 396] width 161 height 38
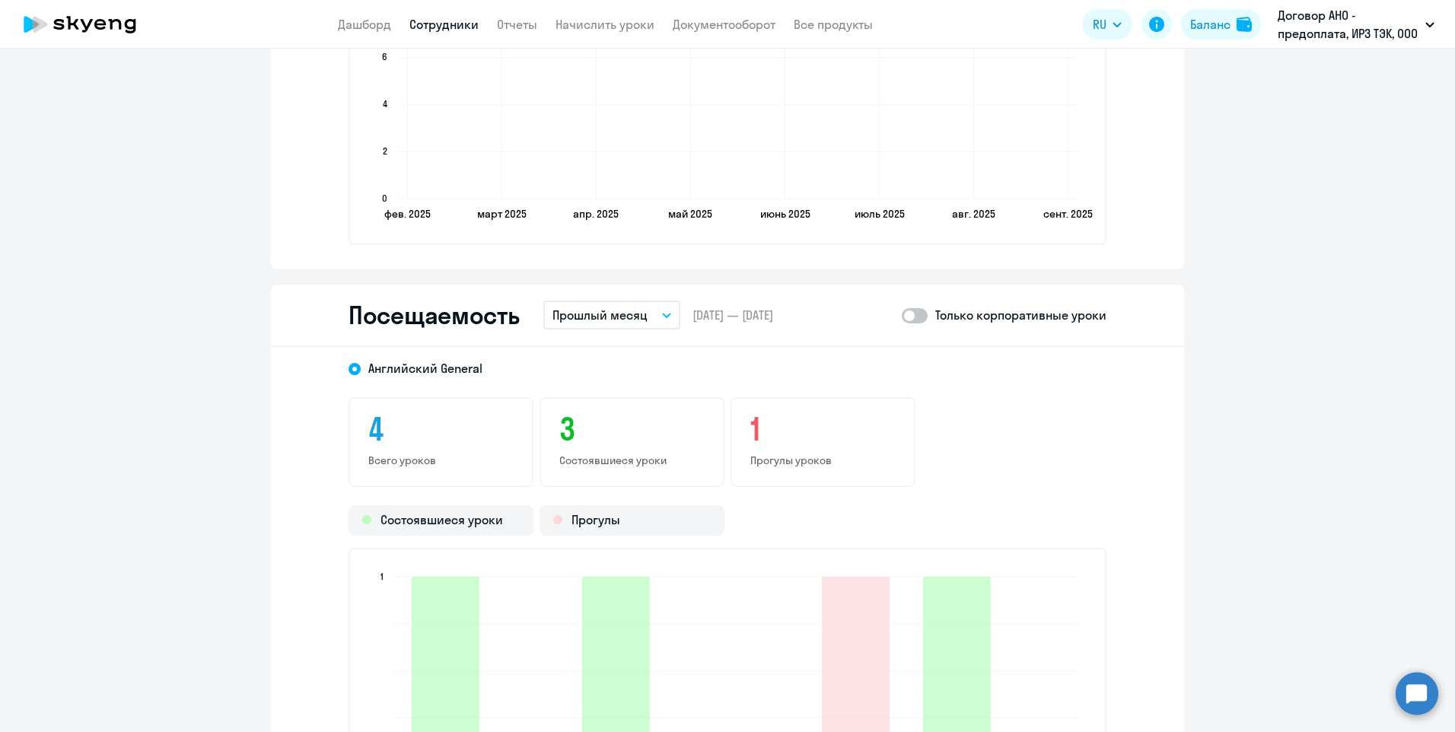
click at [437, 24] on link "Сотрудники" at bounding box center [443, 24] width 69 height 15
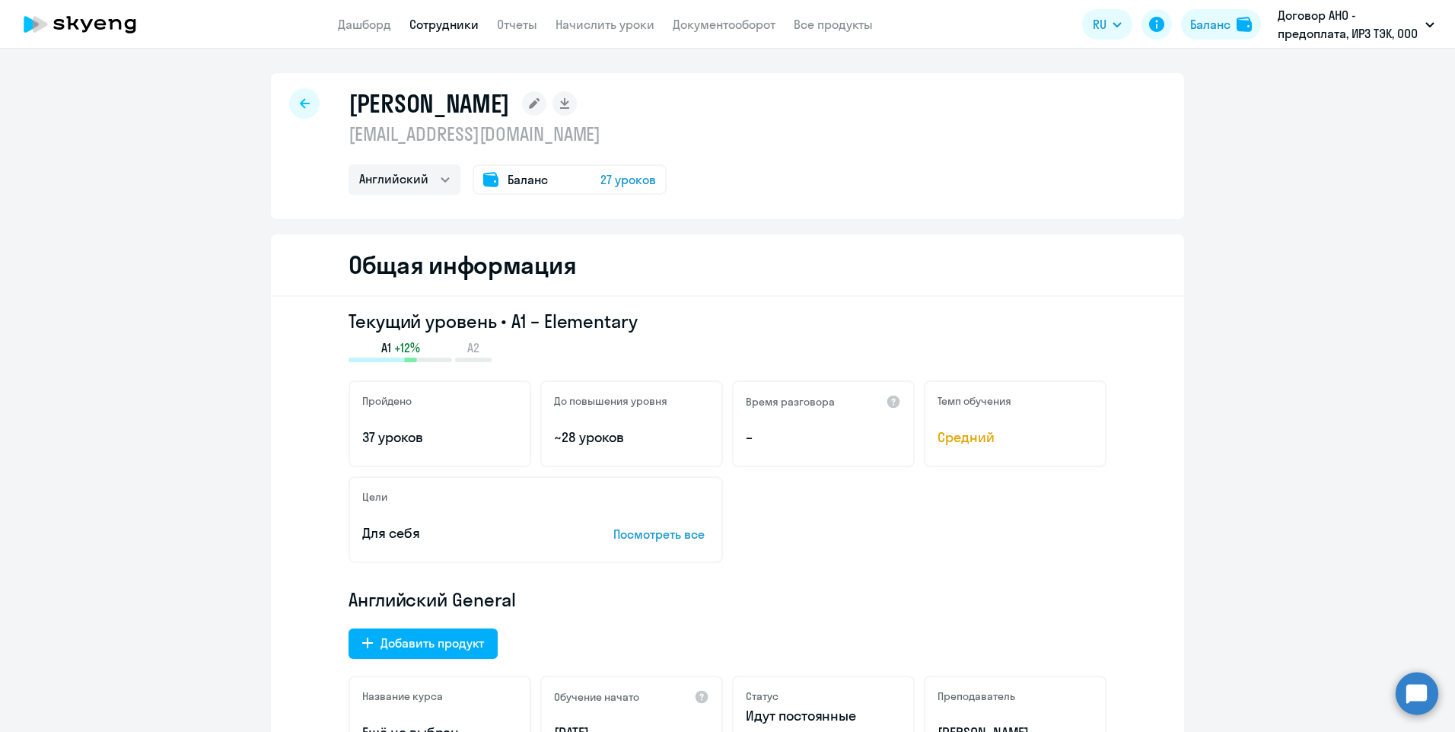
select select "30"
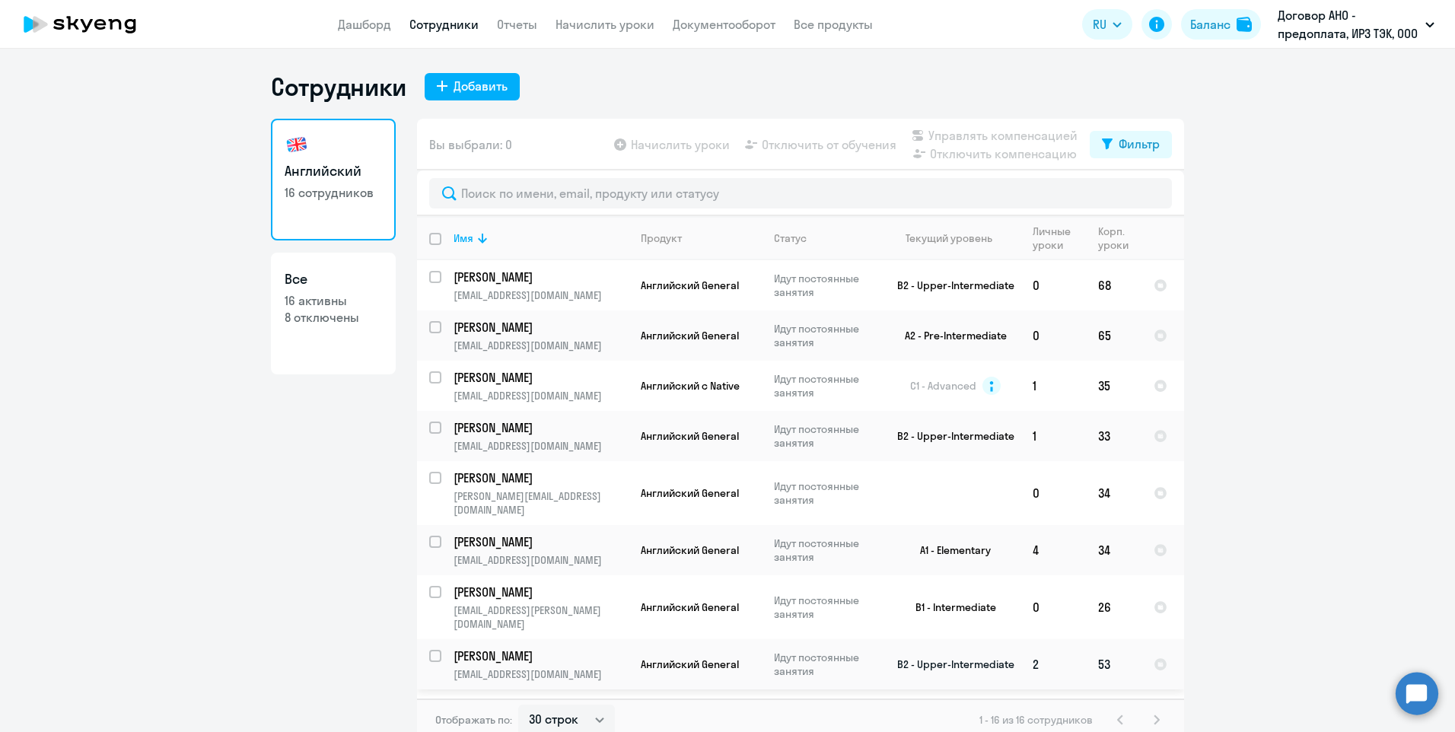
click at [549, 639] on td "[PERSON_NAME] [PERSON_NAME][EMAIL_ADDRESS][DOMAIN_NAME]" at bounding box center [534, 664] width 187 height 50
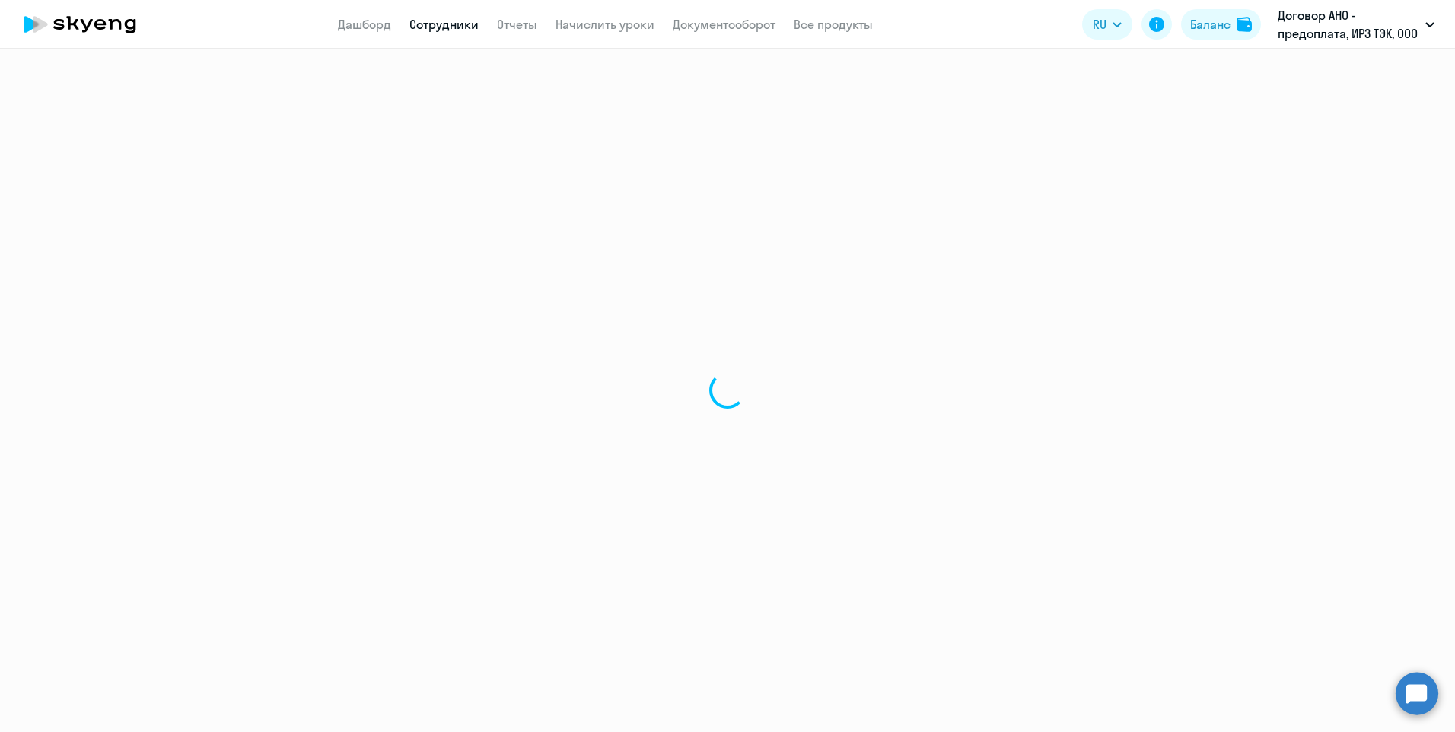
select select "english"
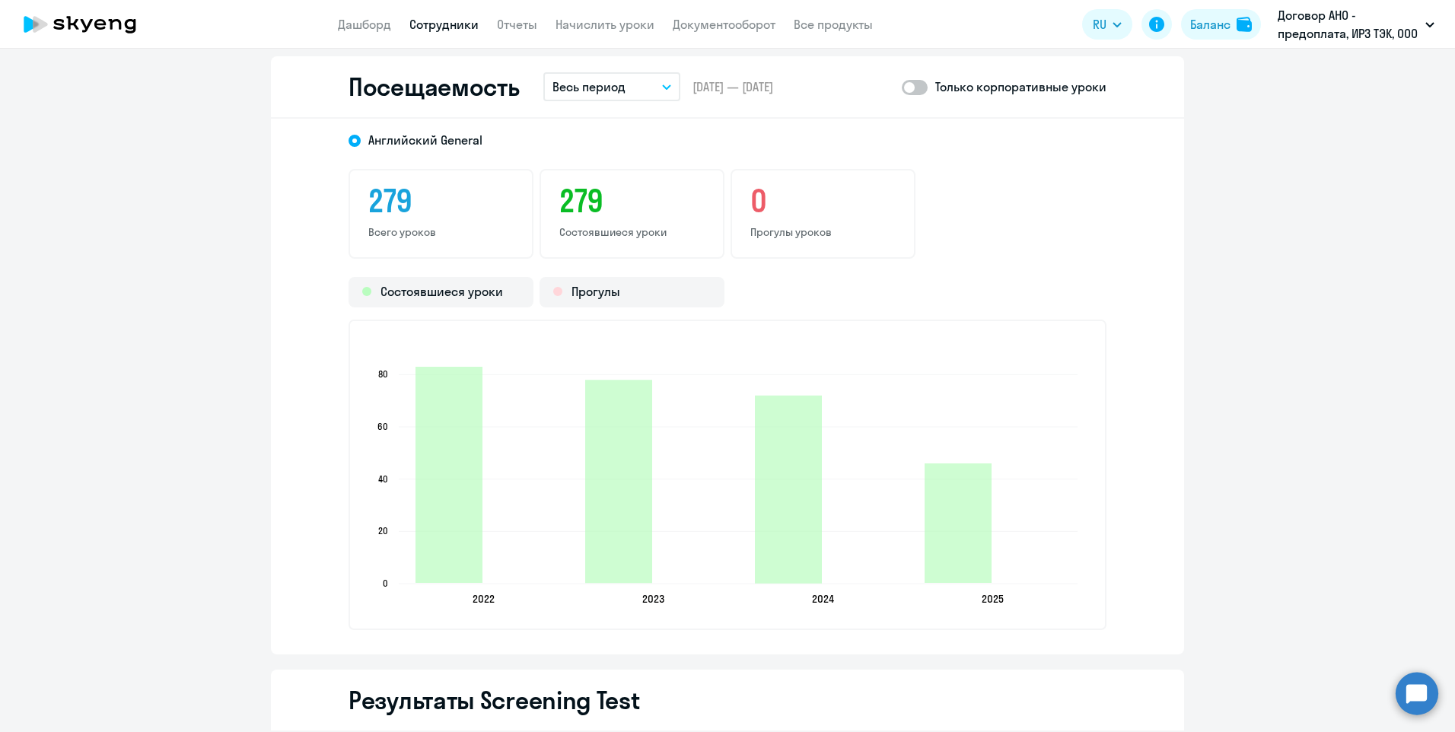
scroll to position [1826, 0]
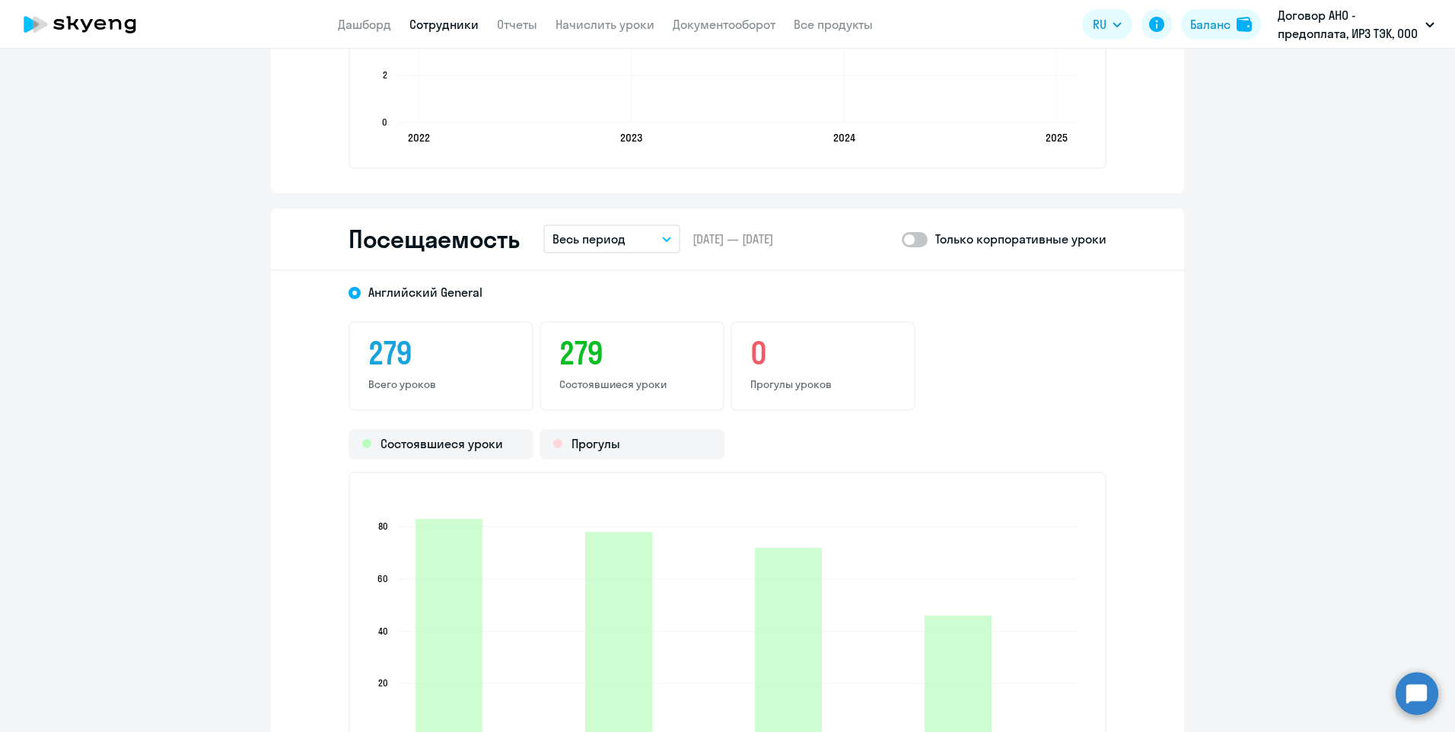
click at [663, 239] on icon "button" at bounding box center [667, 239] width 8 height 4
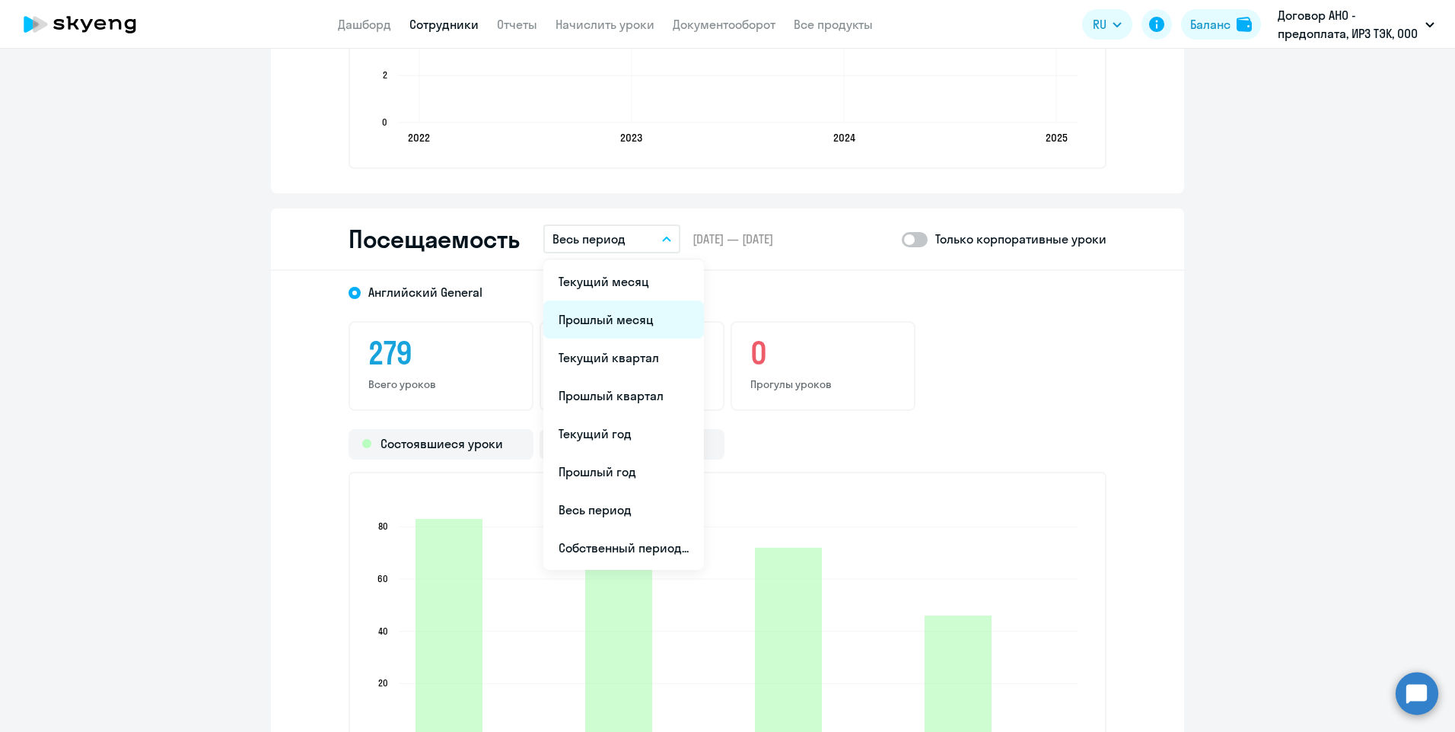
click at [643, 315] on li "Прошлый месяц" at bounding box center [623, 319] width 161 height 38
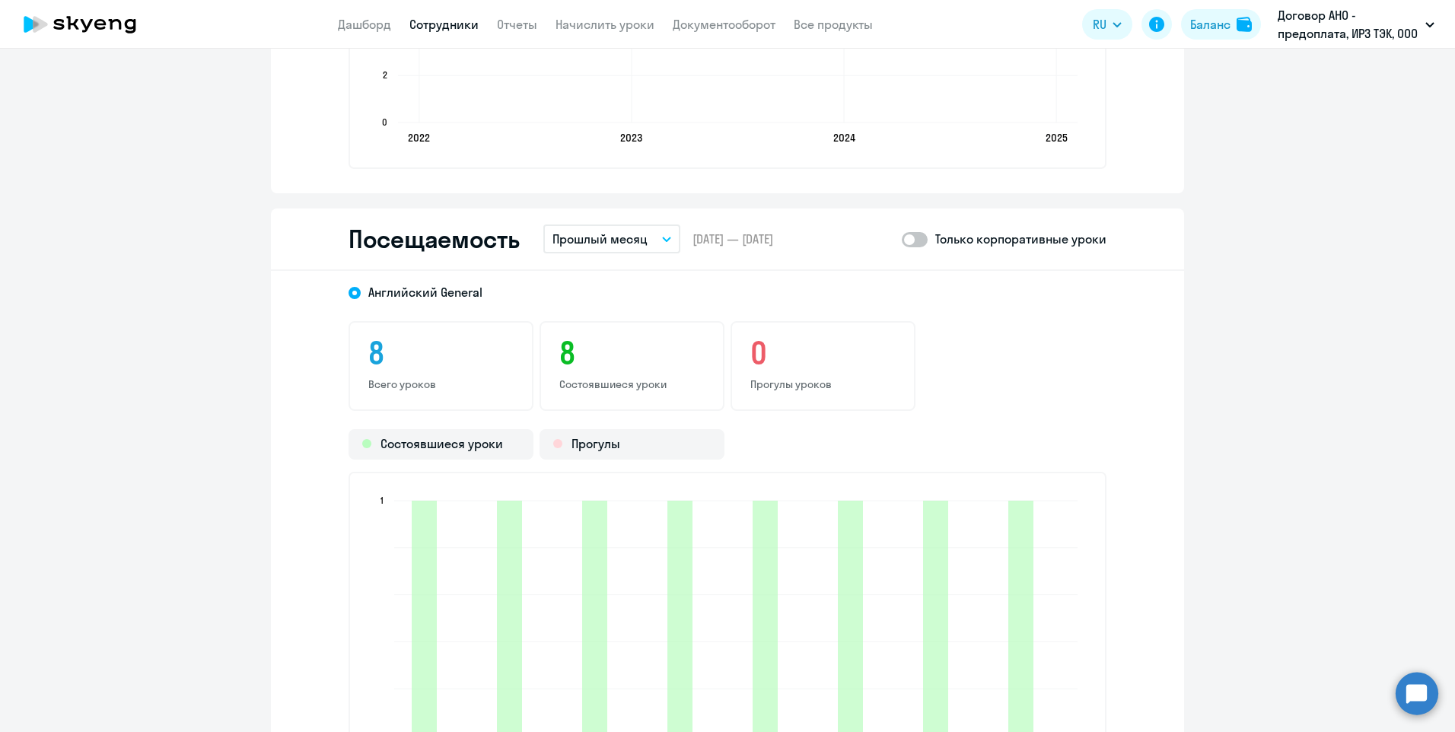
click at [424, 23] on link "Сотрудники" at bounding box center [443, 24] width 69 height 15
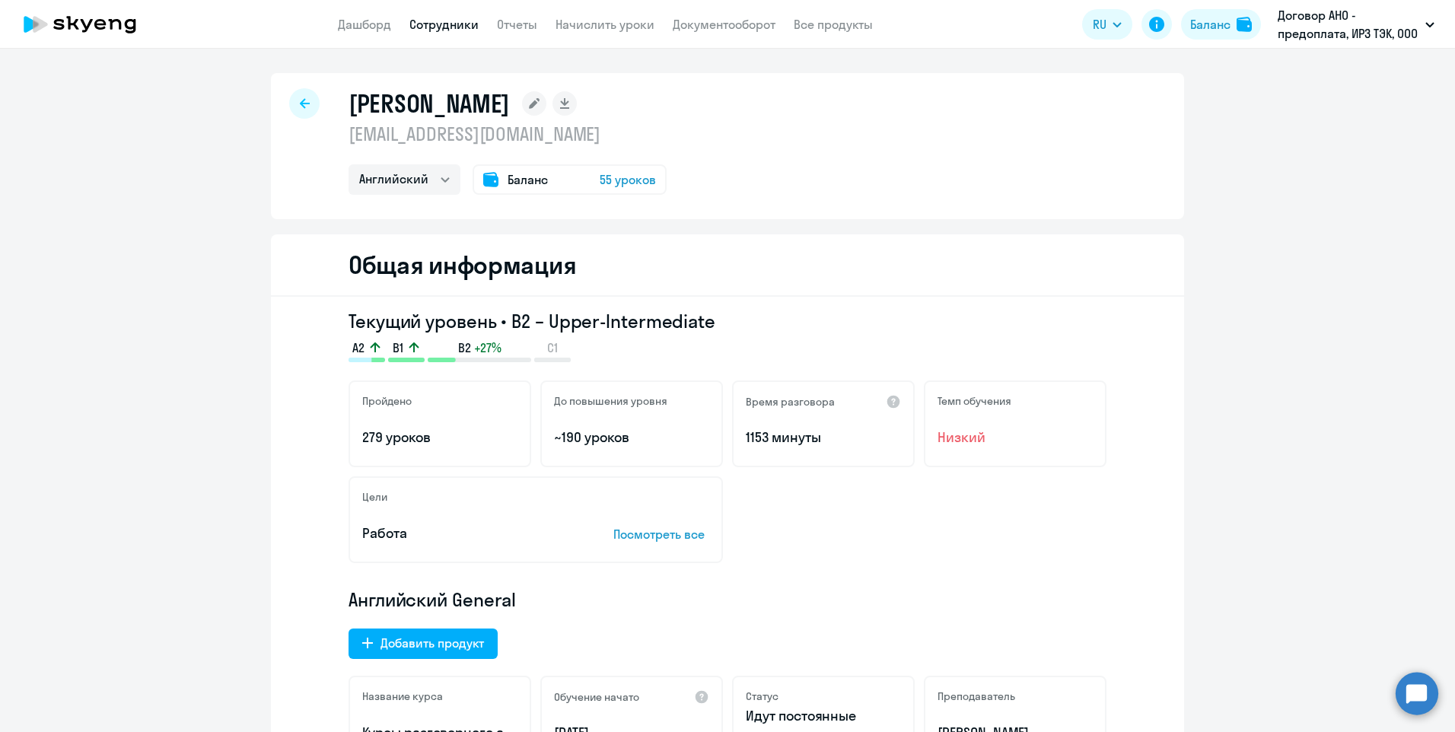
select select "30"
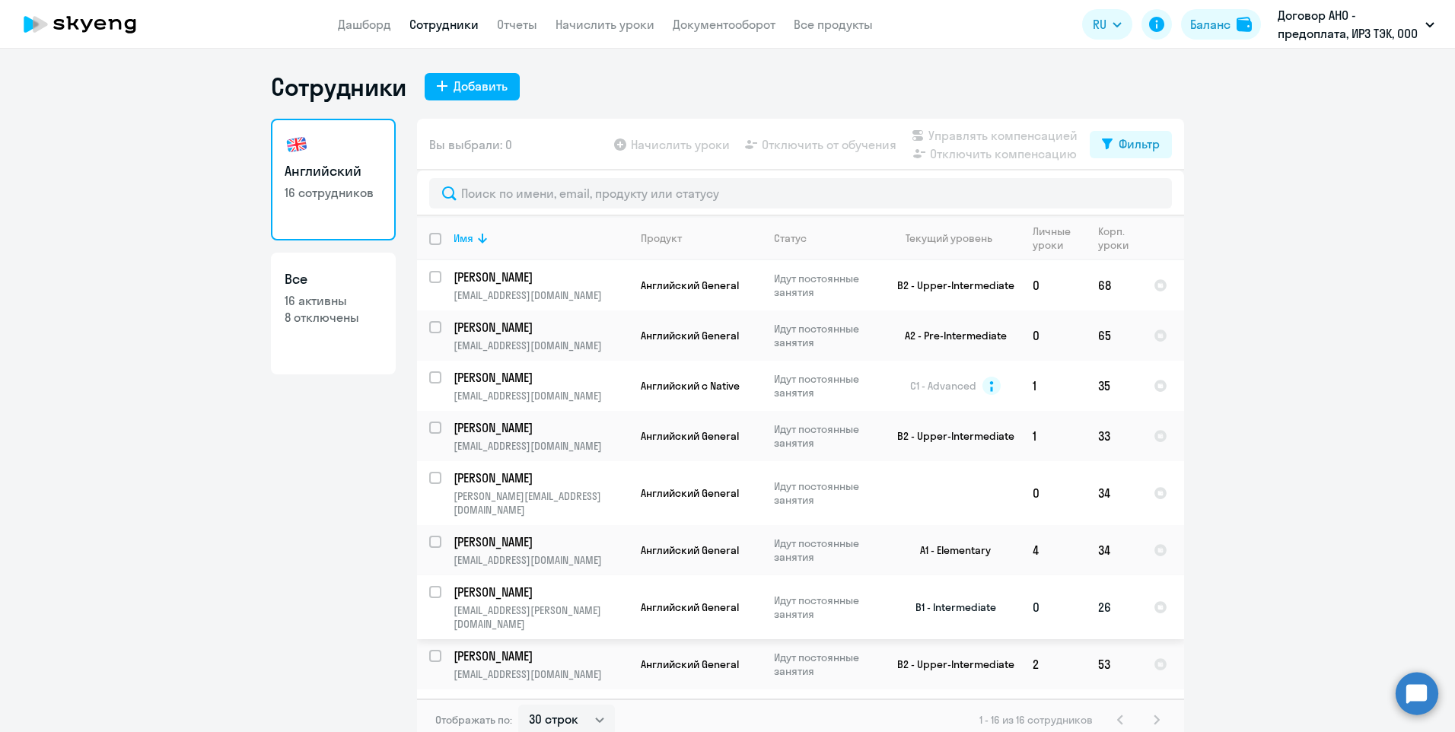
click at [580, 588] on td "[PERSON_NAME] [PERSON_NAME][EMAIL_ADDRESS][PERSON_NAME][DOMAIN_NAME]" at bounding box center [534, 607] width 187 height 64
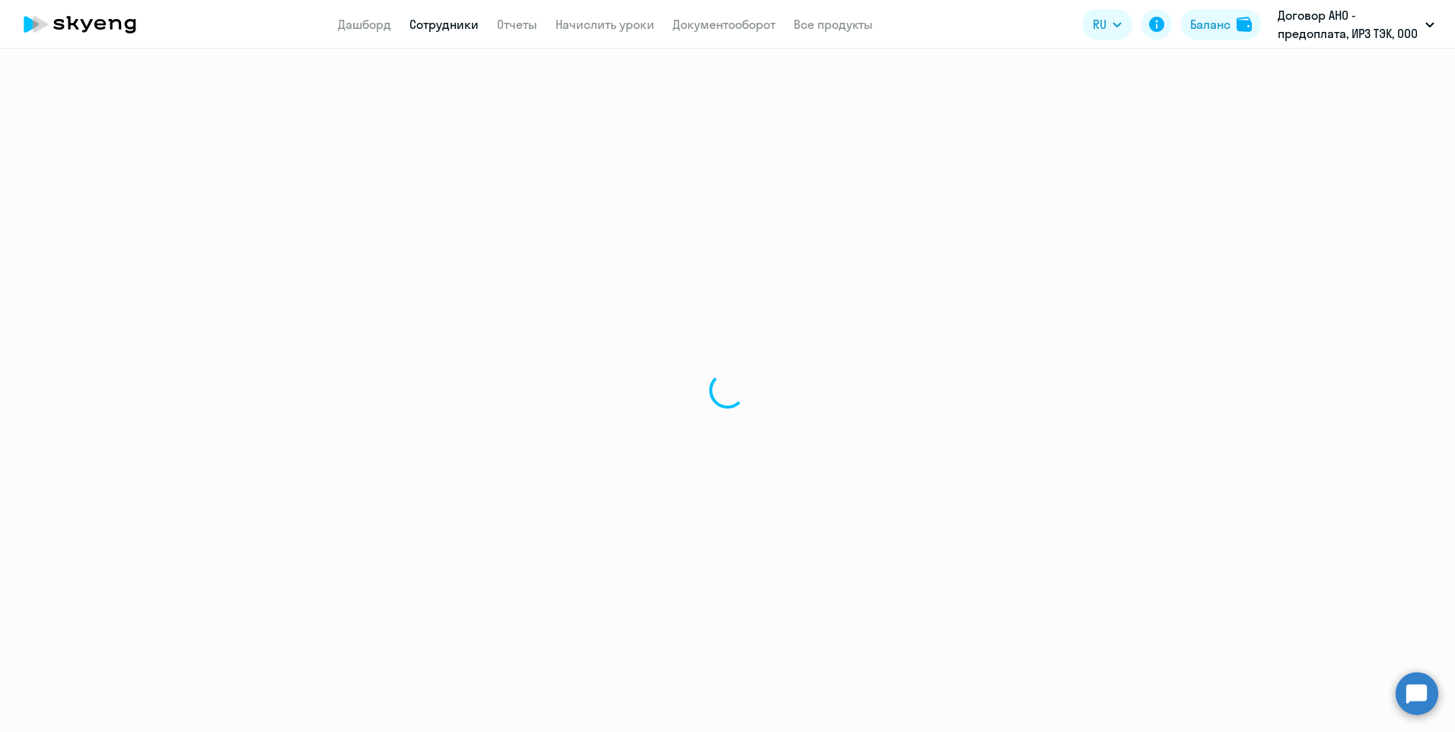
select select "english"
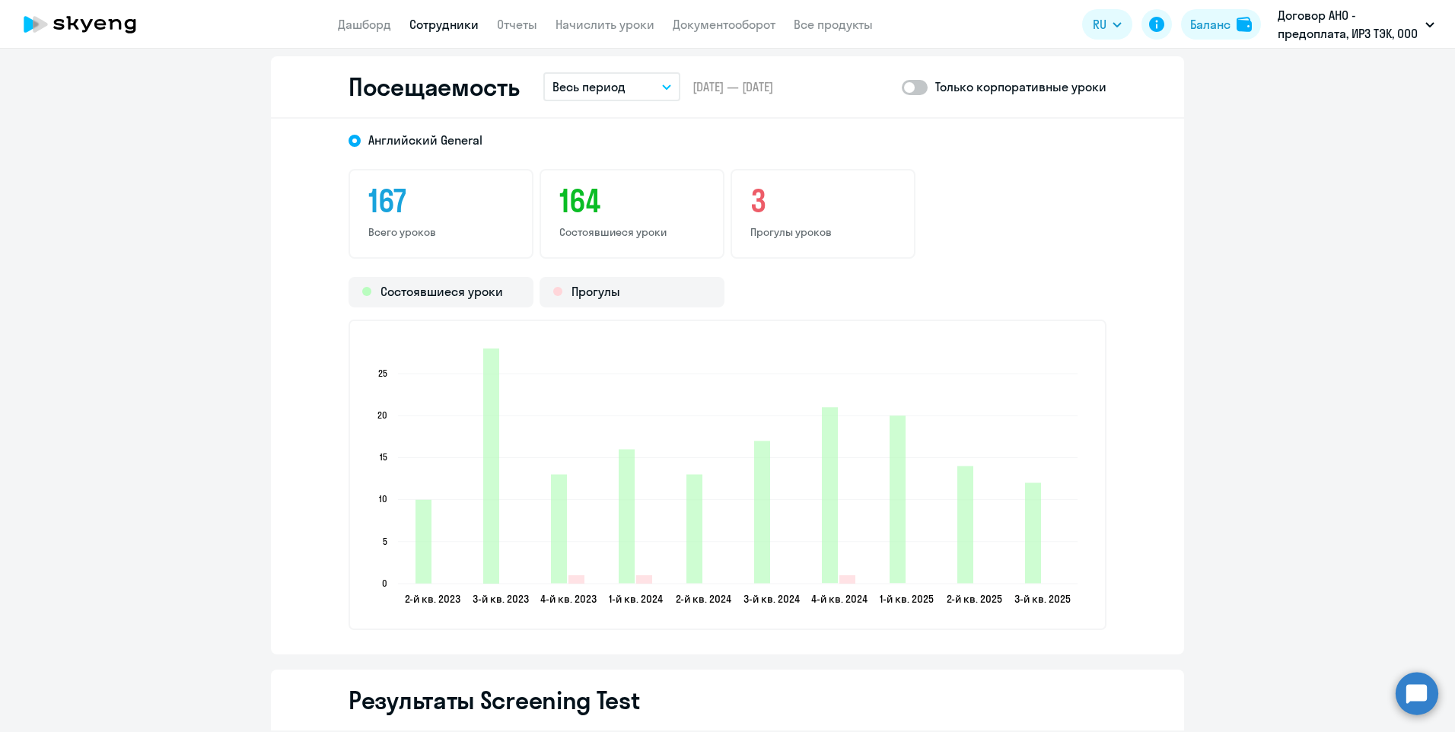
scroll to position [1826, 0]
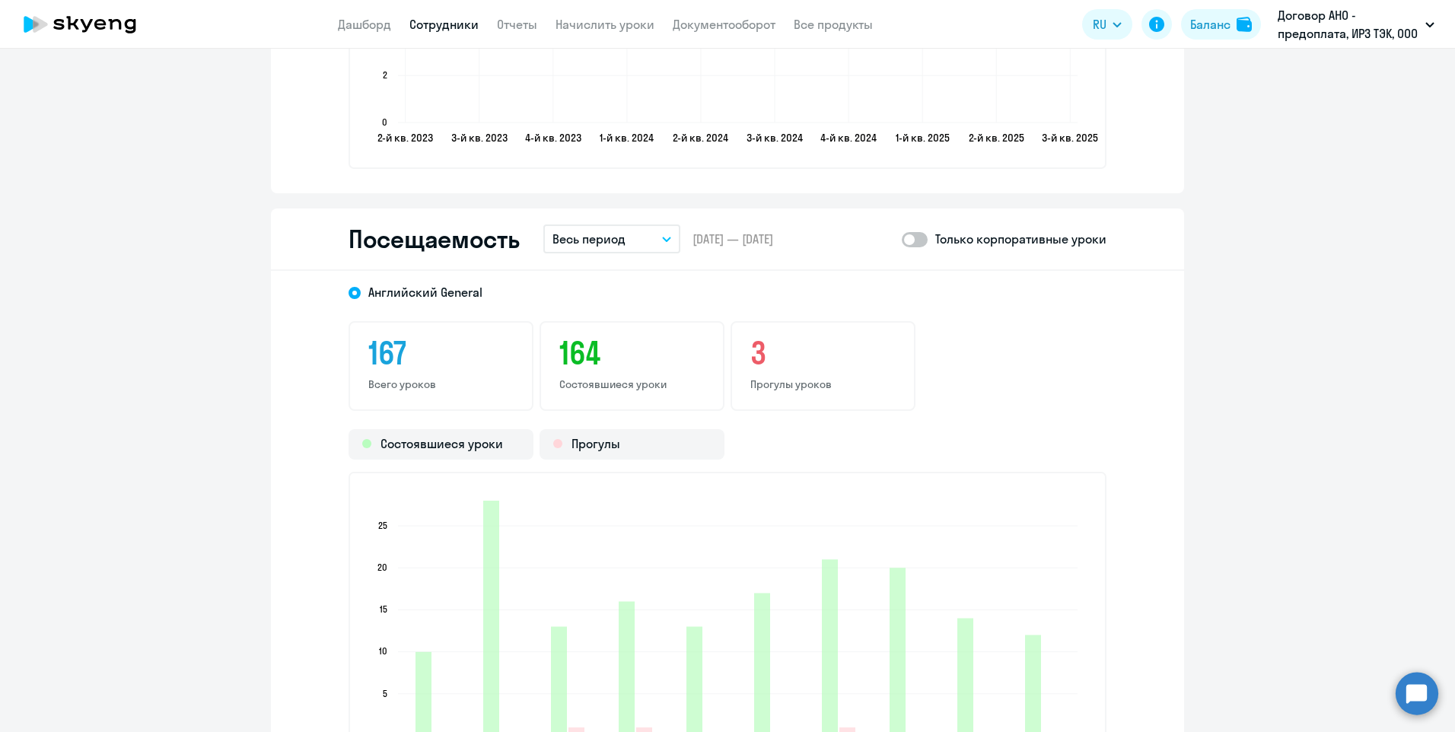
click at [662, 237] on icon "button" at bounding box center [666, 239] width 9 height 5
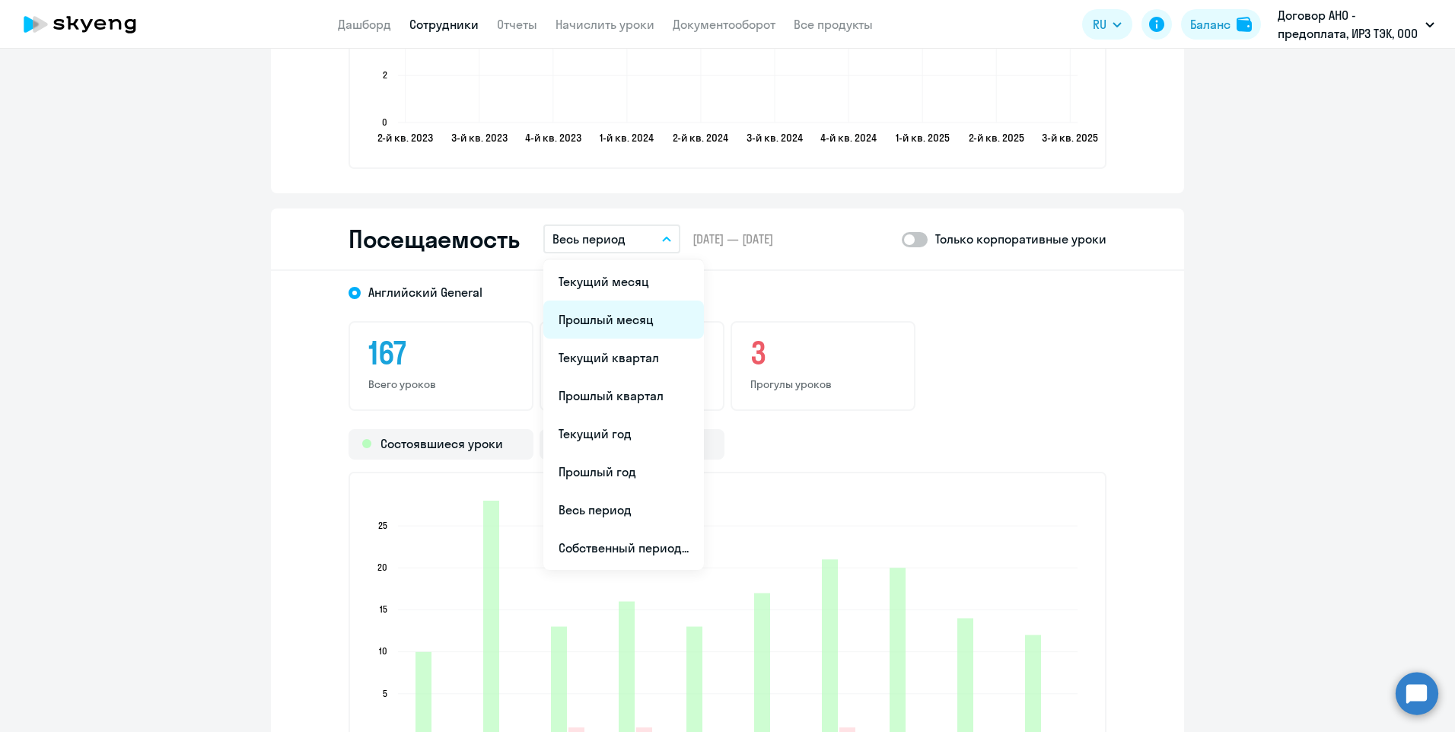
click at [648, 317] on li "Прошлый месяц" at bounding box center [623, 319] width 161 height 38
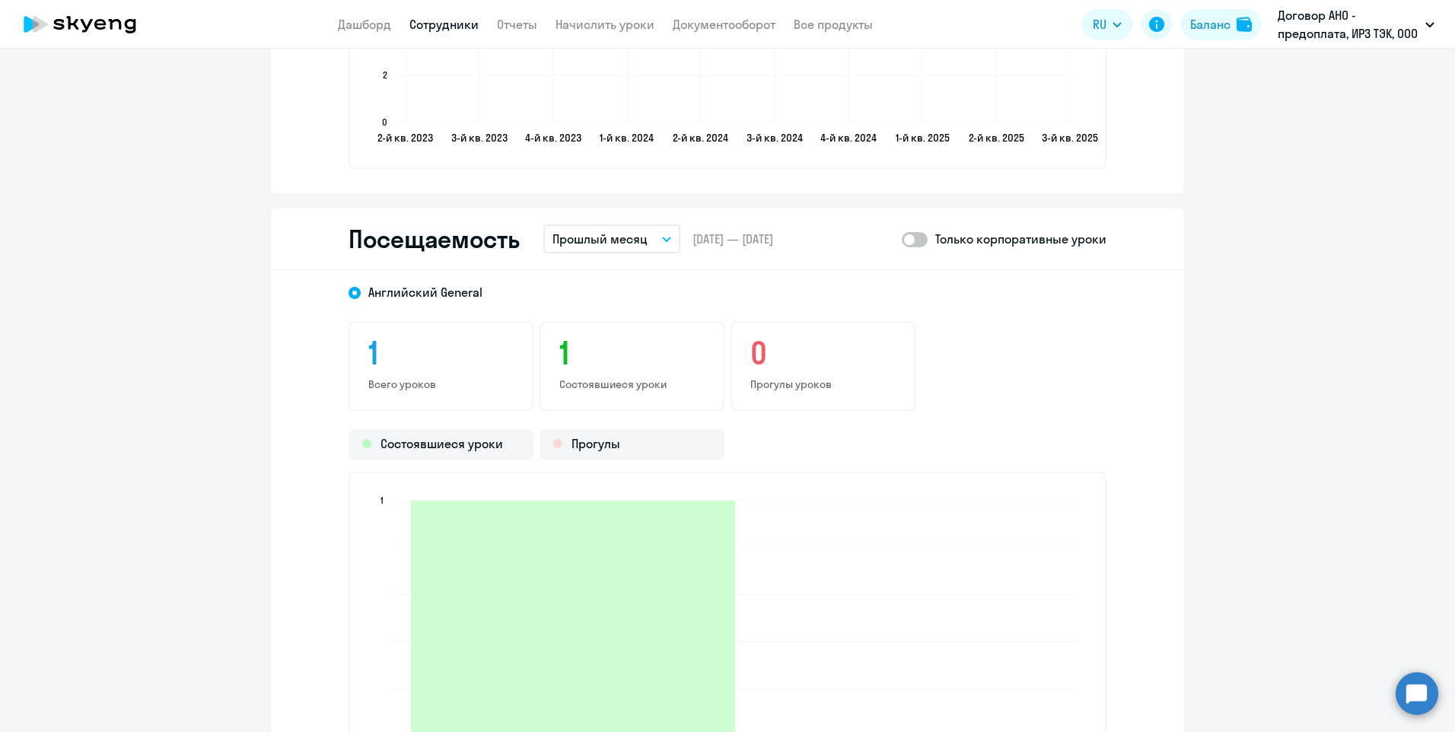
click at [428, 28] on link "Сотрудники" at bounding box center [443, 24] width 69 height 15
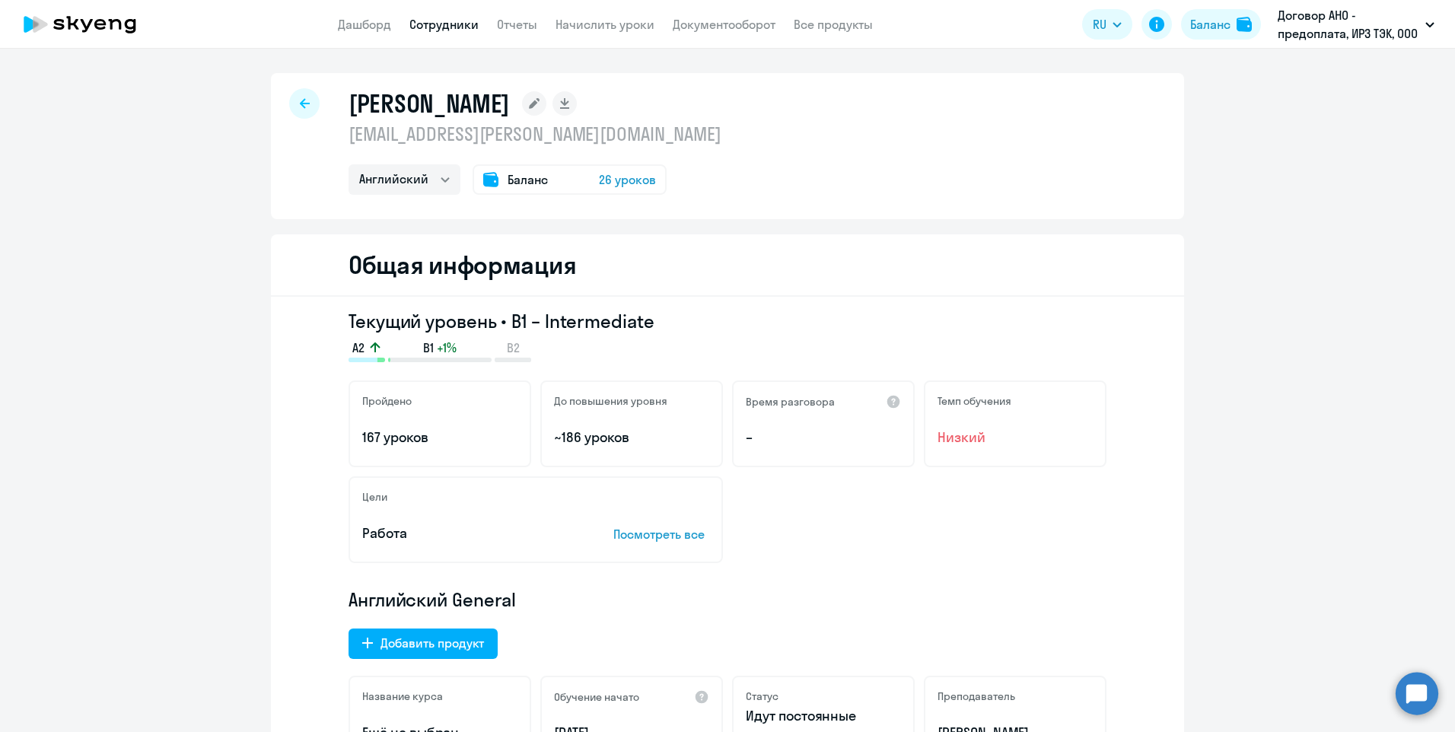
select select "30"
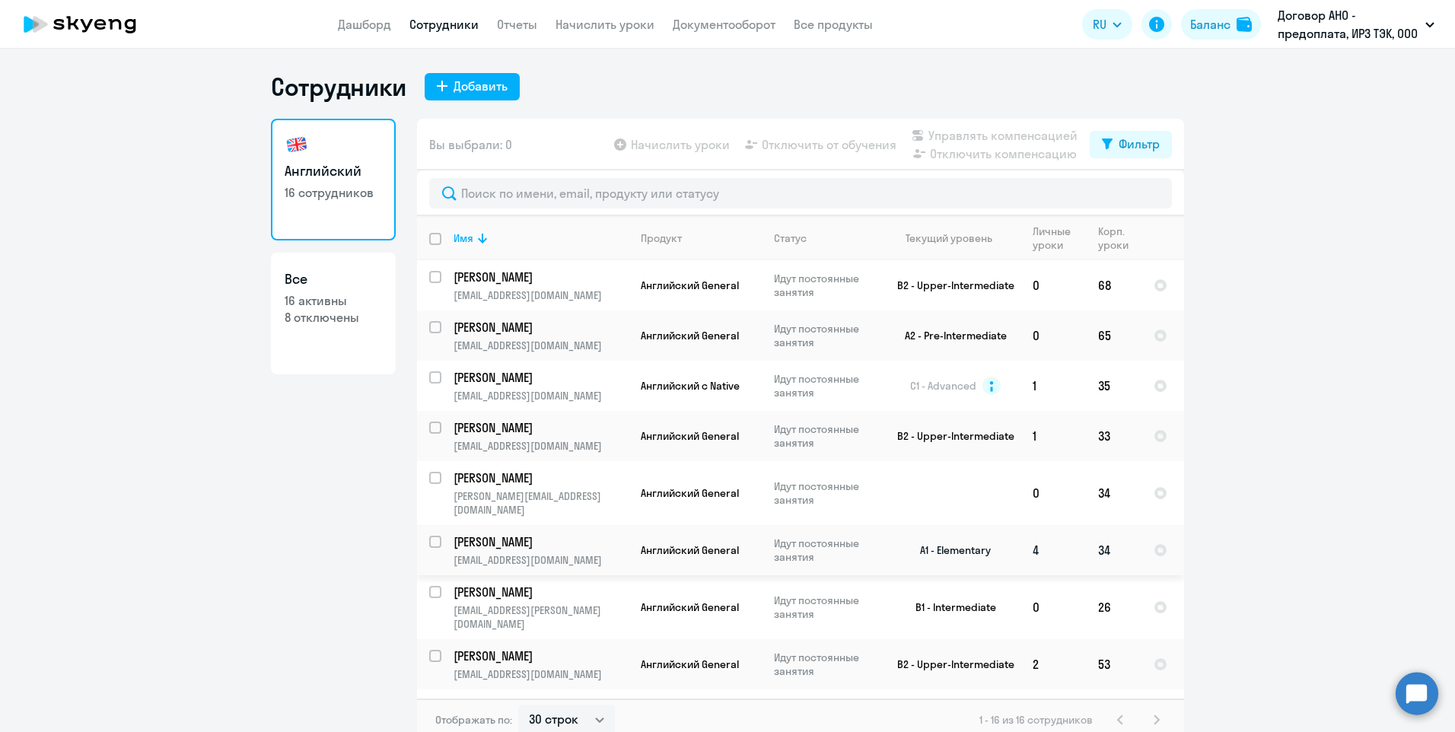
click at [615, 533] on p "[PERSON_NAME]" at bounding box center [539, 541] width 172 height 17
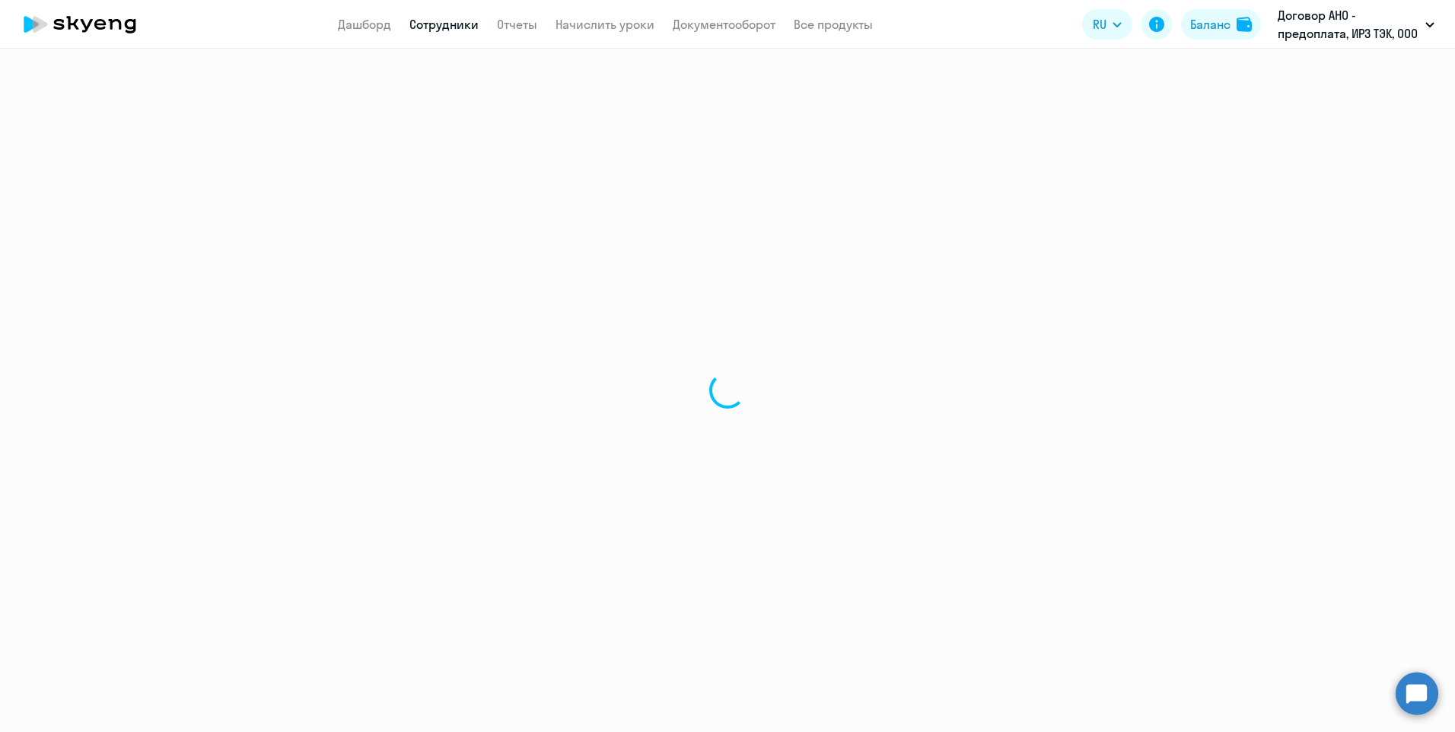
select select "english"
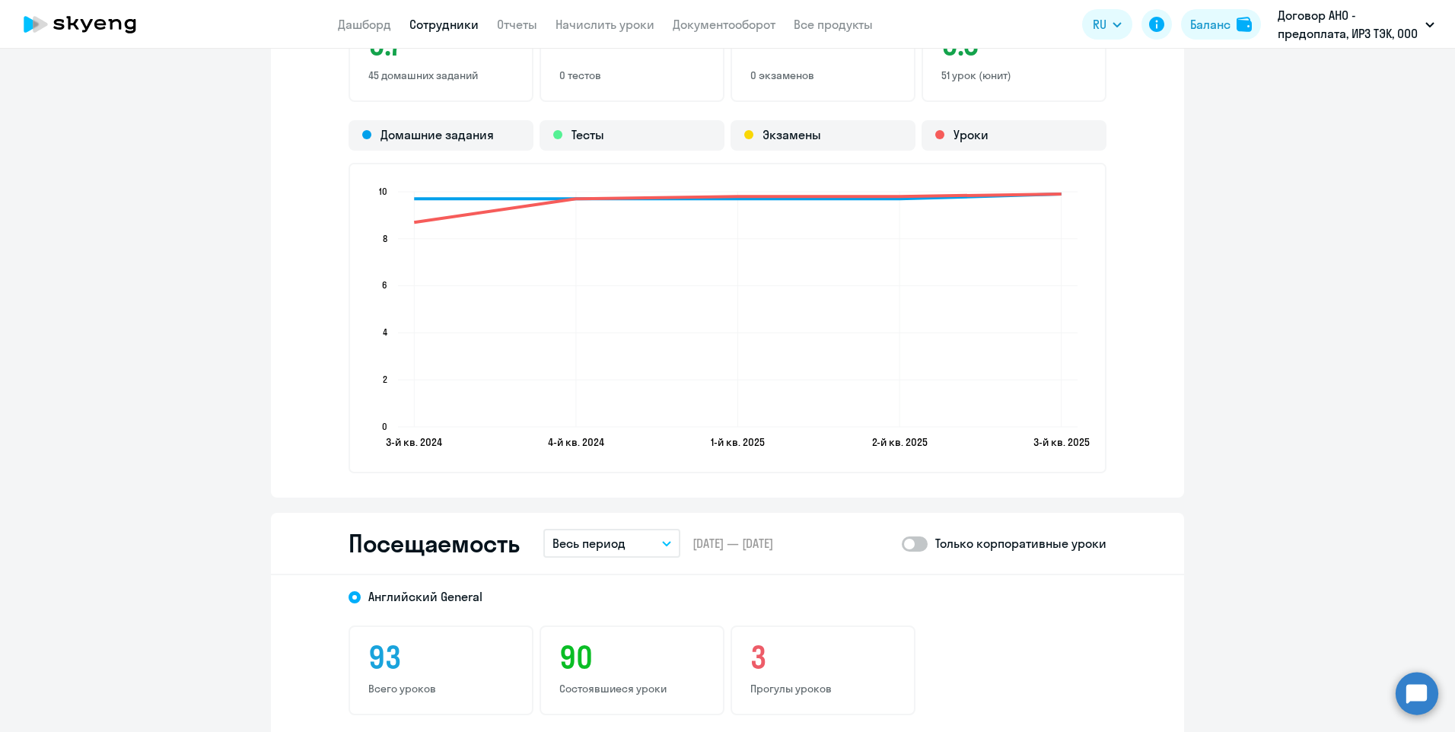
scroll to position [1750, 0]
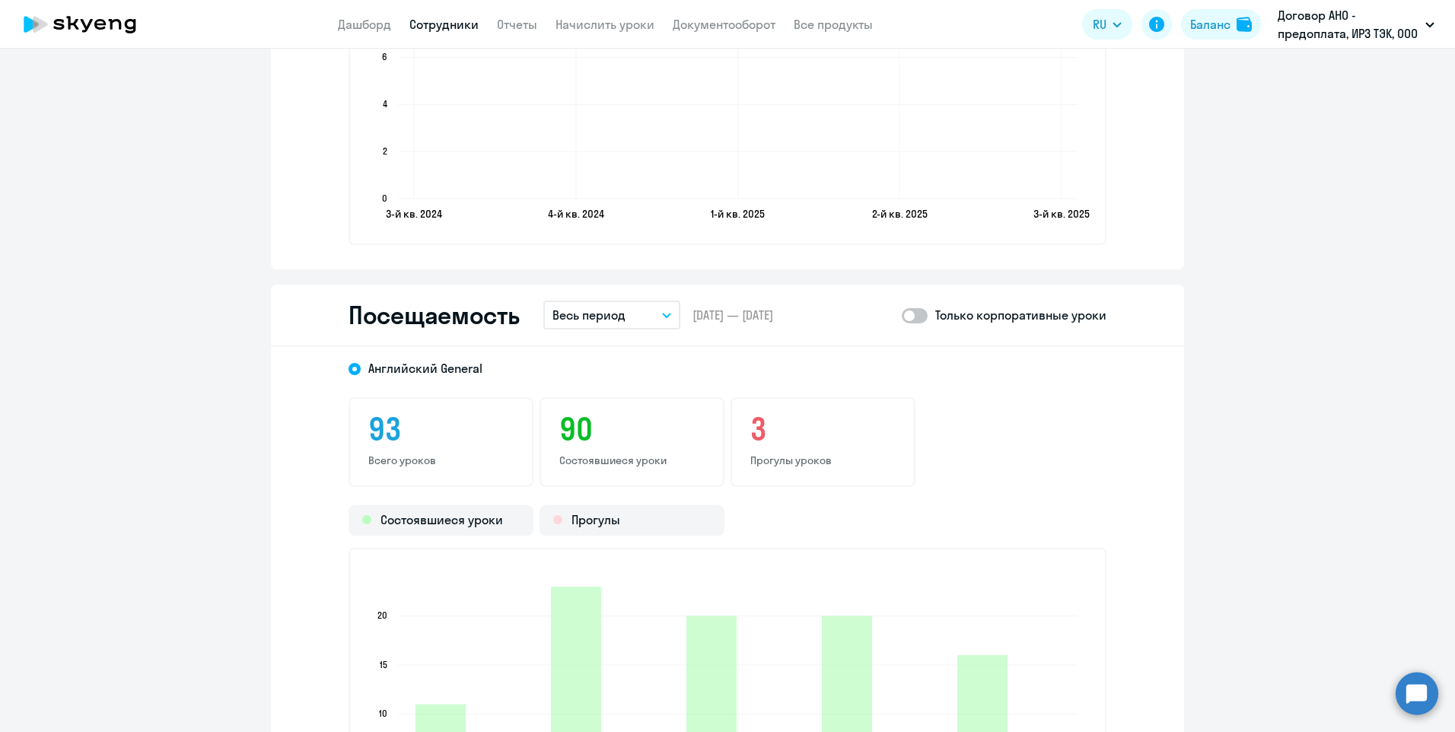
click at [663, 315] on icon "button" at bounding box center [667, 315] width 8 height 4
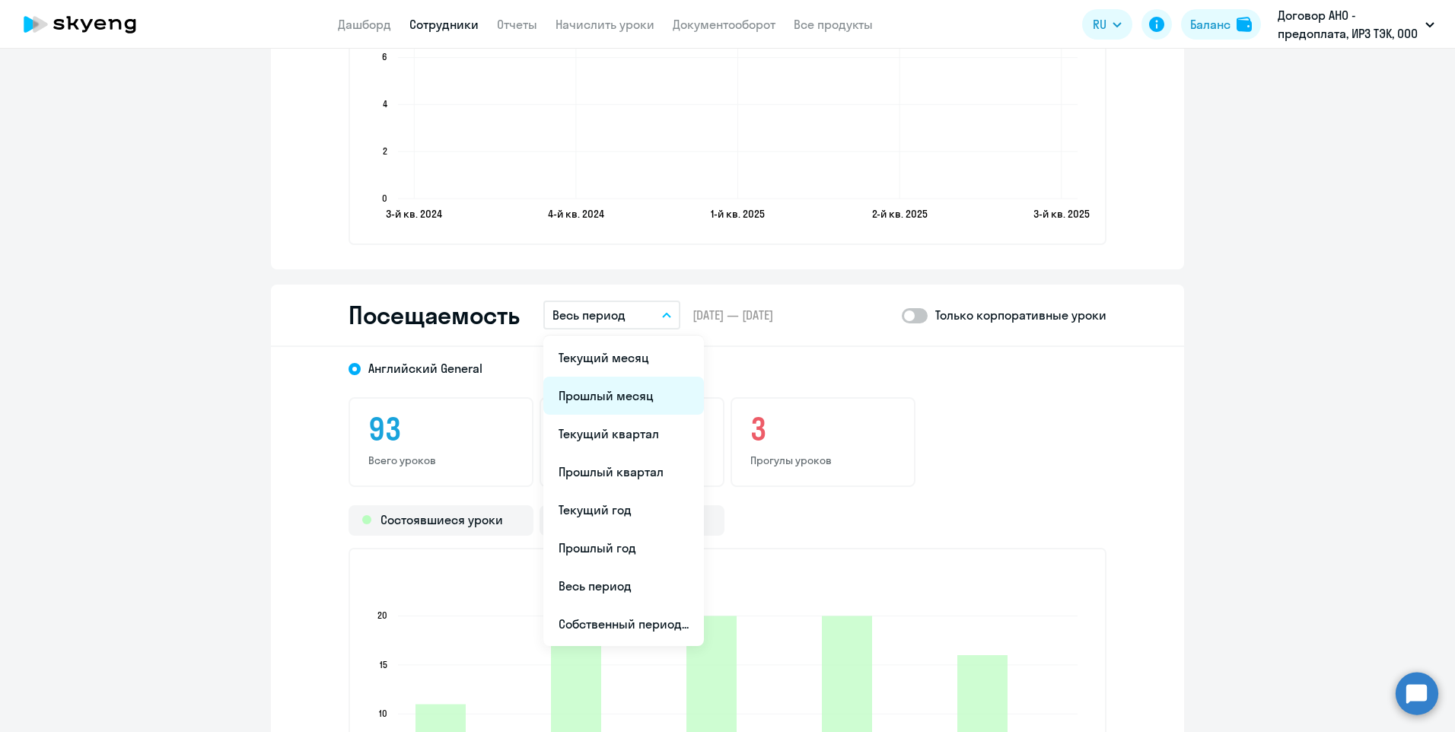
click at [619, 393] on li "Прошлый месяц" at bounding box center [623, 396] width 161 height 38
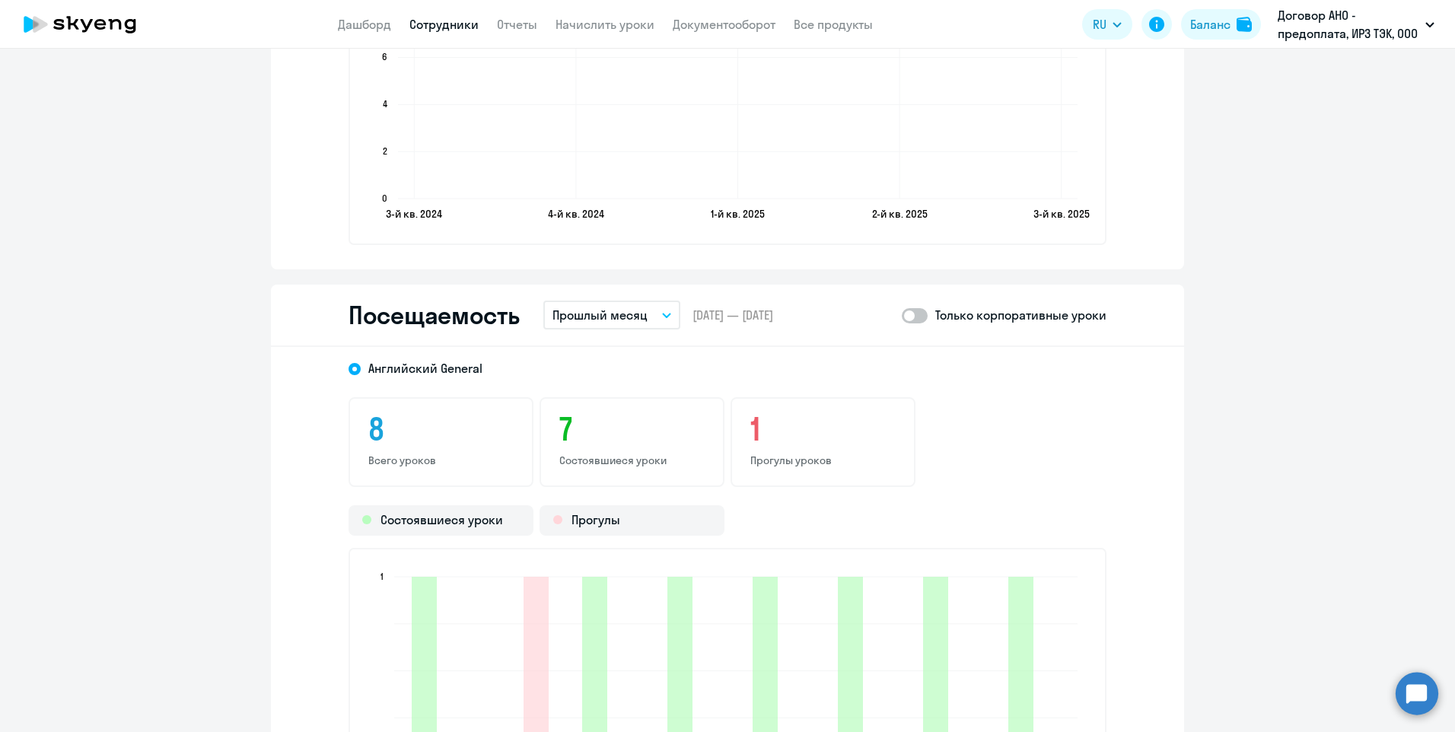
click at [446, 24] on link "Сотрудники" at bounding box center [443, 24] width 69 height 15
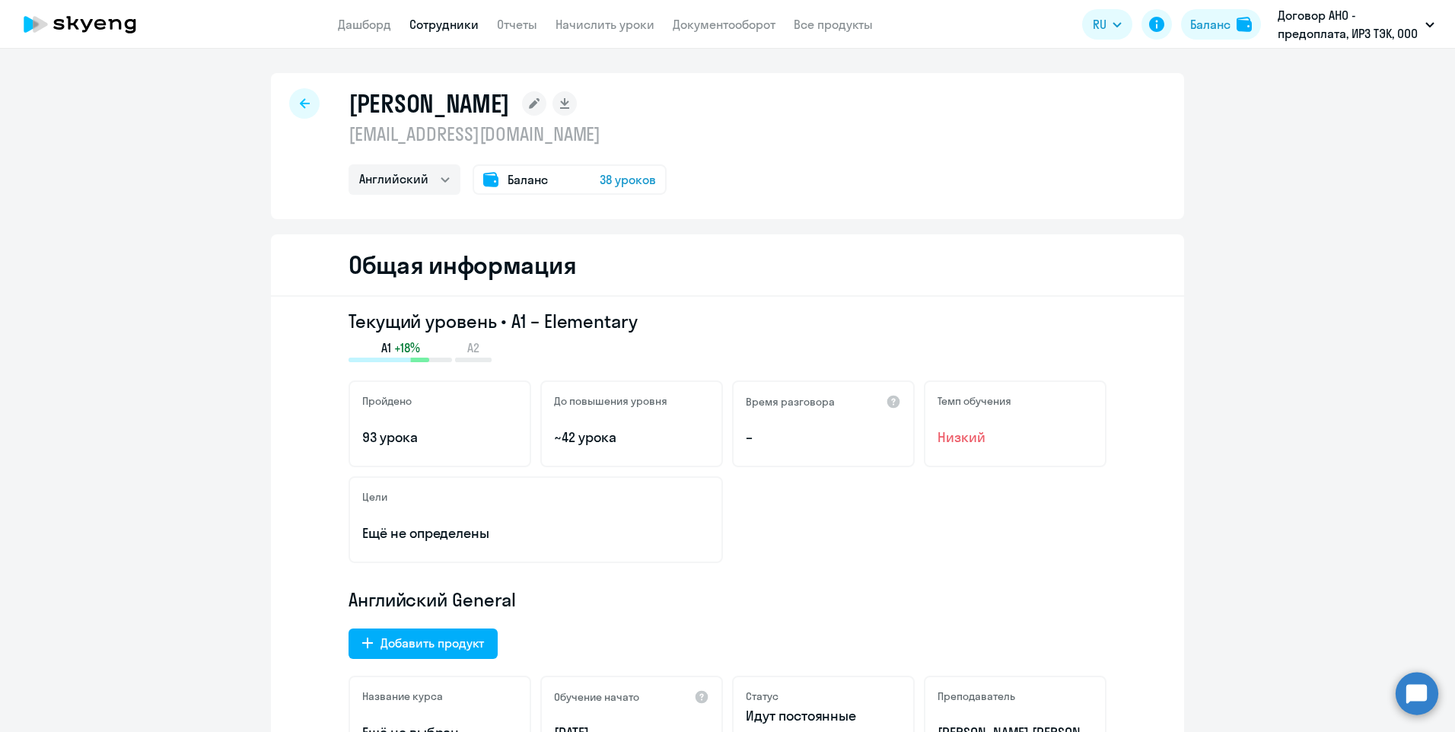
select select "30"
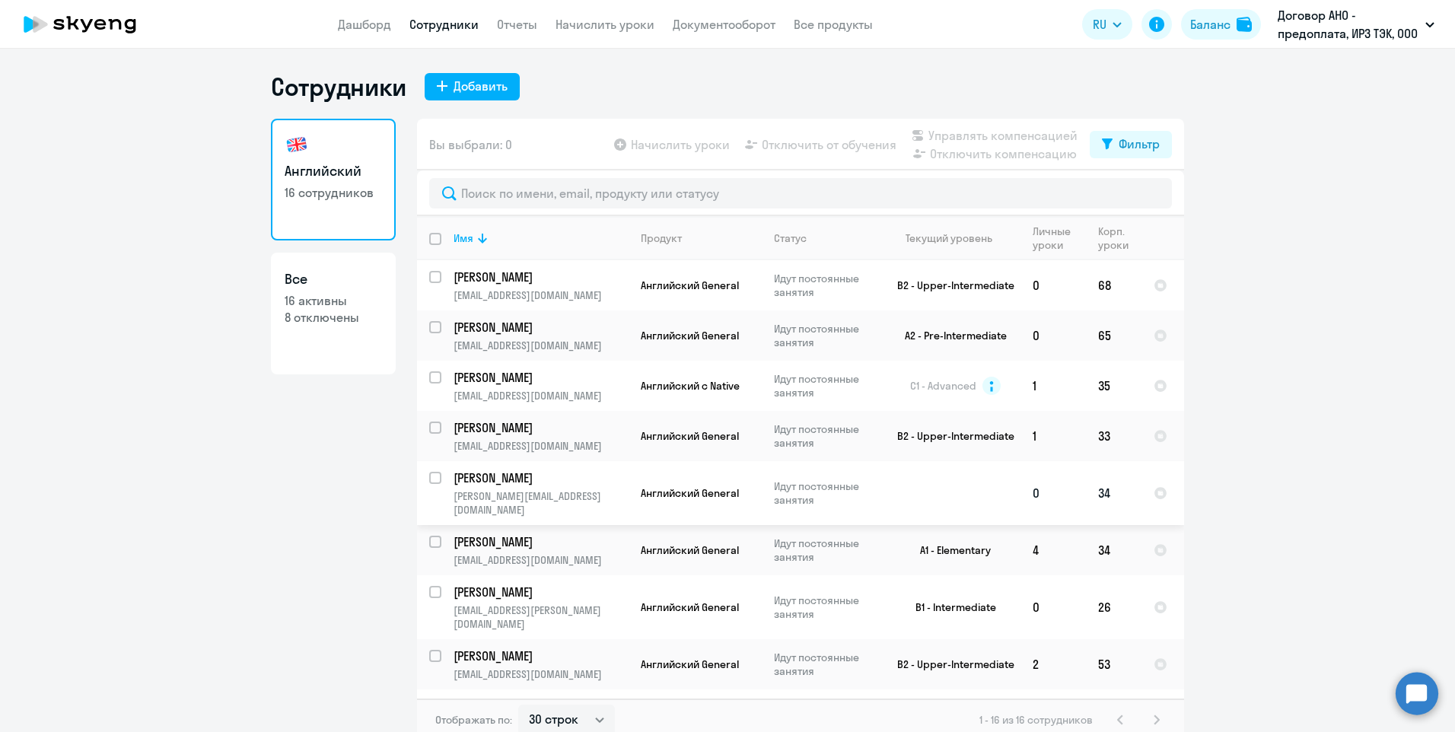
click at [525, 494] on p "[PERSON_NAME][EMAIL_ADDRESS][DOMAIN_NAME]" at bounding box center [540, 502] width 174 height 27
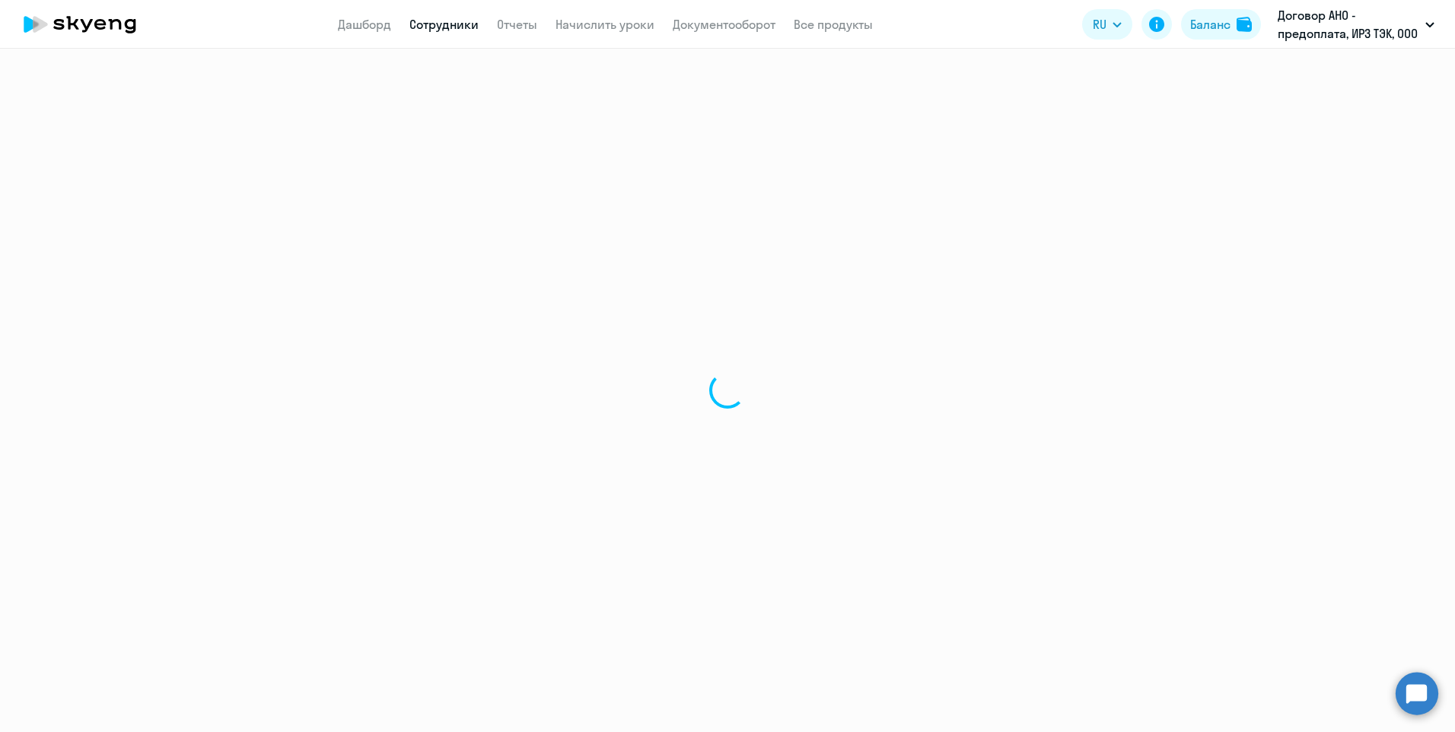
select select "english"
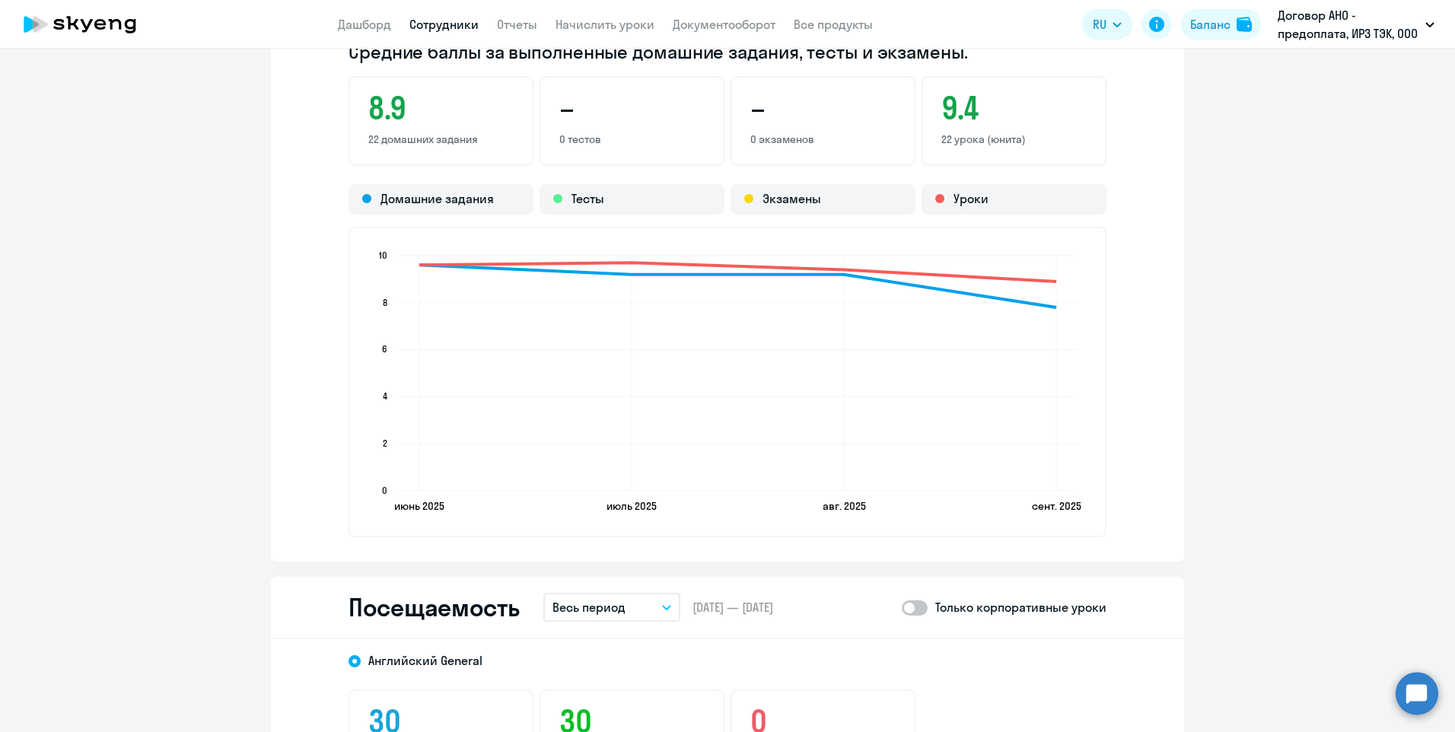
scroll to position [1521, 0]
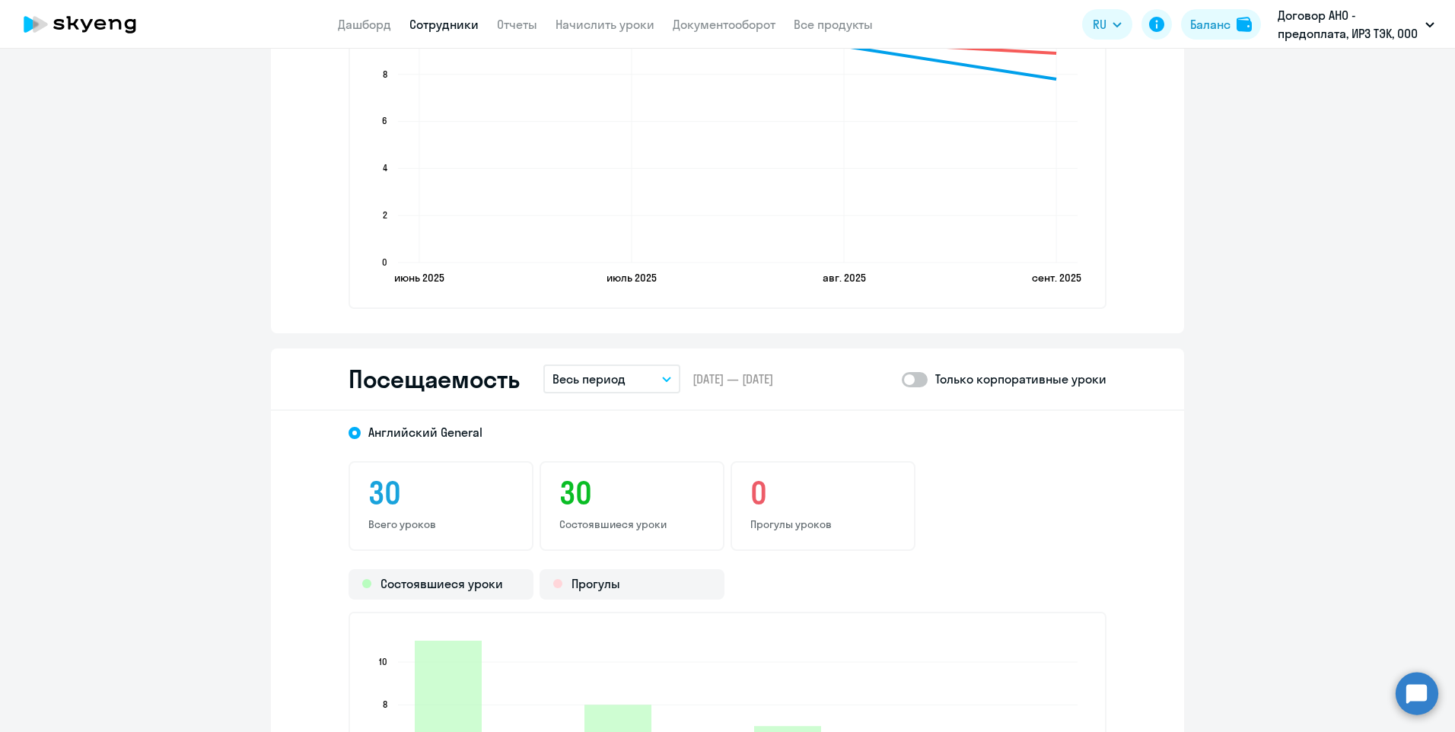
click at [660, 456] on div "[DEMOGRAPHIC_DATA] General 30 Всего уроков 30 Состоявшиеся уроки 0 Прогулы урок…" at bounding box center [727, 679] width 913 height 536
click at [663, 455] on div "[DEMOGRAPHIC_DATA] General 30 Всего уроков 30 Состоявшиеся уроки 0 Прогулы урок…" at bounding box center [727, 679] width 913 height 536
click at [663, 377] on icon "button" at bounding box center [666, 379] width 9 height 5
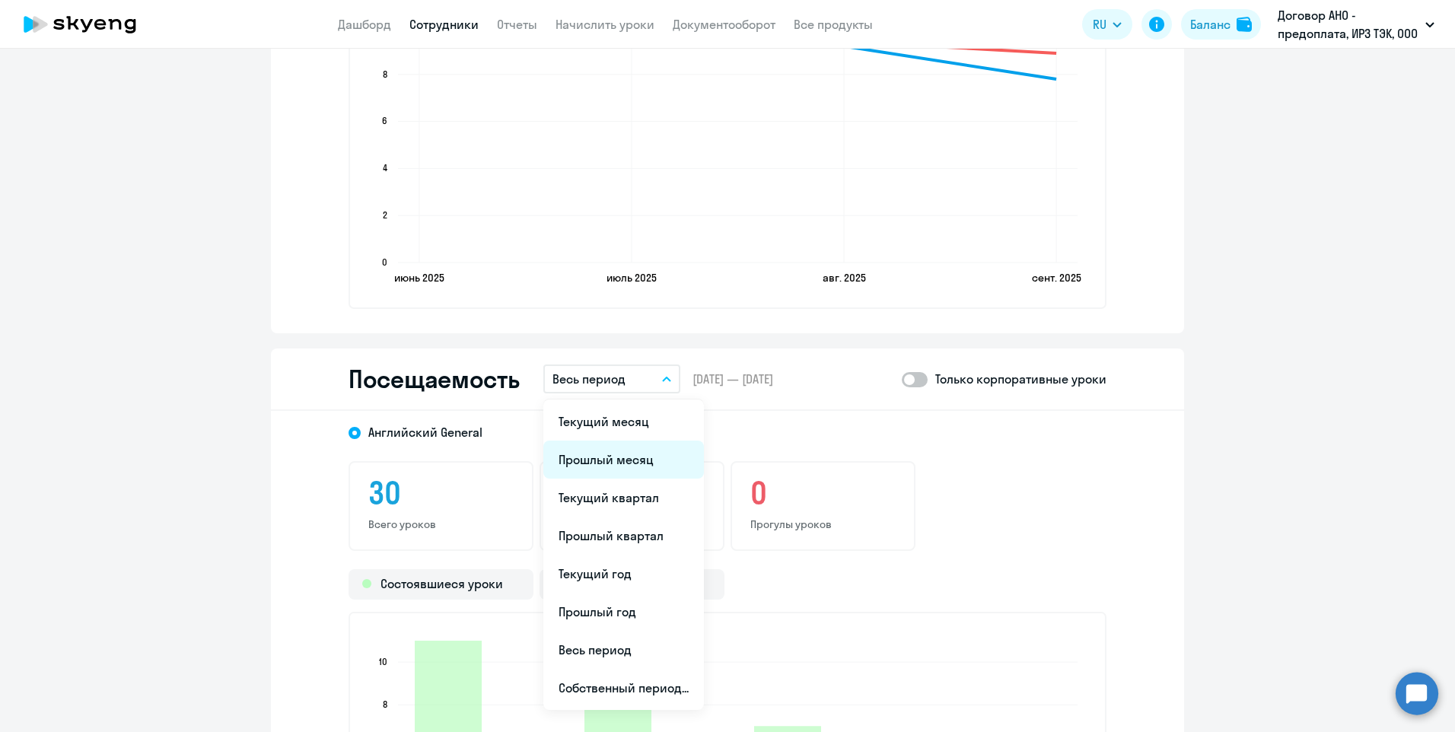
click at [651, 454] on li "Прошлый месяц" at bounding box center [623, 459] width 161 height 38
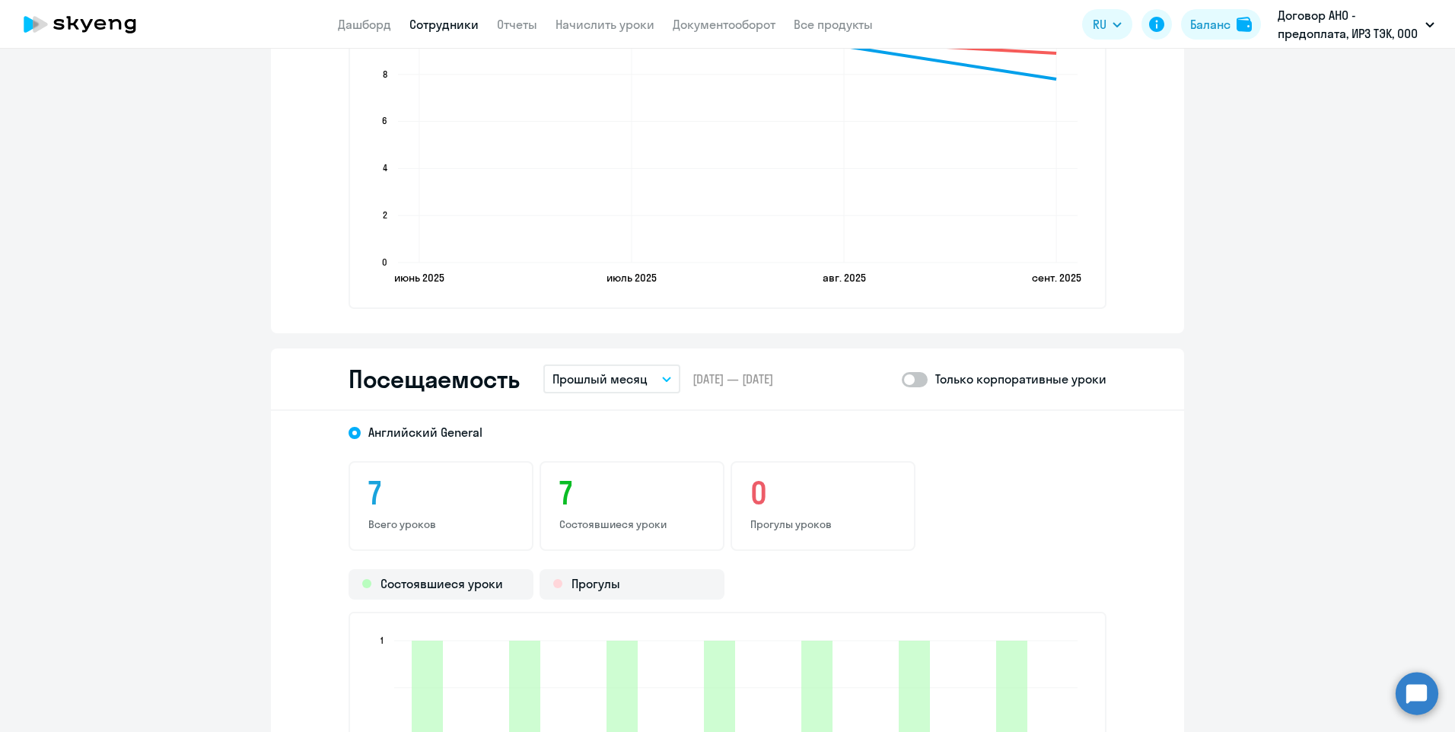
click at [456, 24] on link "Сотрудники" at bounding box center [443, 24] width 69 height 15
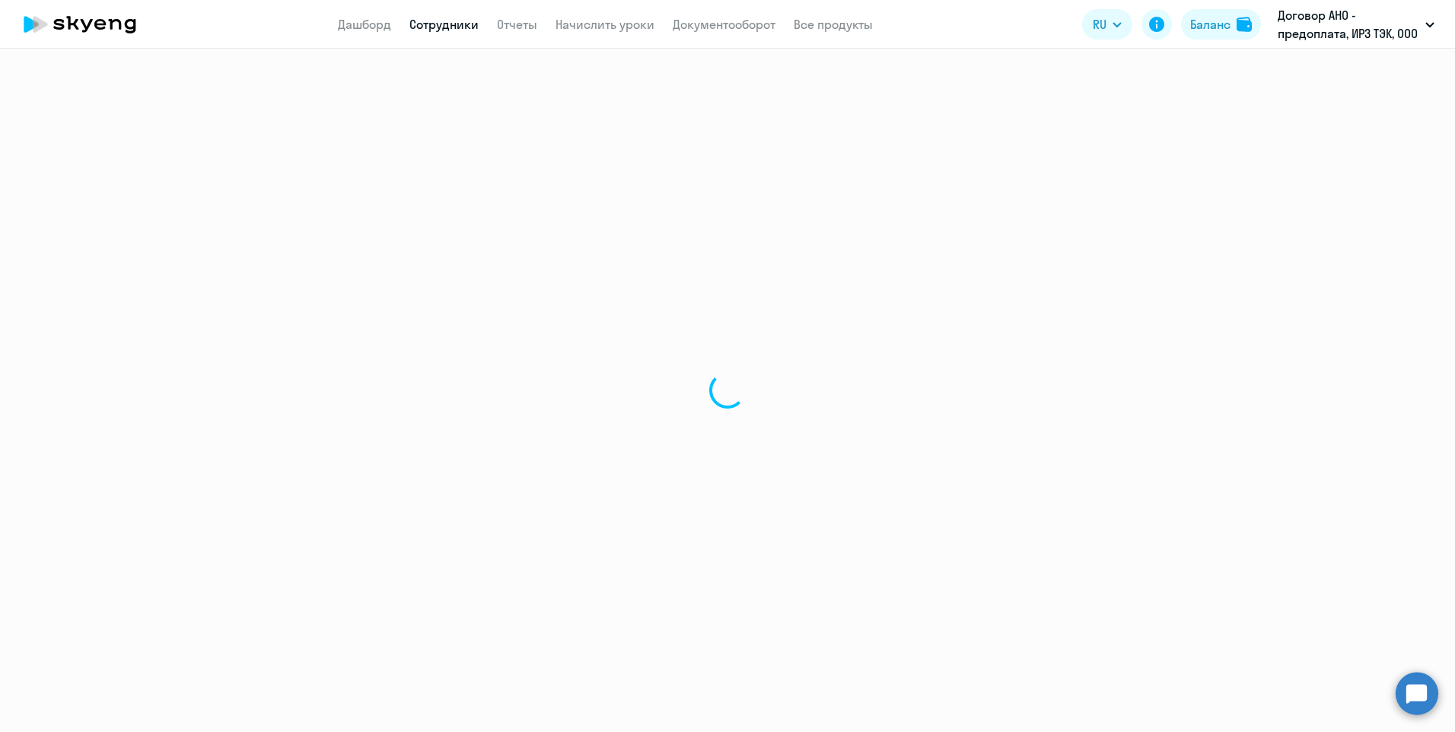
select select "30"
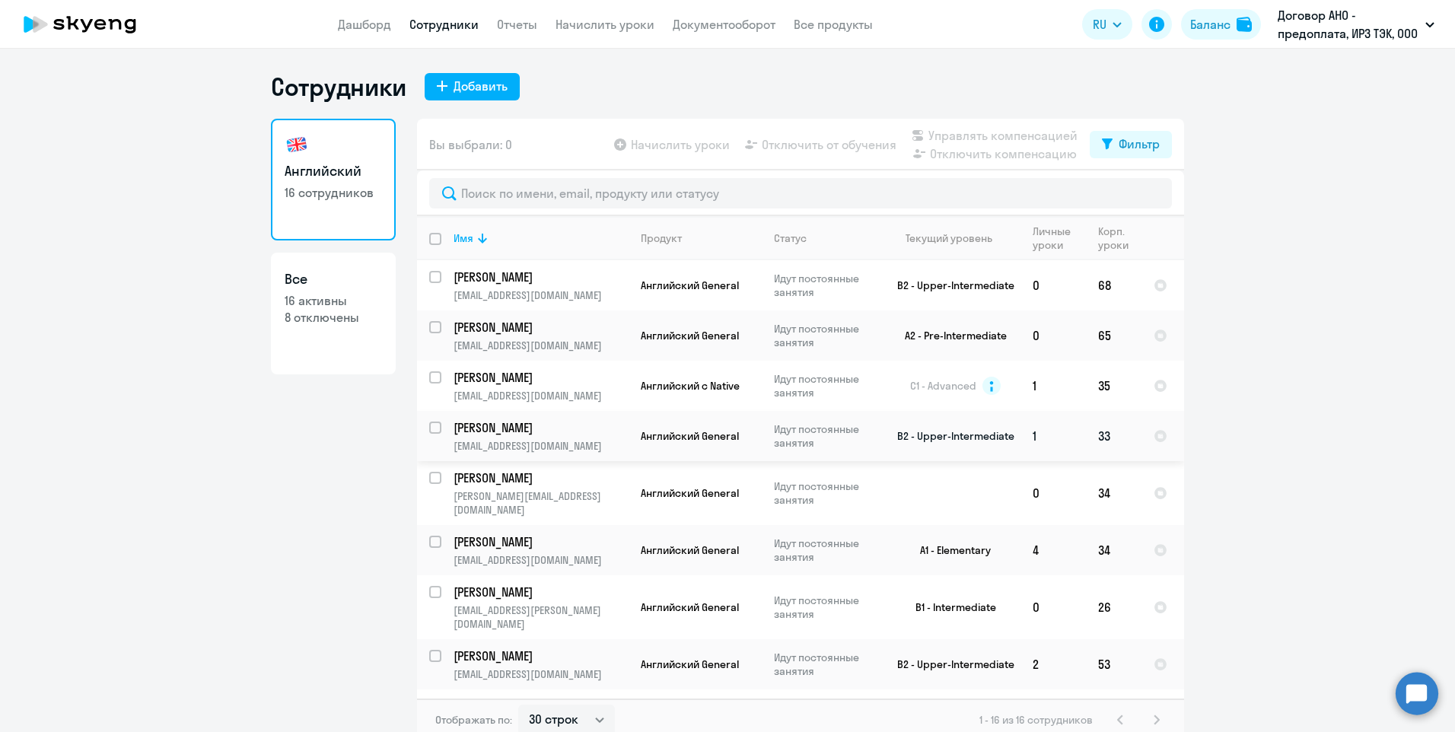
click at [550, 429] on p "[PERSON_NAME]" at bounding box center [539, 427] width 172 height 17
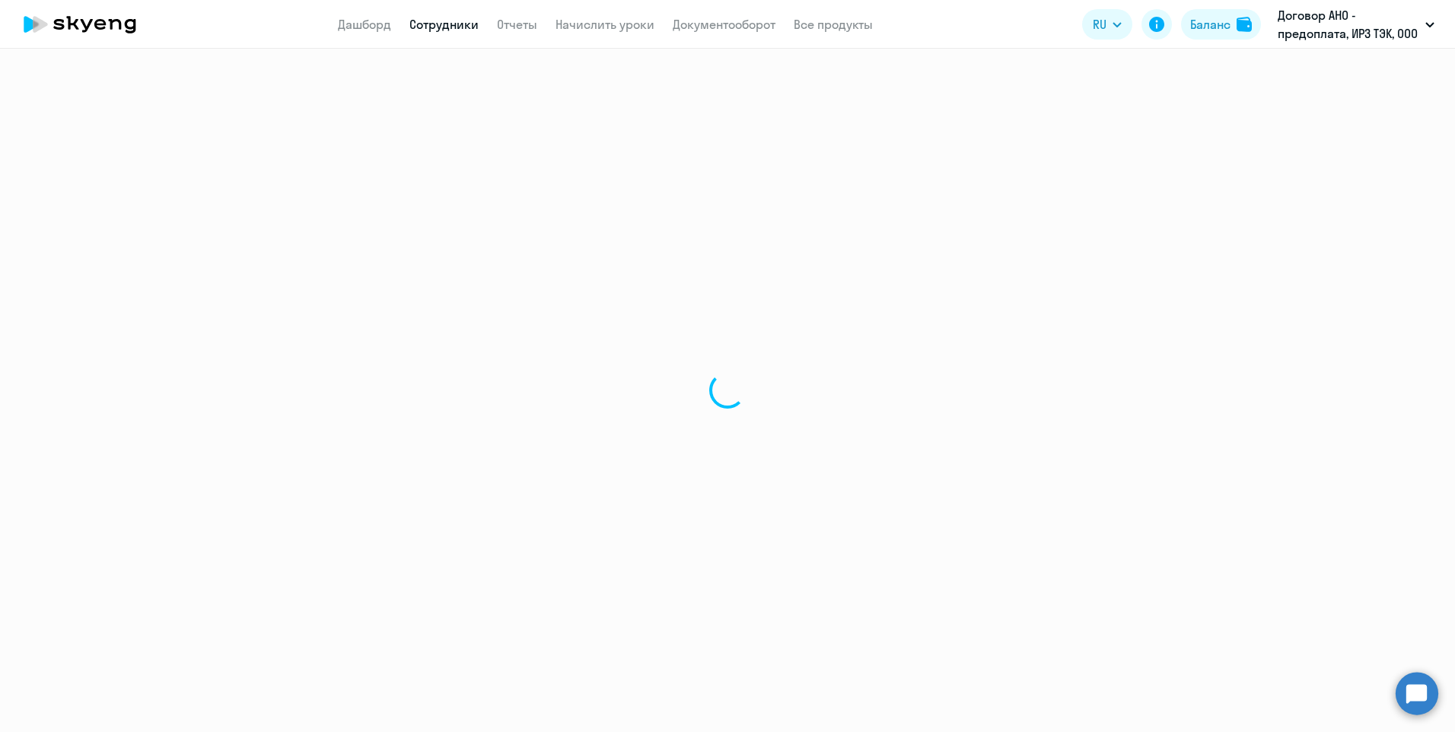
select select "english"
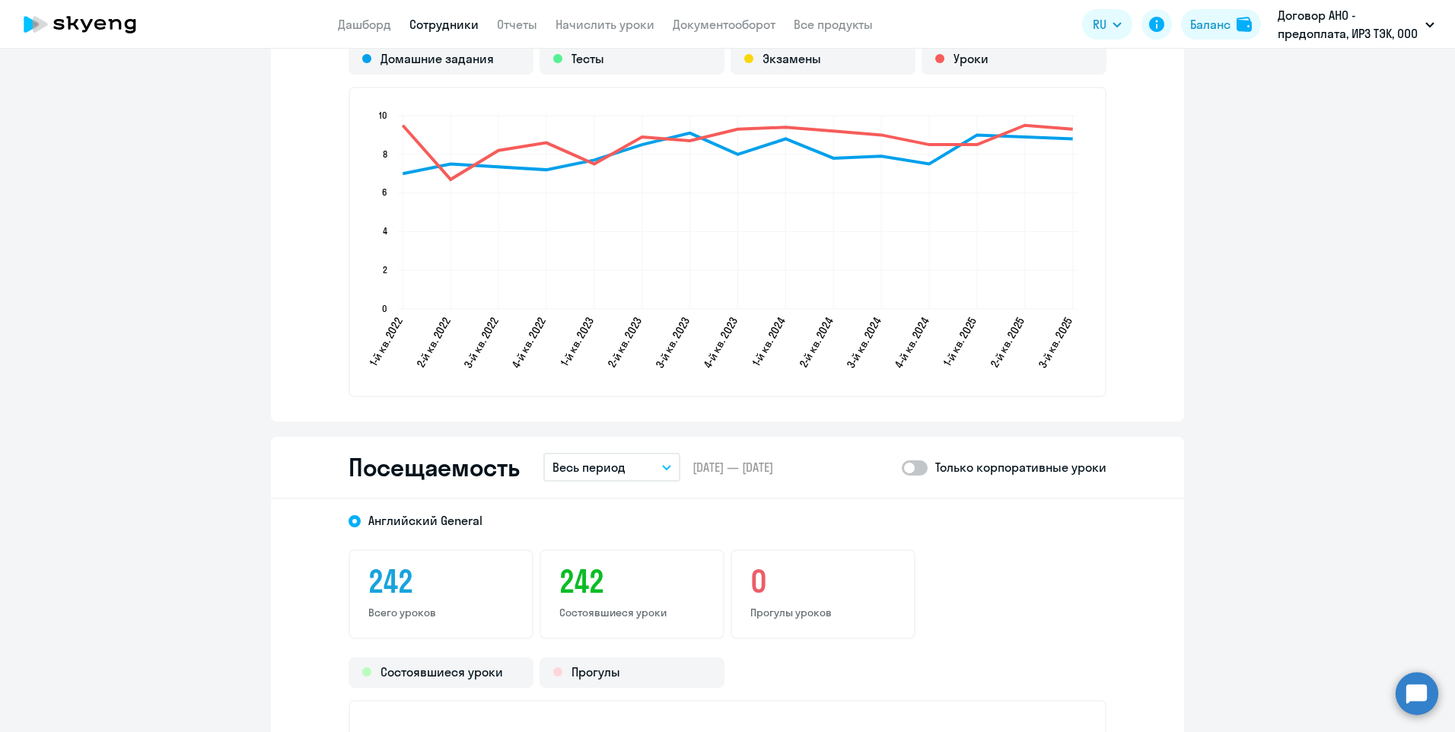
scroll to position [1750, 0]
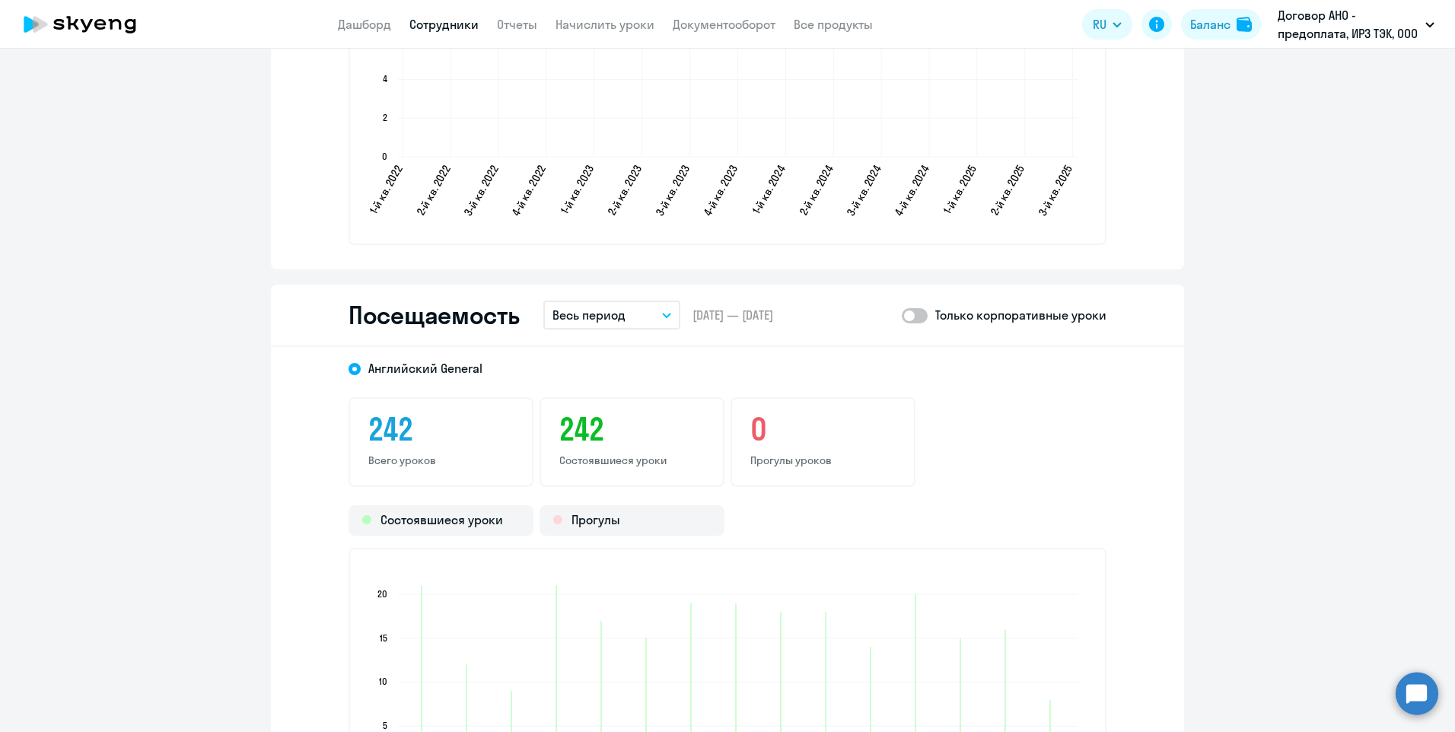
click at [663, 316] on icon "button" at bounding box center [667, 315] width 8 height 4
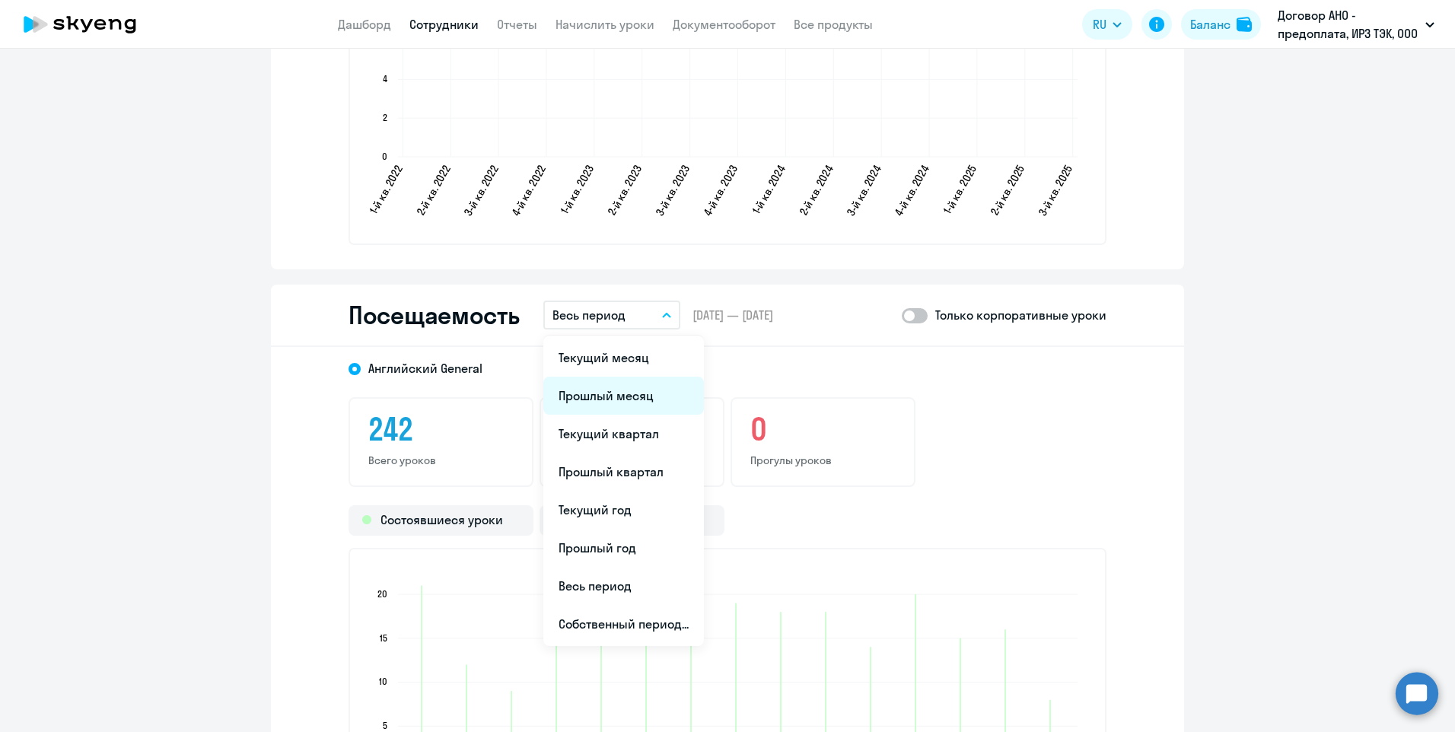
click at [618, 399] on li "Прошлый месяц" at bounding box center [623, 396] width 161 height 38
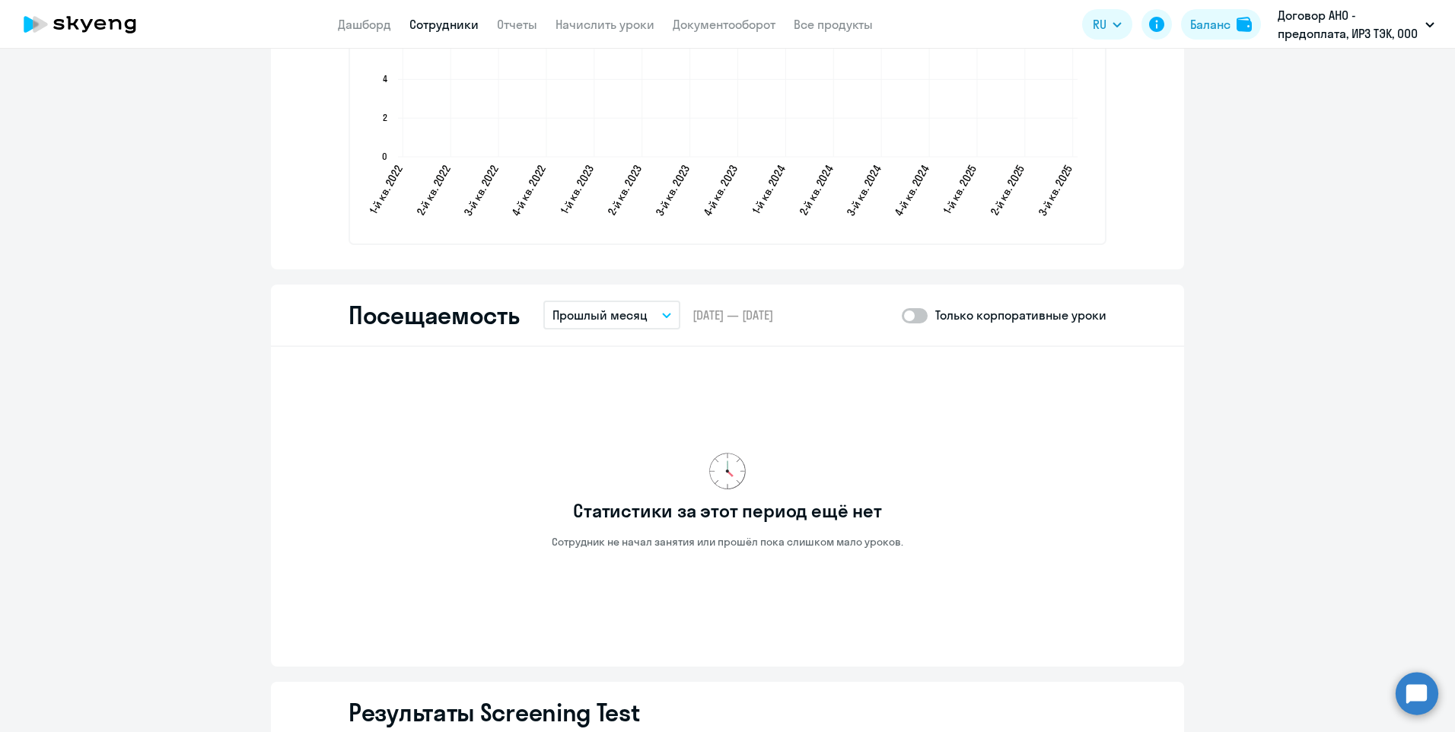
click at [428, 23] on link "Сотрудники" at bounding box center [443, 24] width 69 height 15
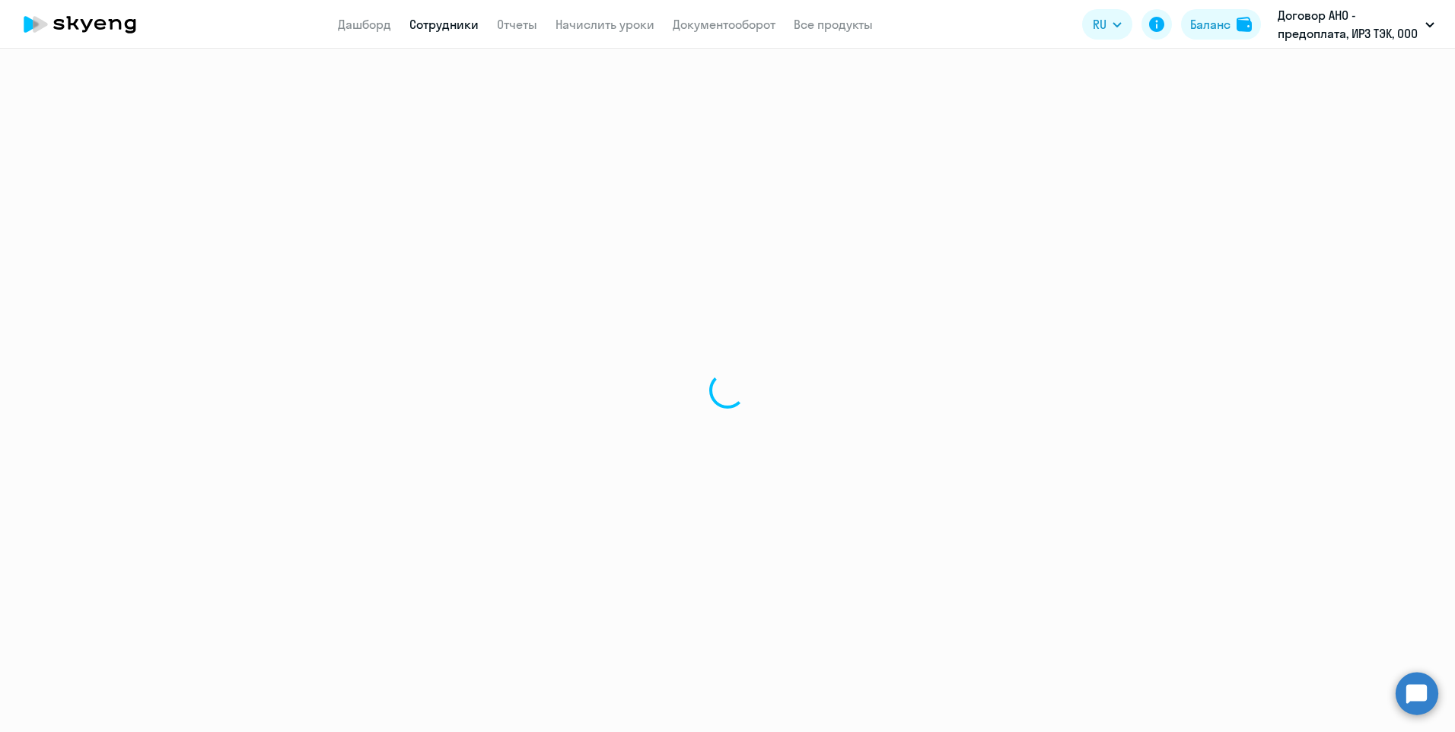
select select "30"
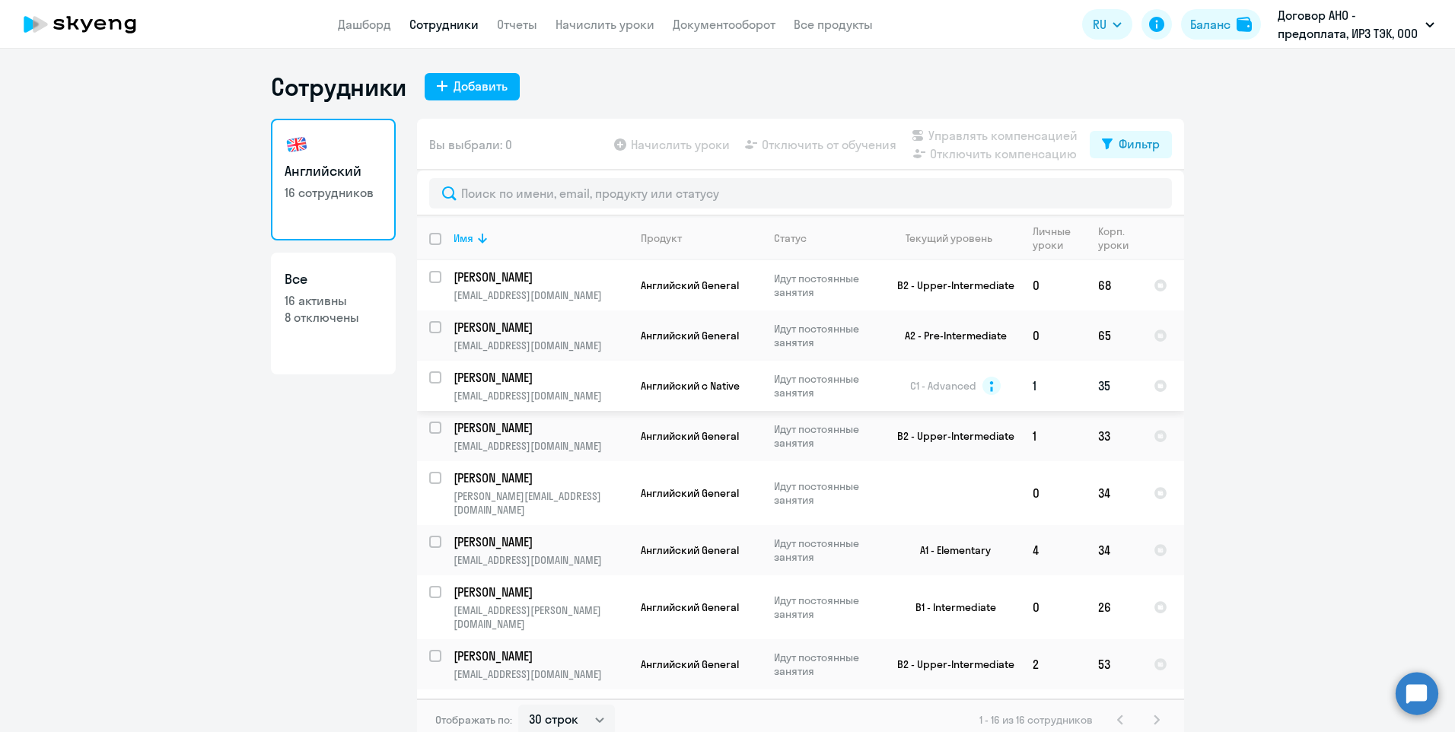
click at [516, 389] on p "[EMAIL_ADDRESS][DOMAIN_NAME]" at bounding box center [540, 396] width 174 height 14
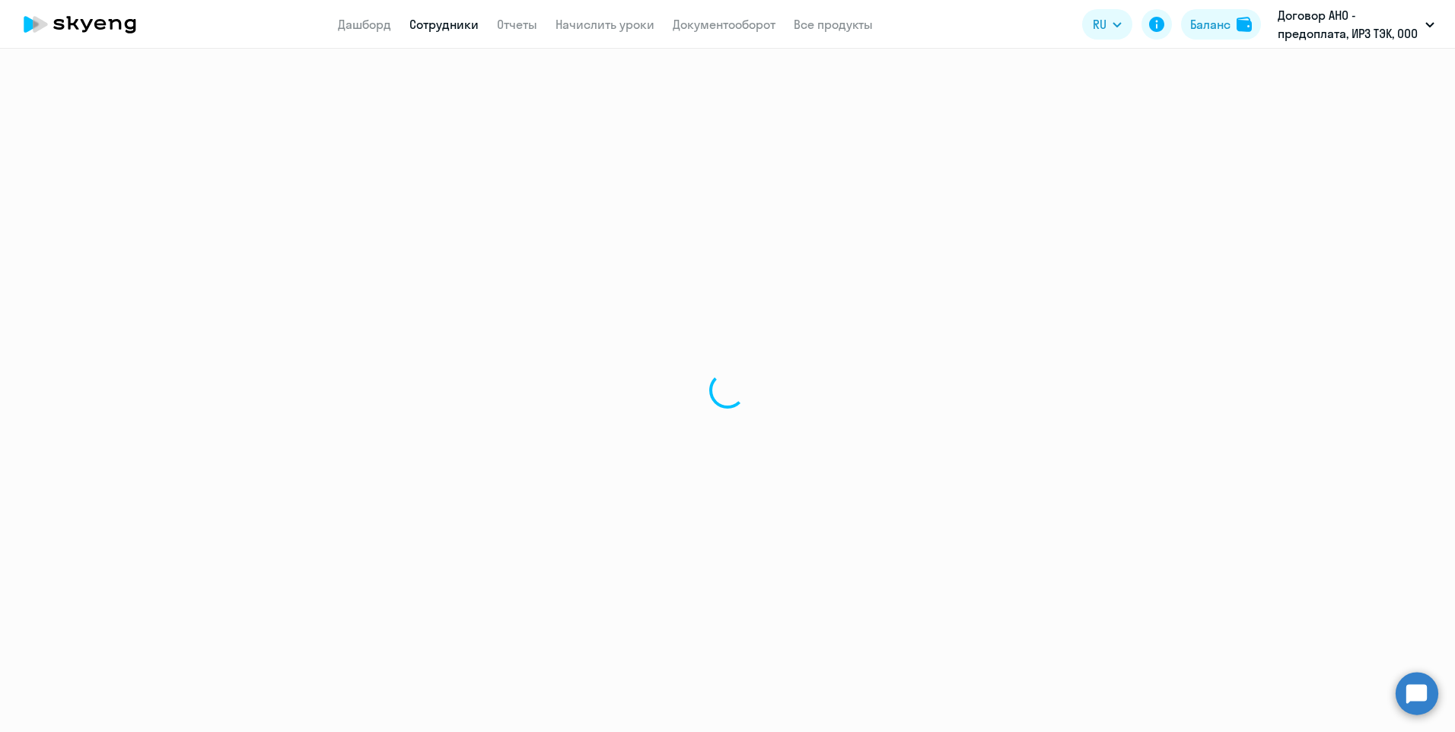
select select "english"
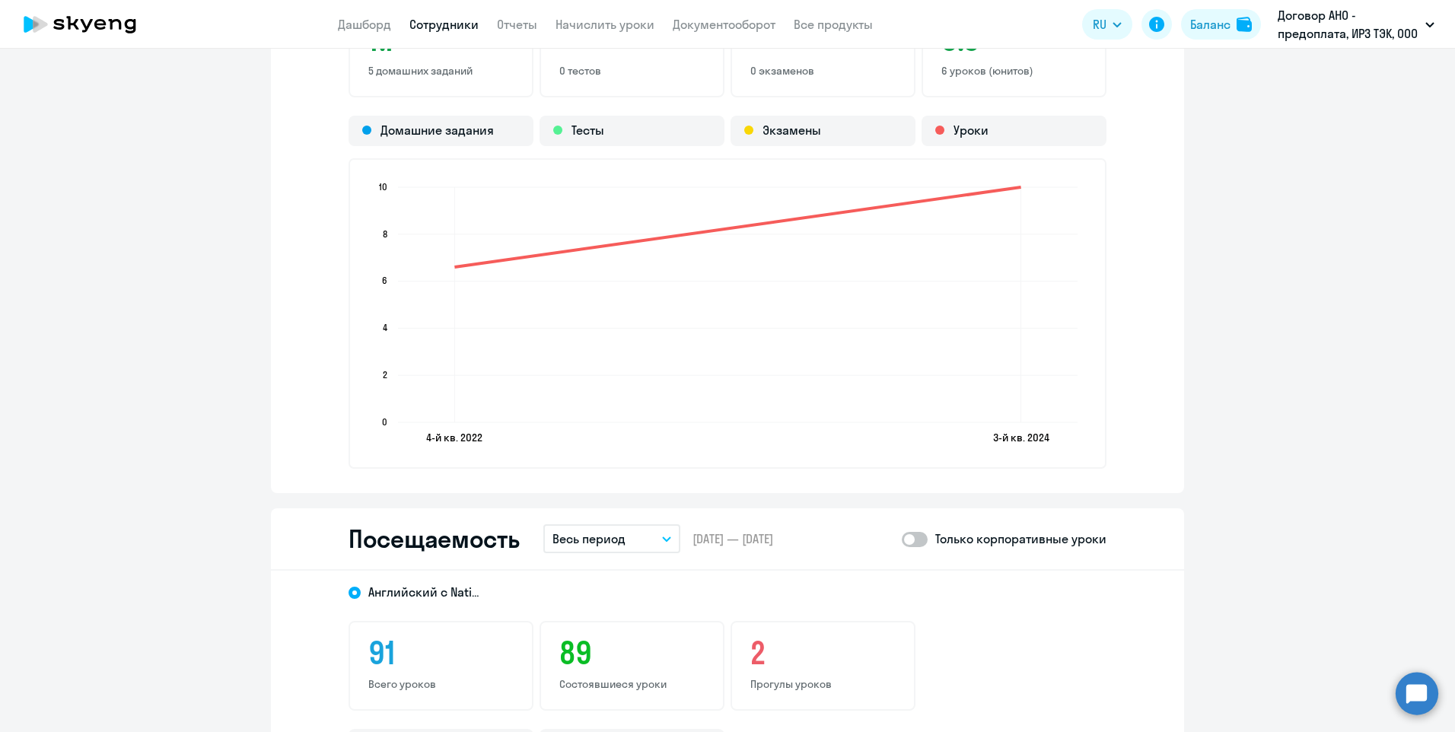
scroll to position [1598, 0]
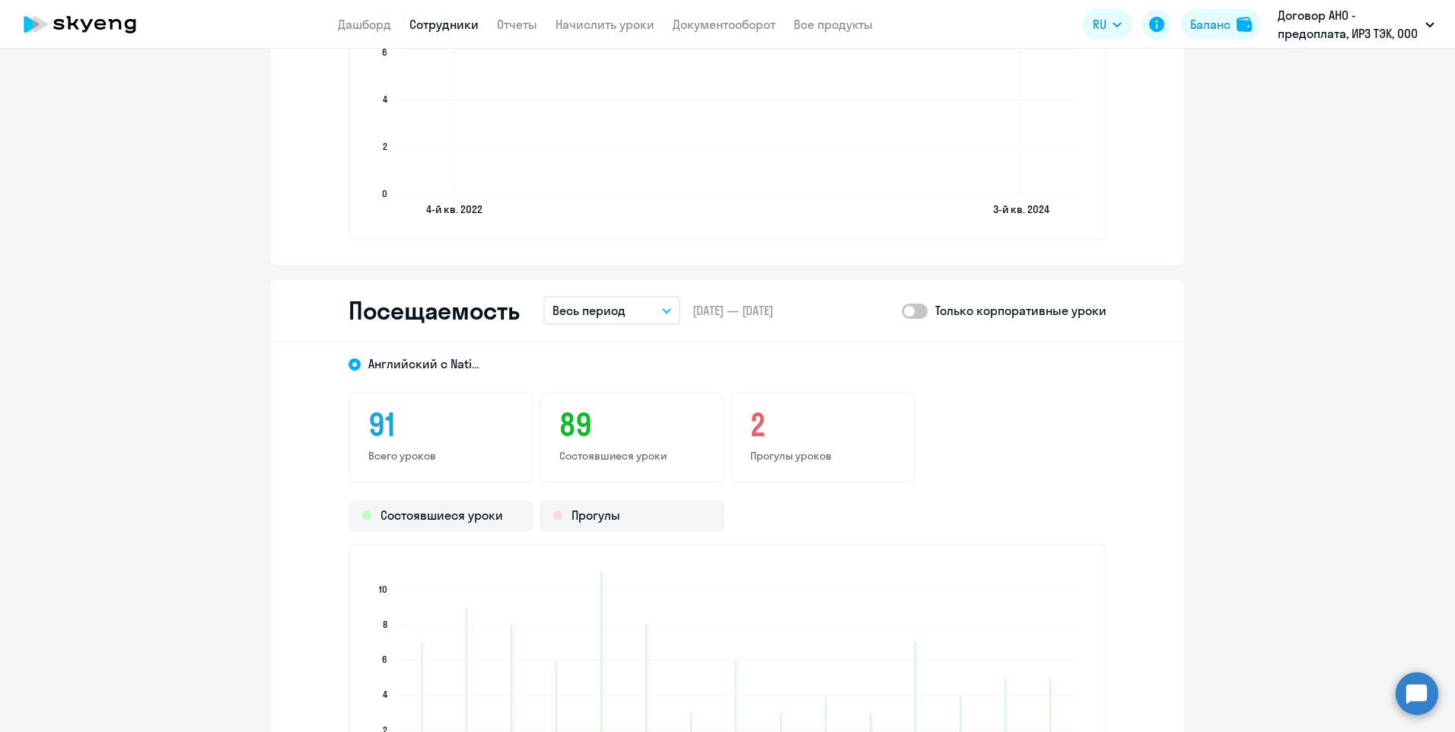
click at [664, 309] on icon "button" at bounding box center [667, 311] width 8 height 4
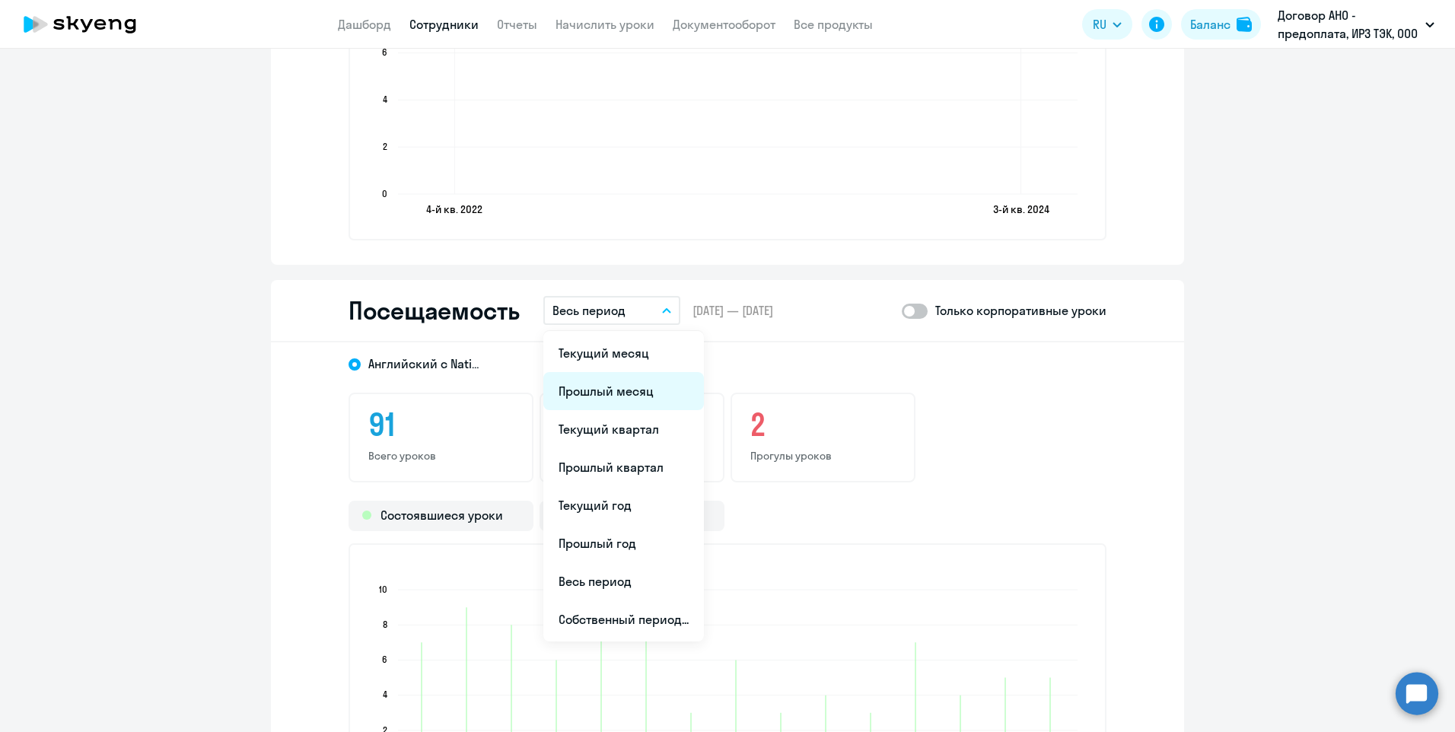
click at [634, 391] on li "Прошлый месяц" at bounding box center [623, 391] width 161 height 38
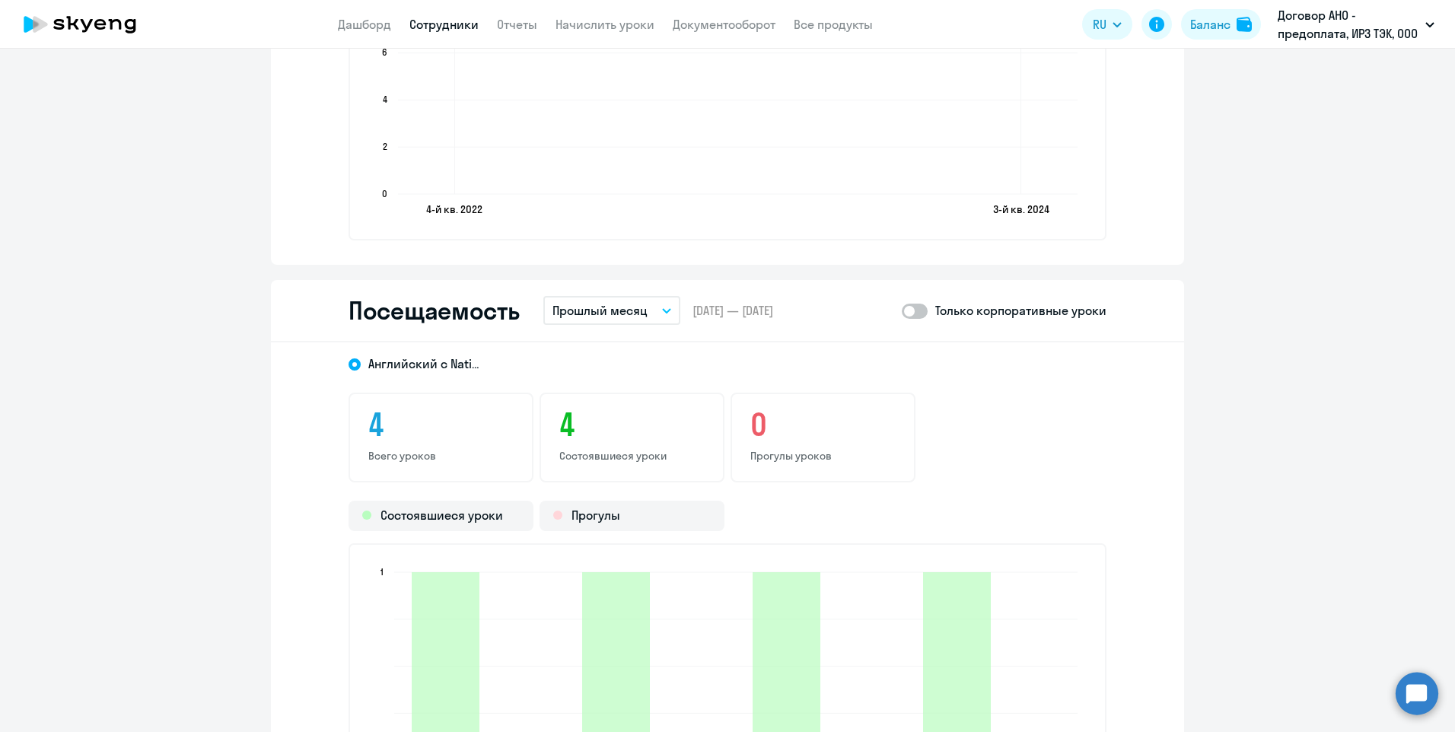
click at [436, 20] on link "Сотрудники" at bounding box center [443, 24] width 69 height 15
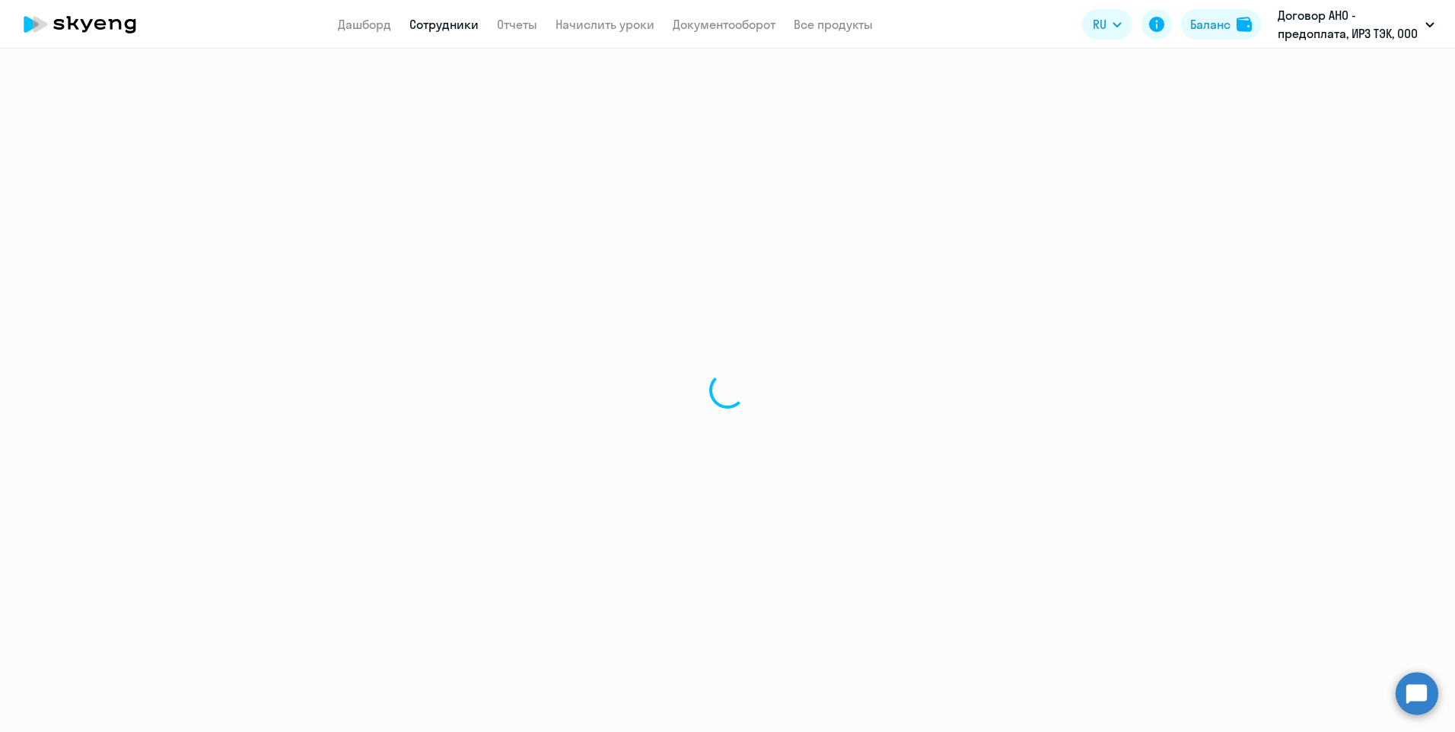
select select "30"
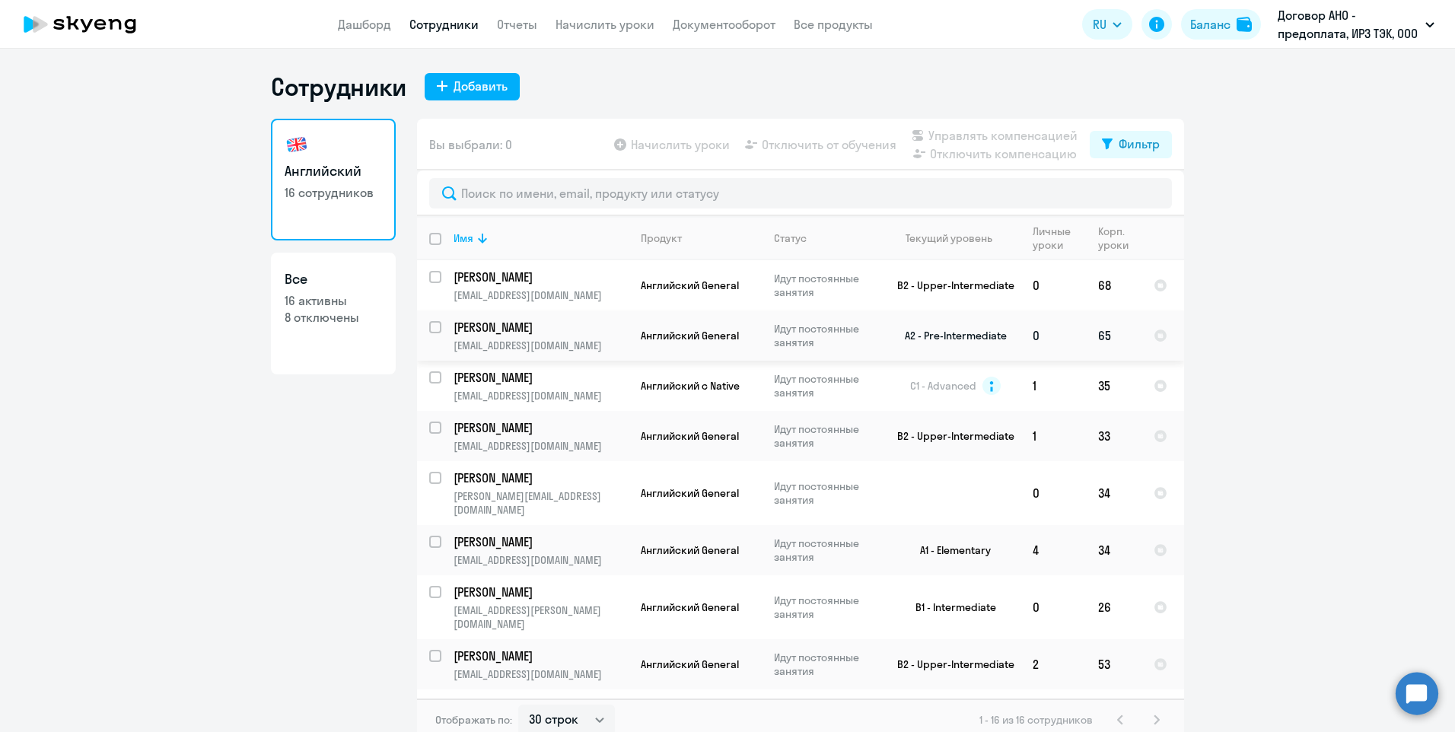
click at [531, 334] on p "[PERSON_NAME]" at bounding box center [539, 327] width 172 height 17
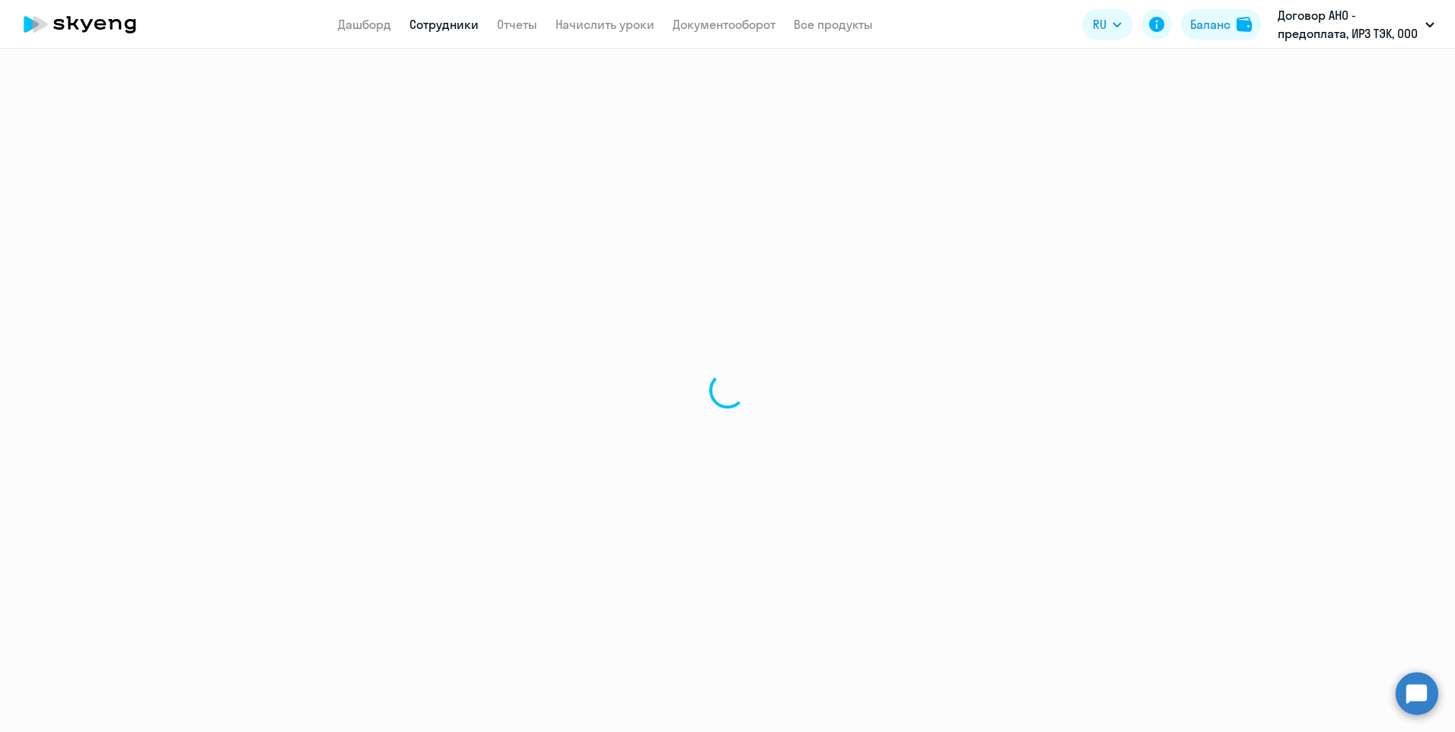
select select "english"
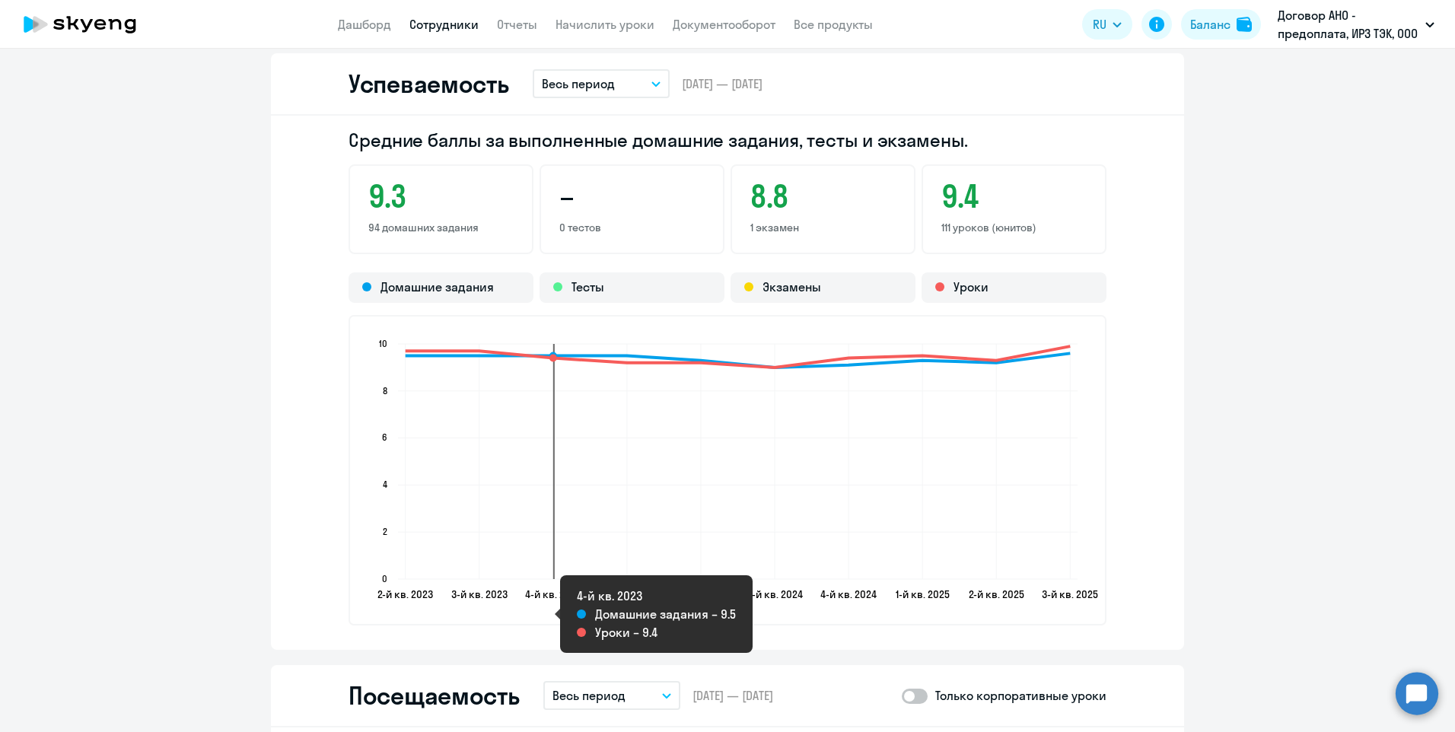
scroll to position [1674, 0]
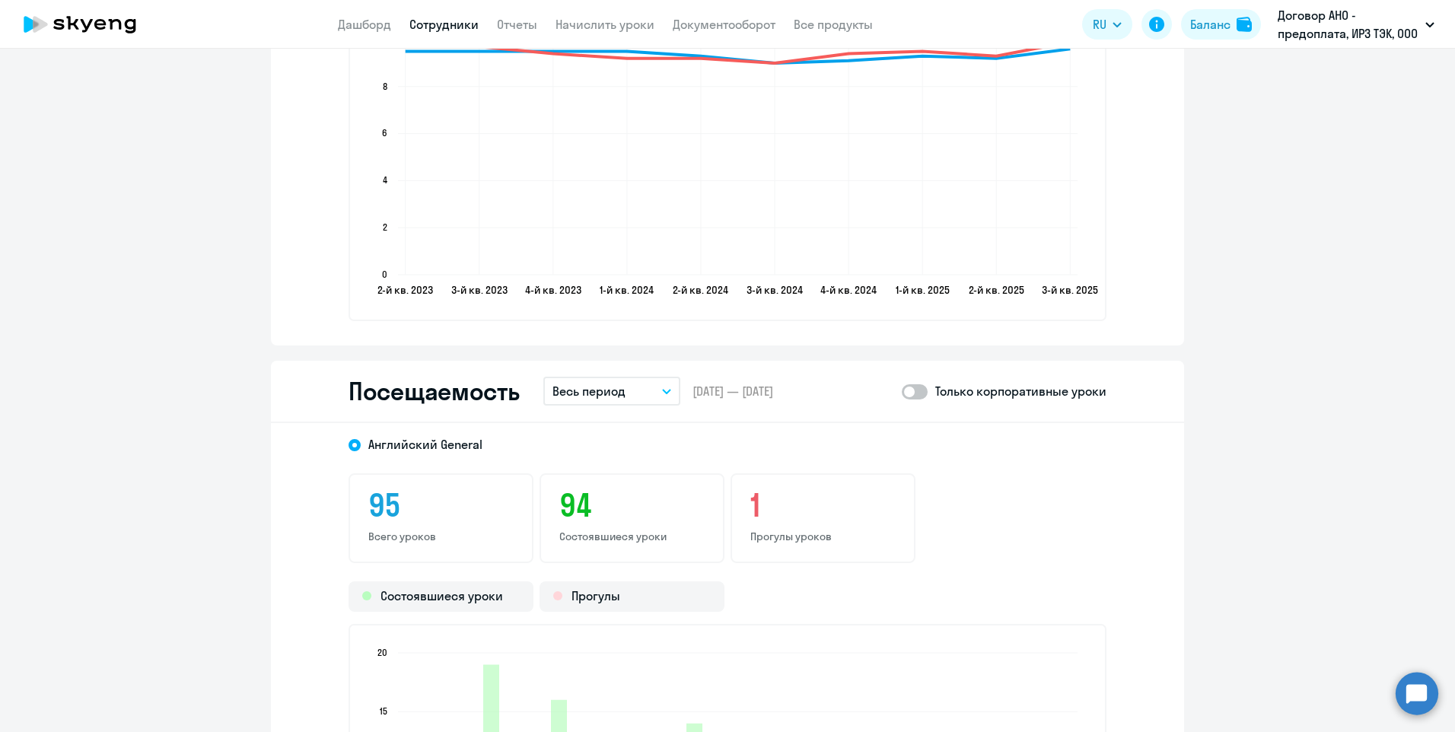
click at [663, 393] on icon "button" at bounding box center [667, 391] width 8 height 4
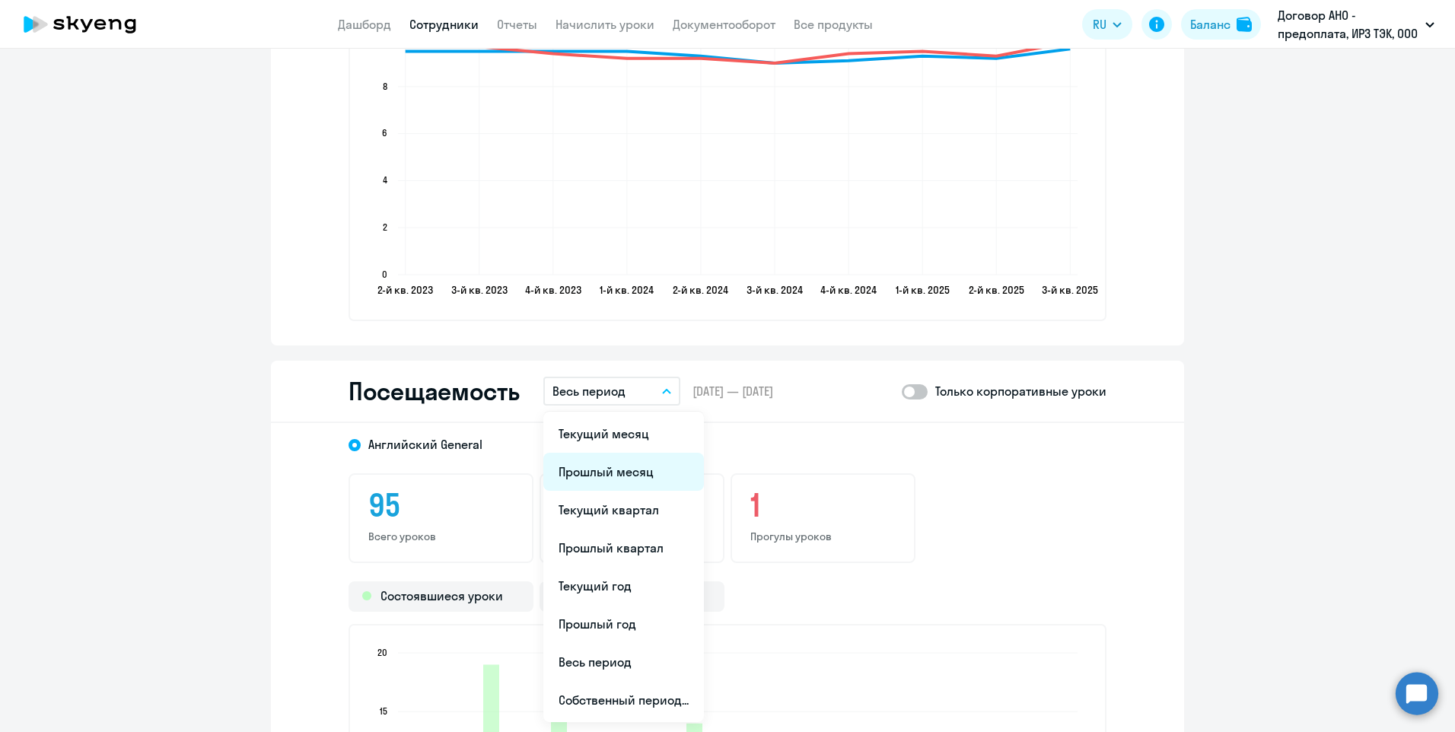
click at [632, 472] on li "Прошлый месяц" at bounding box center [623, 472] width 161 height 38
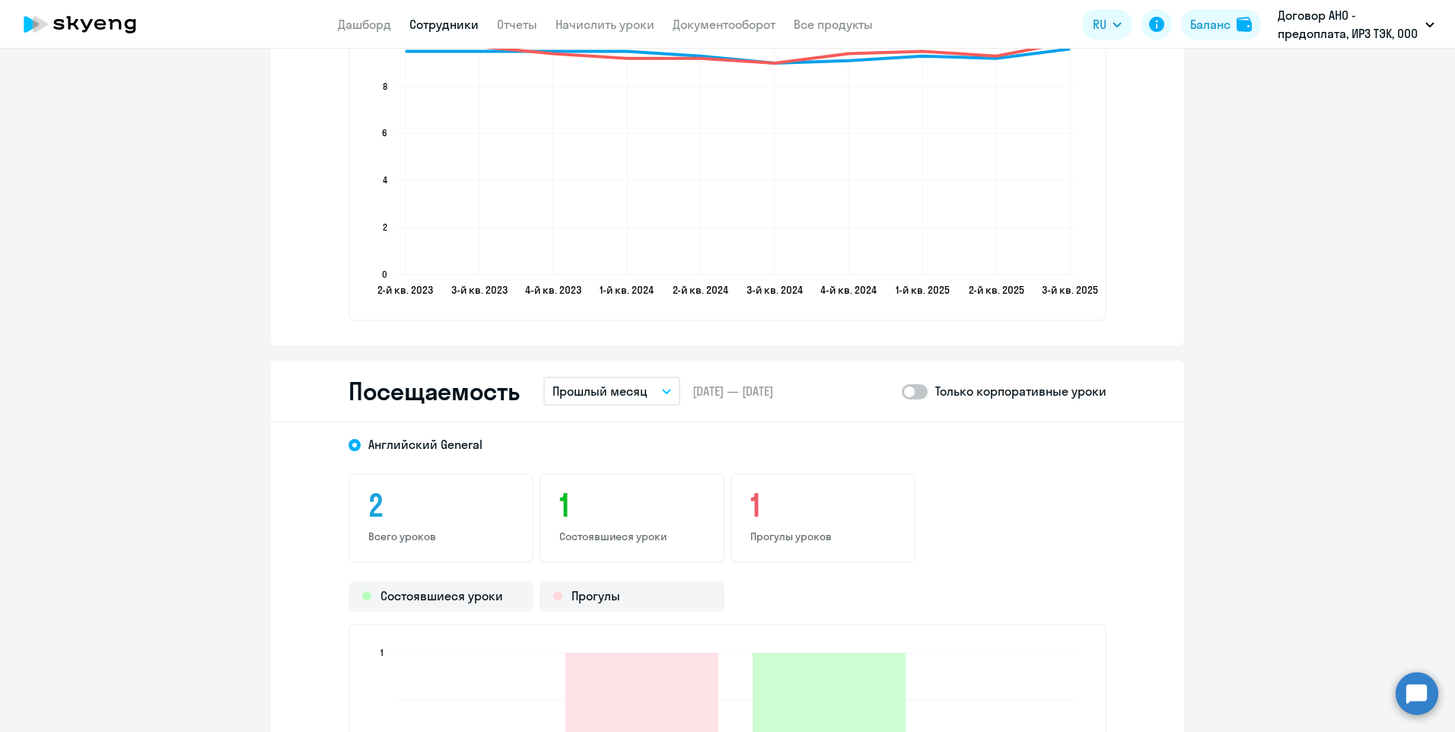
click at [438, 22] on link "Сотрудники" at bounding box center [443, 24] width 69 height 15
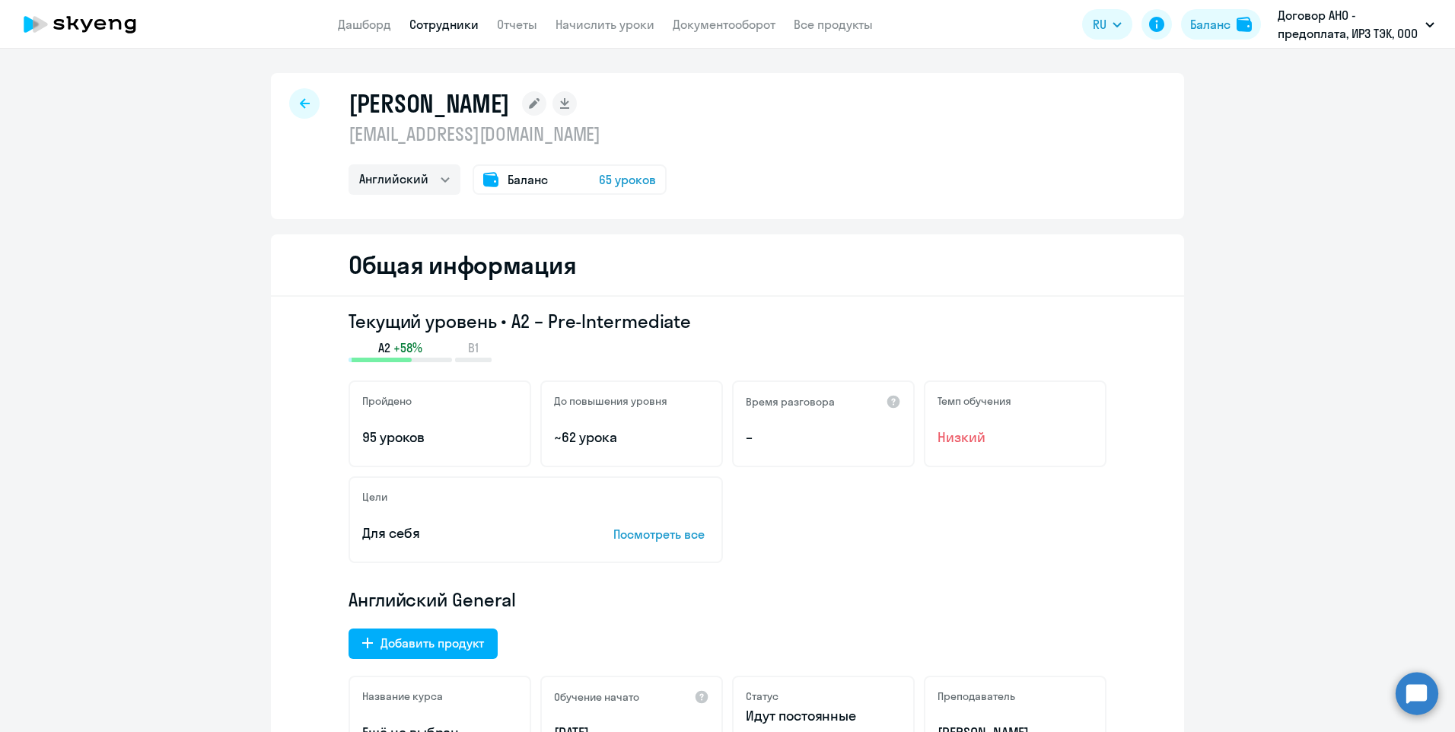
select select "30"
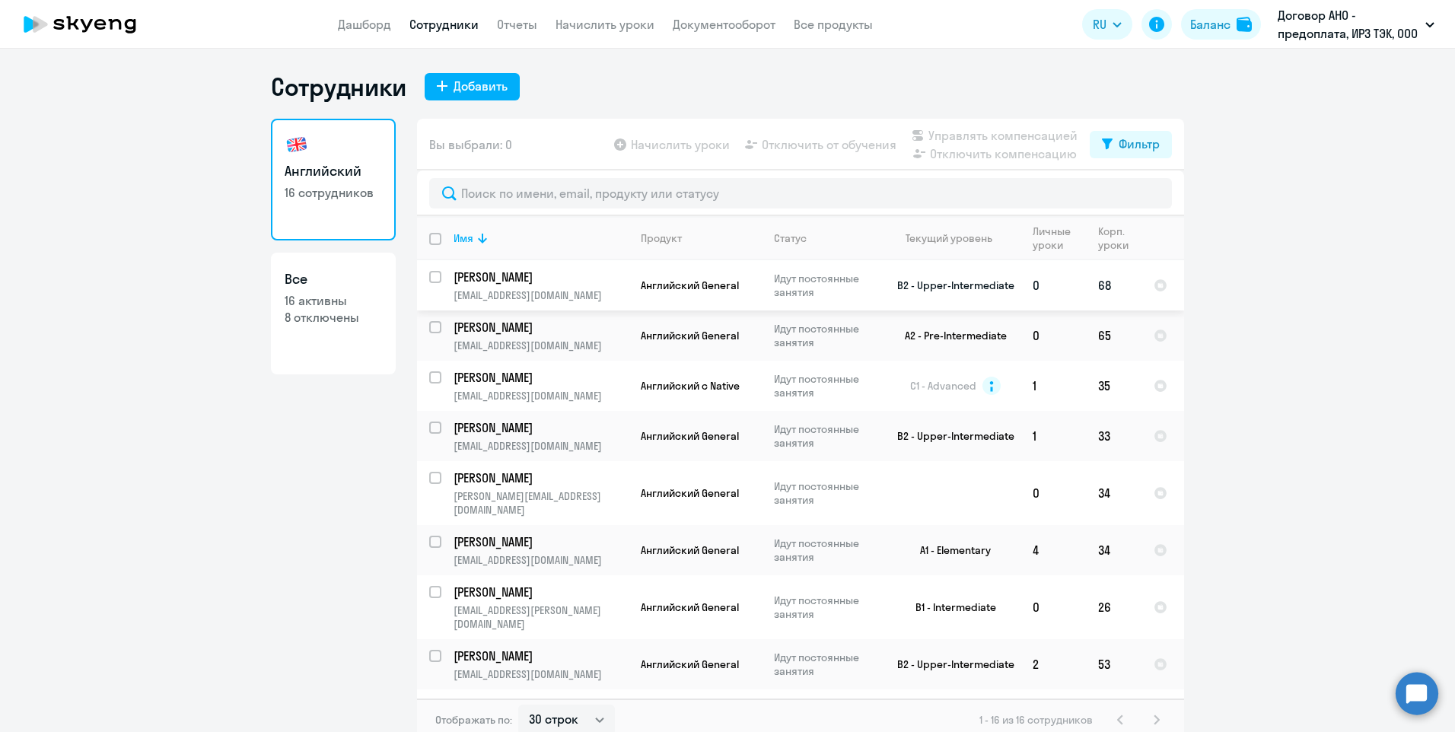
click at [557, 299] on p "[EMAIL_ADDRESS][DOMAIN_NAME]" at bounding box center [540, 295] width 174 height 14
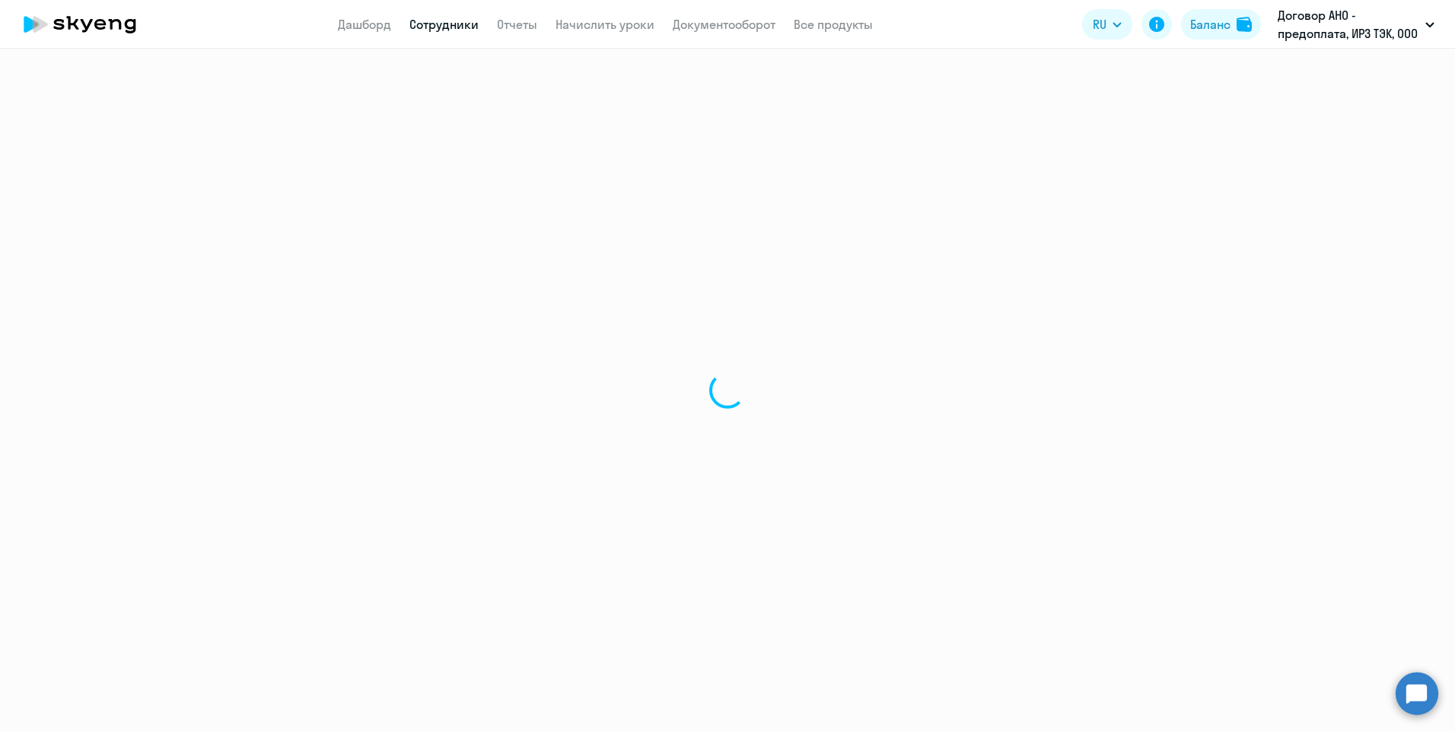
select select "english"
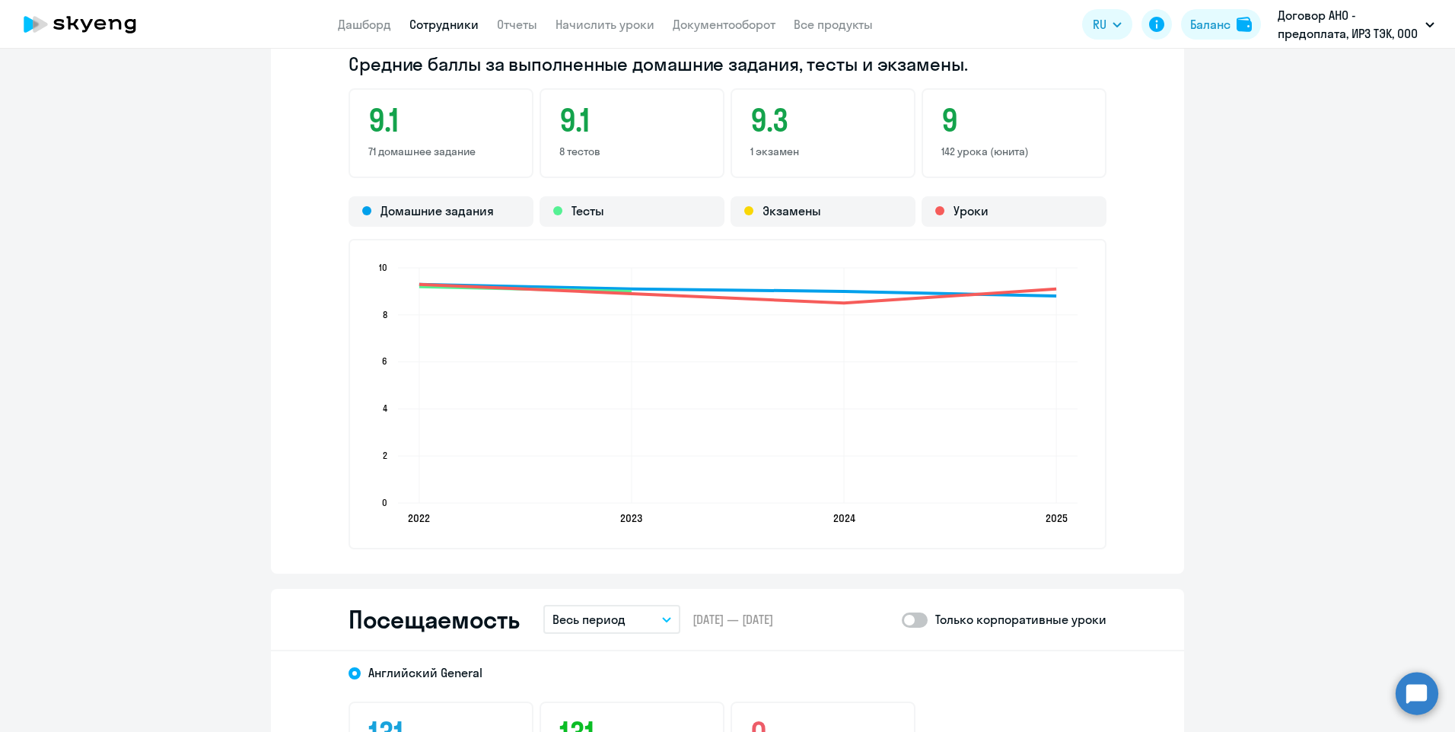
scroll to position [1750, 0]
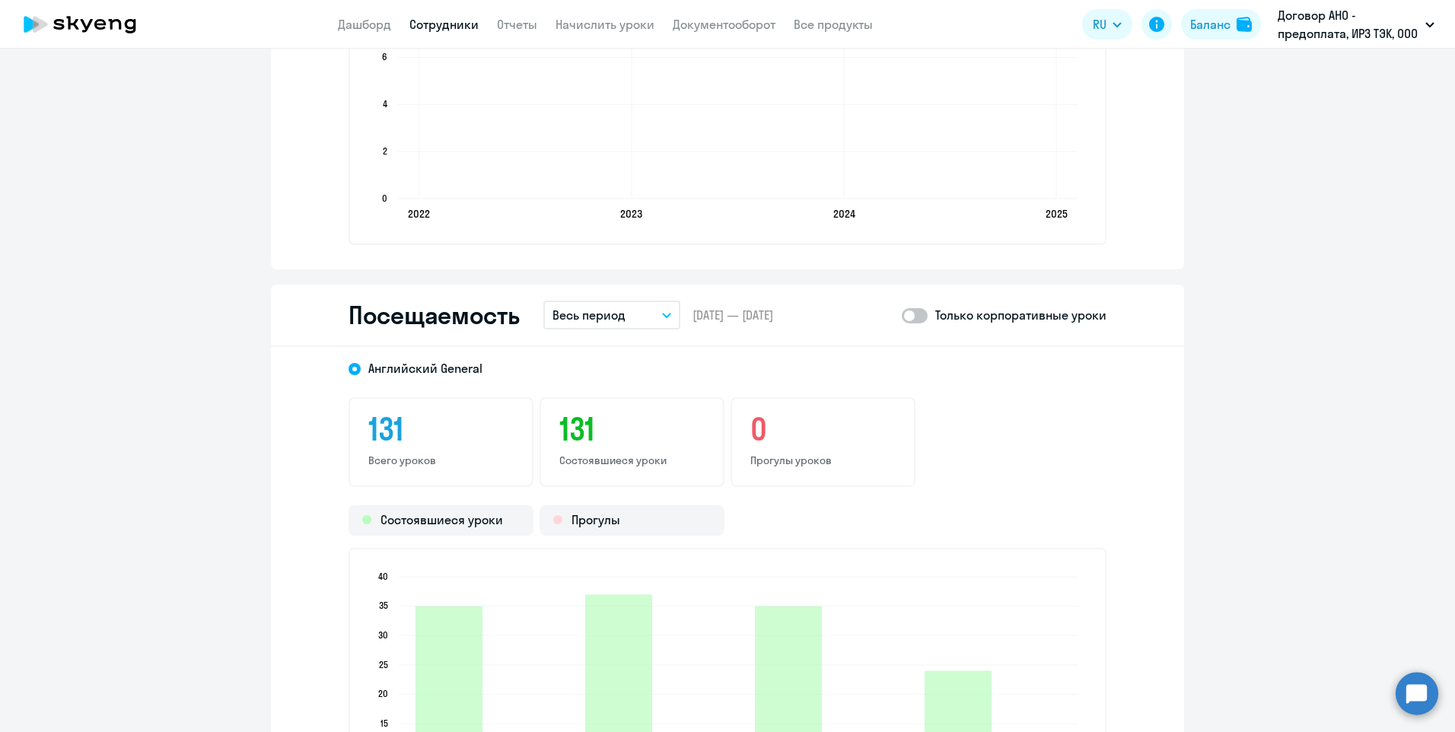
click at [663, 315] on icon "button" at bounding box center [667, 315] width 8 height 4
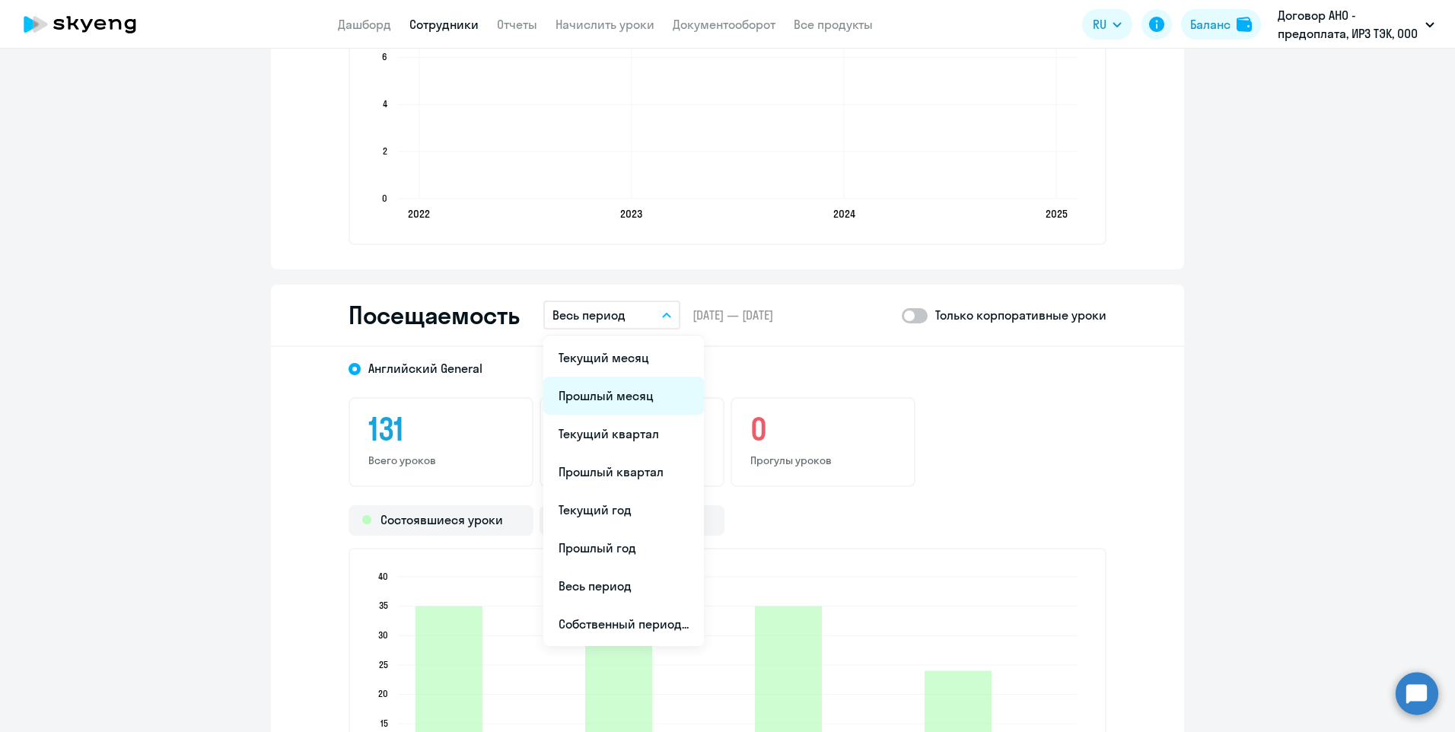
click at [641, 389] on li "Прошлый месяц" at bounding box center [623, 396] width 161 height 38
